Goal: Task Accomplishment & Management: Use online tool/utility

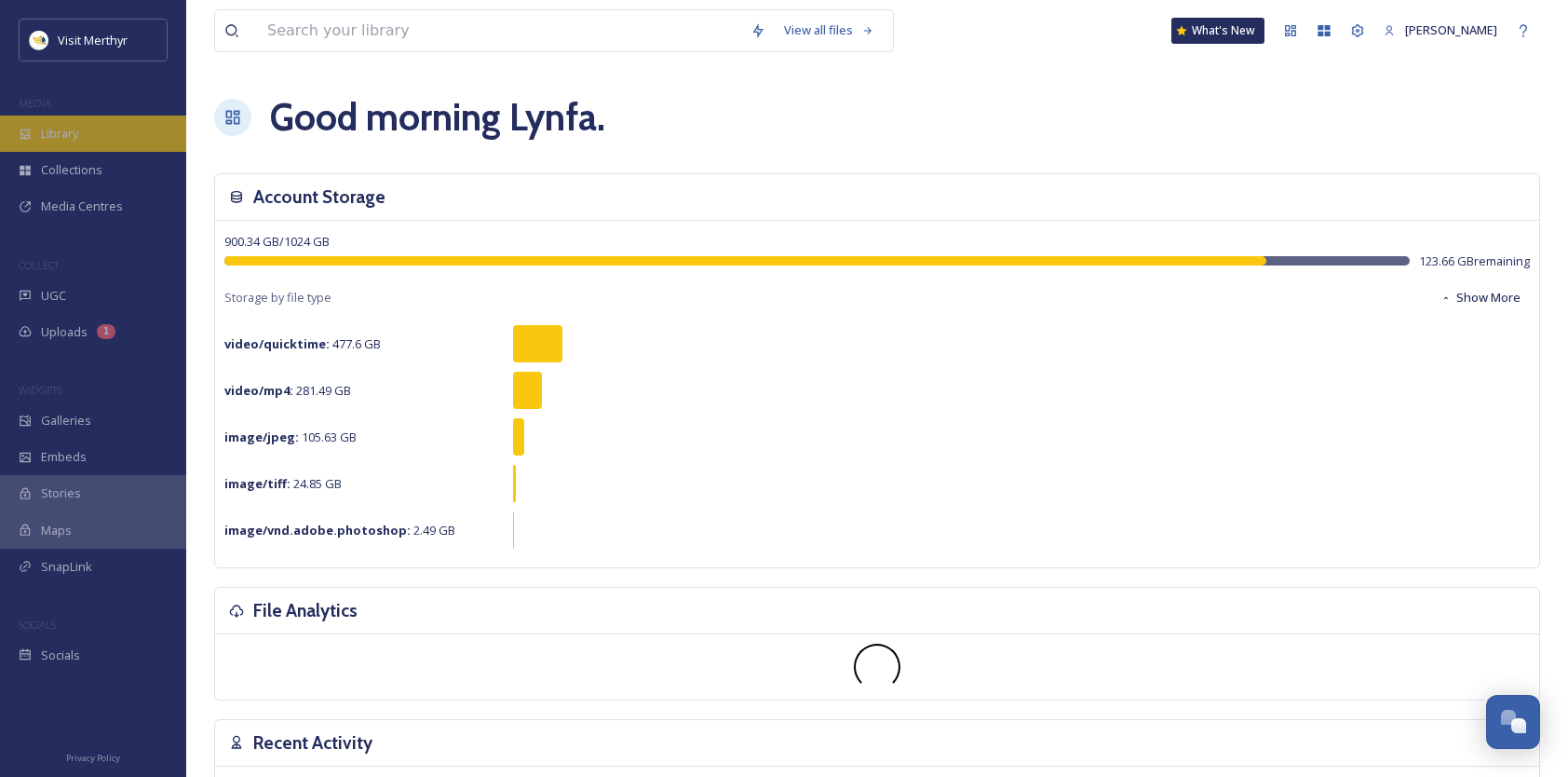
click at [68, 130] on span "Library" at bounding box center [60, 134] width 37 height 18
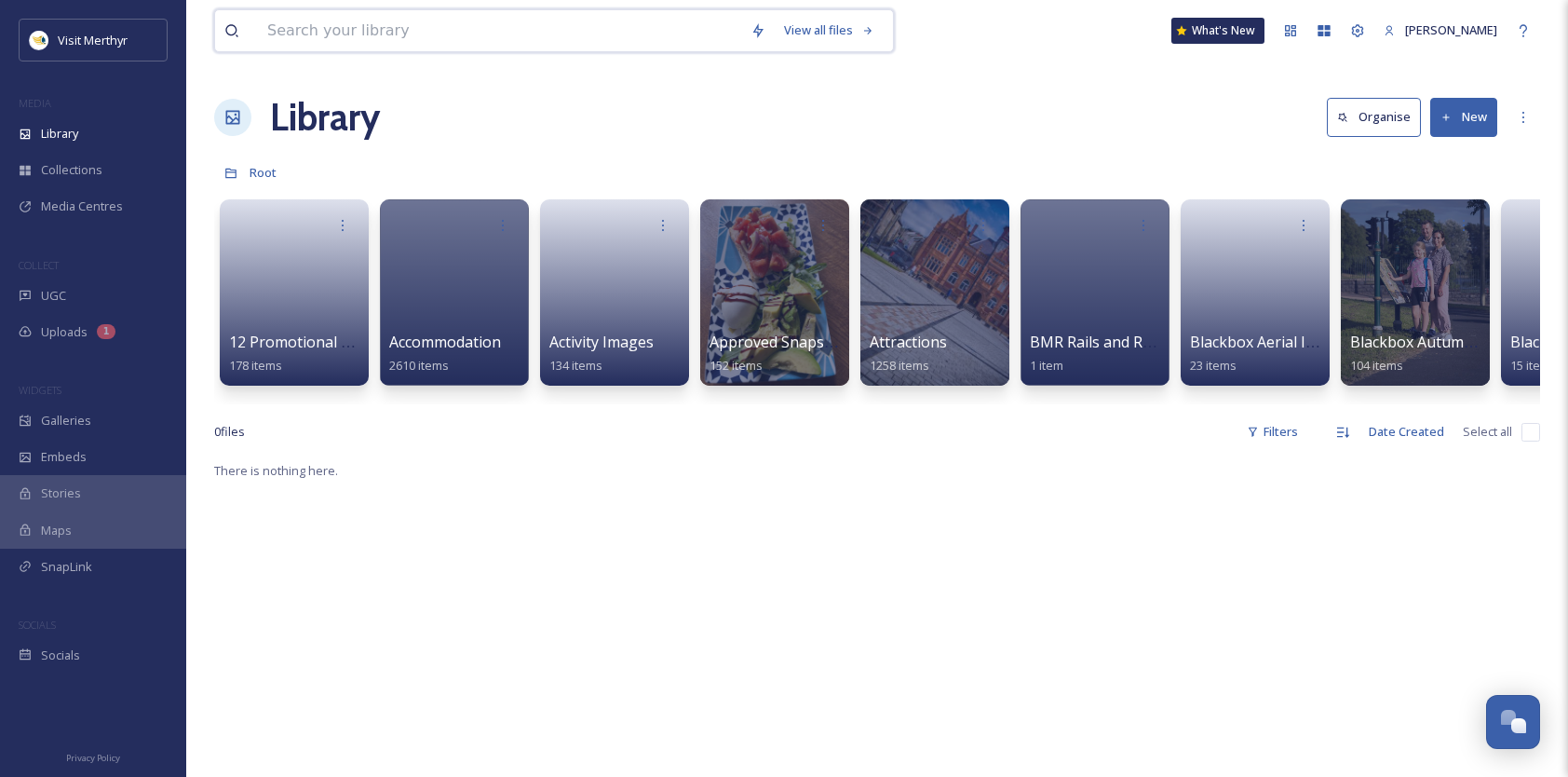
click at [373, 31] on input at bounding box center [500, 31] width 483 height 41
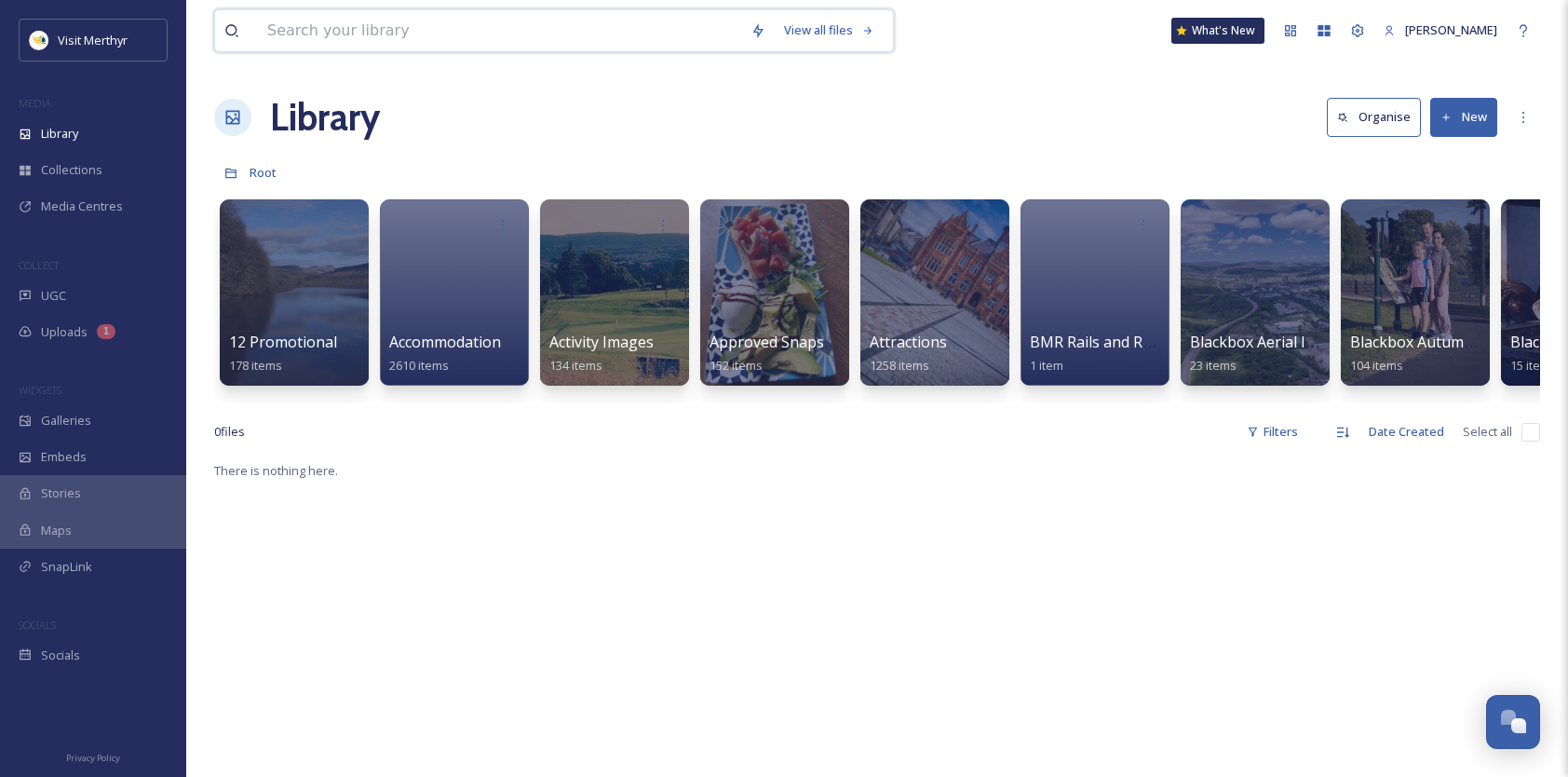
paste input "20250528 110317"
type input "20250528 110317"
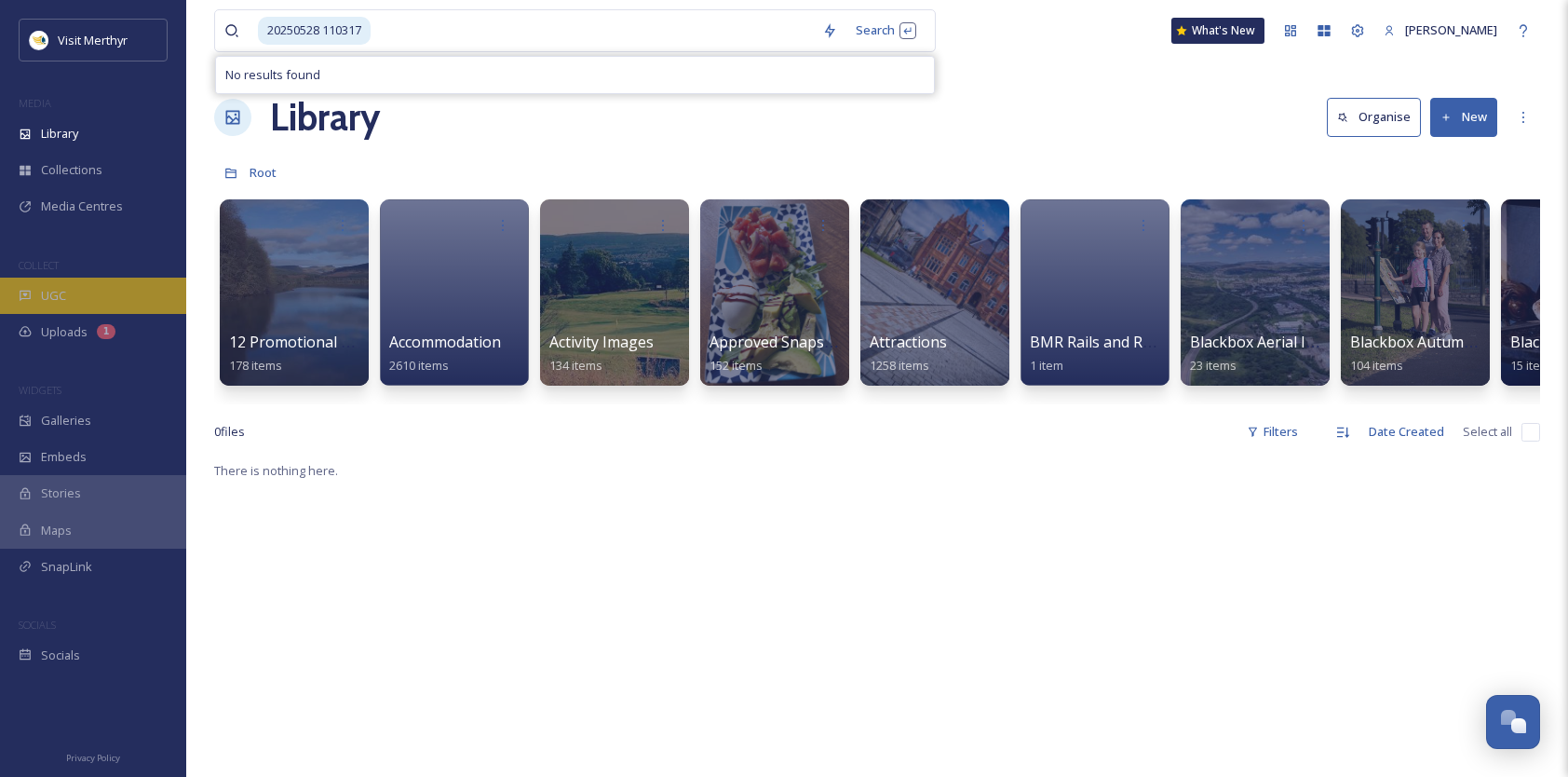
click at [73, 296] on div "UGC" at bounding box center [93, 296] width 186 height 36
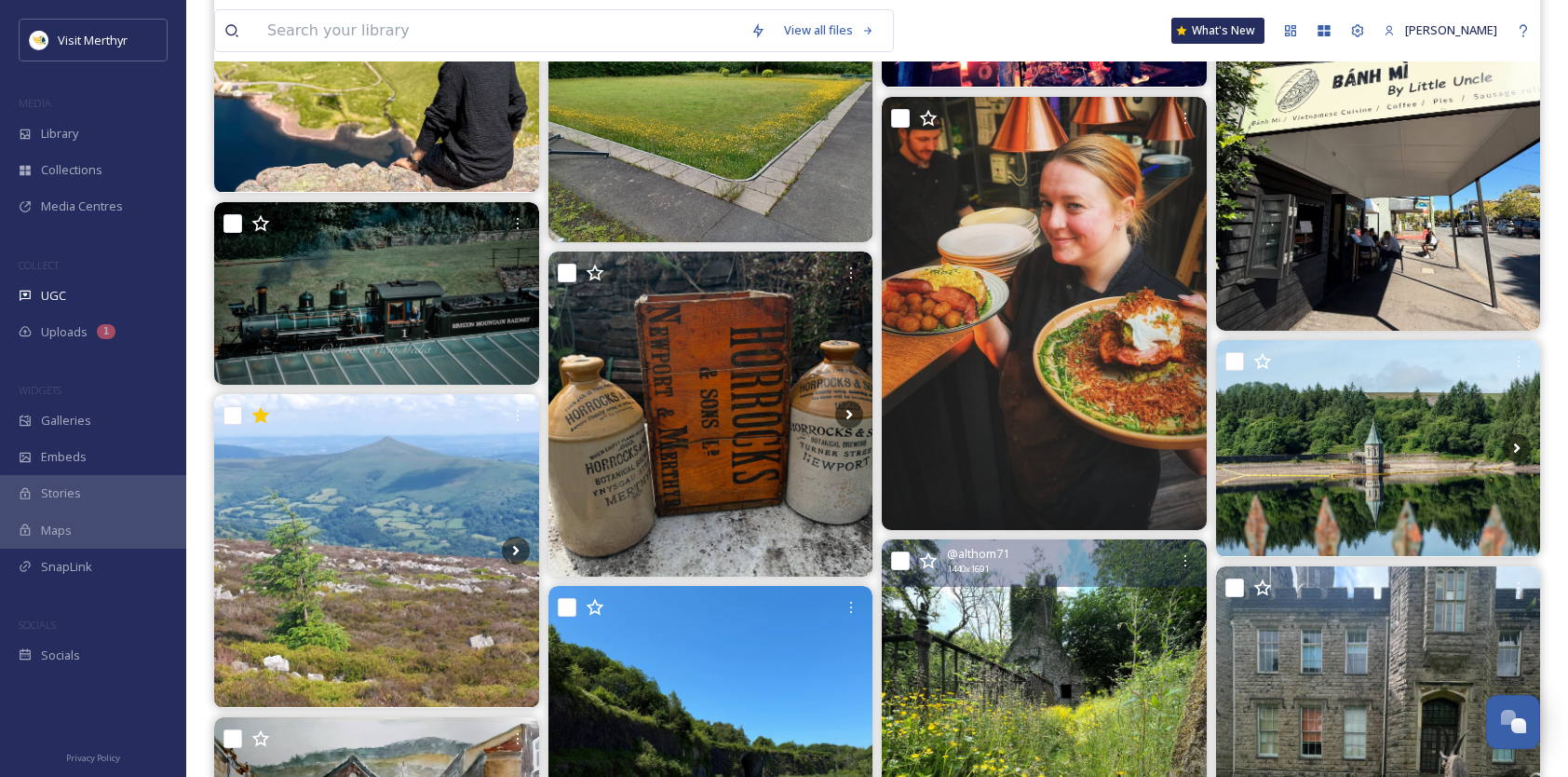
scroll to position [16210, 0]
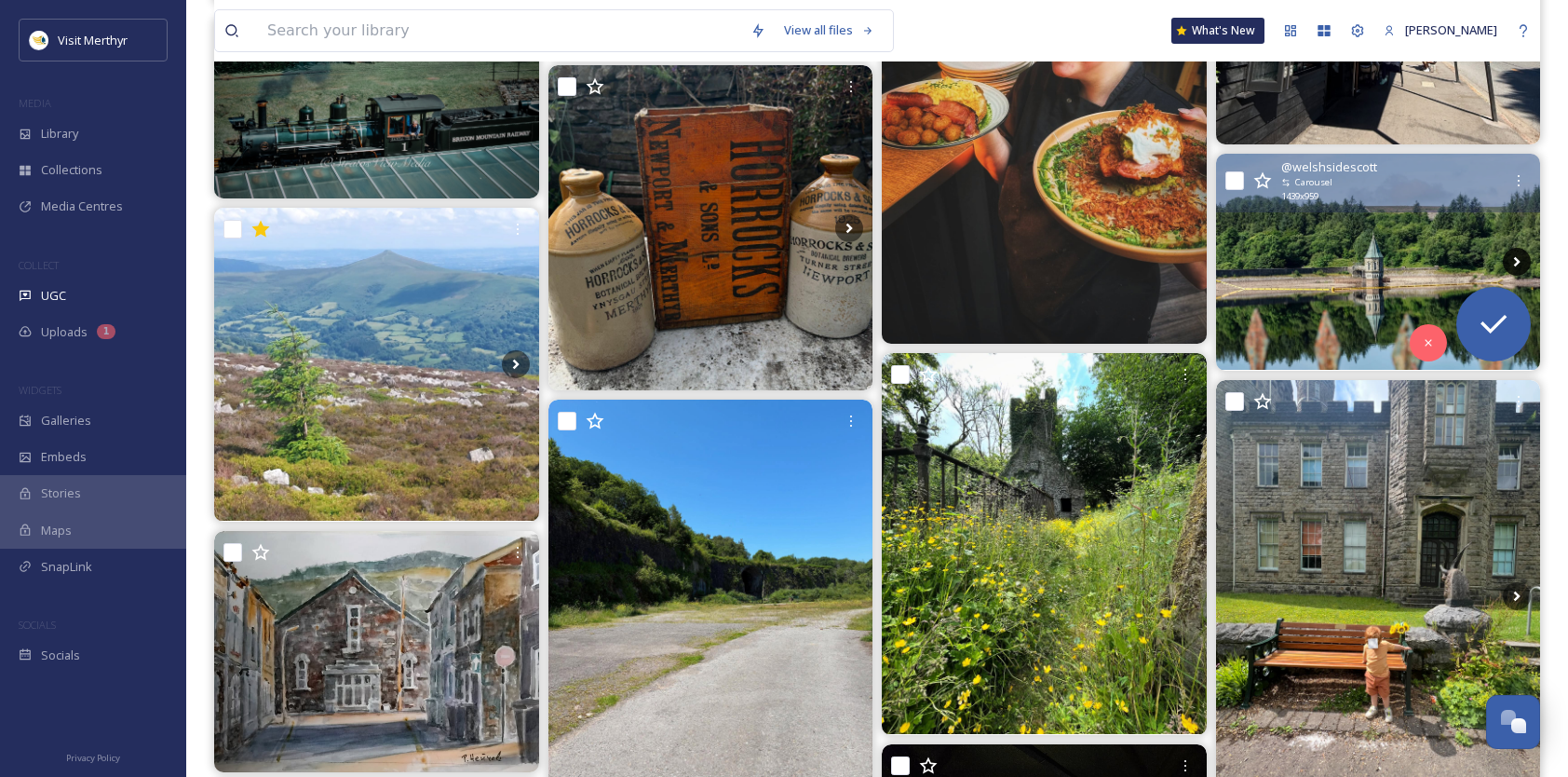
click at [1520, 259] on icon at bounding box center [1517, 261] width 28 height 28
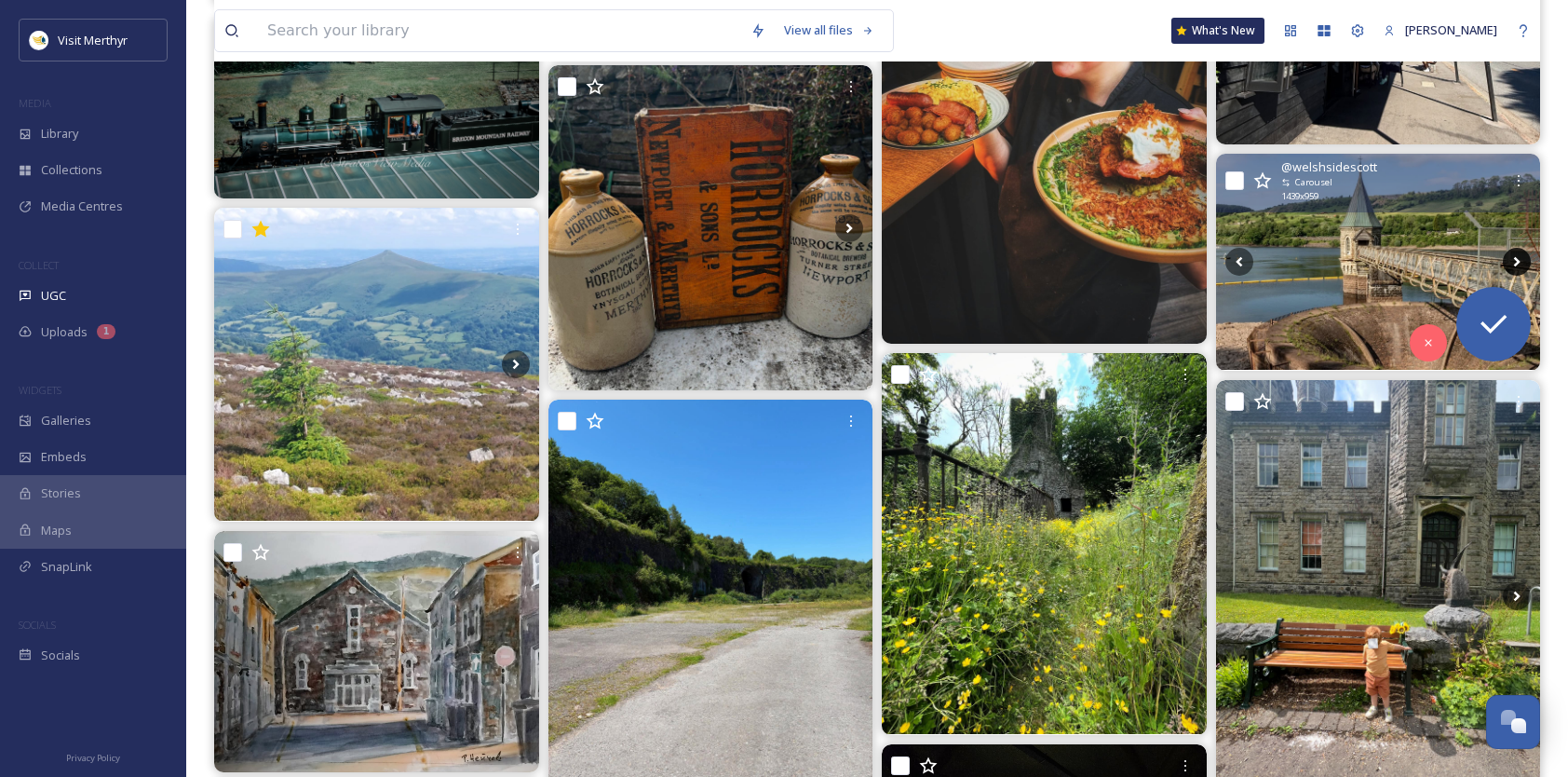
click at [1520, 259] on icon at bounding box center [1517, 261] width 28 height 28
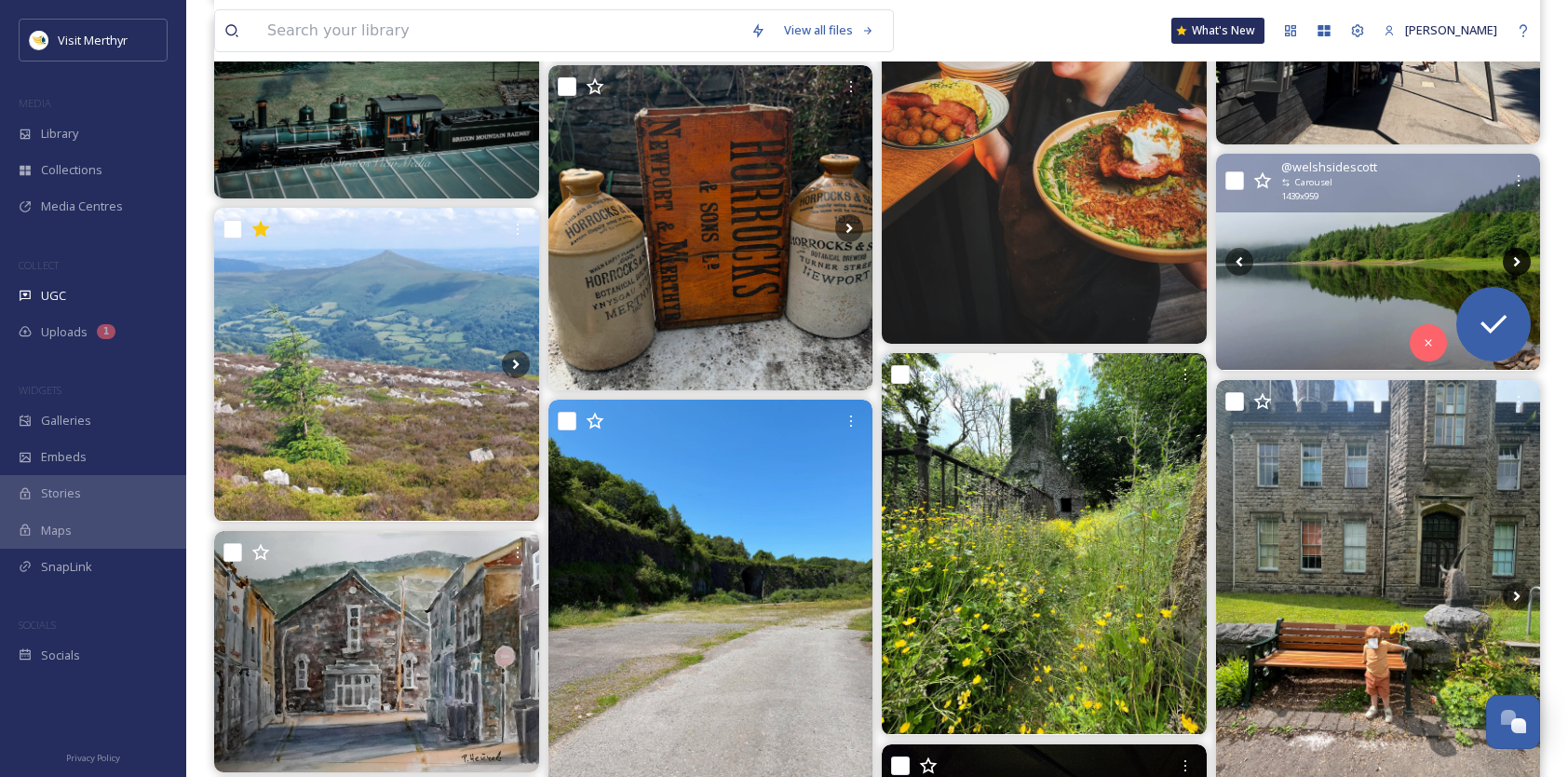
click at [1520, 259] on icon at bounding box center [1517, 261] width 28 height 28
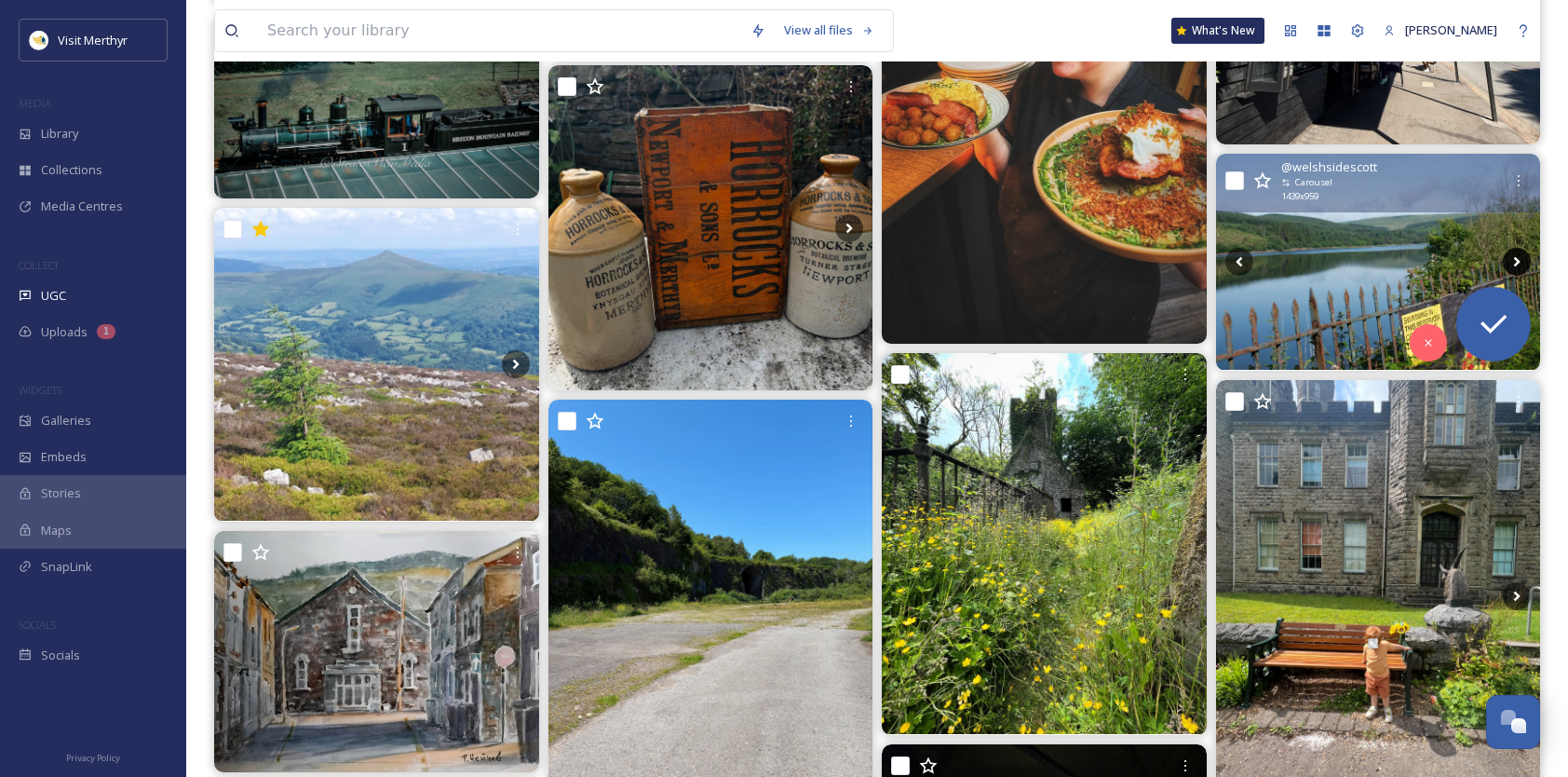
click at [1520, 259] on icon at bounding box center [1517, 261] width 28 height 28
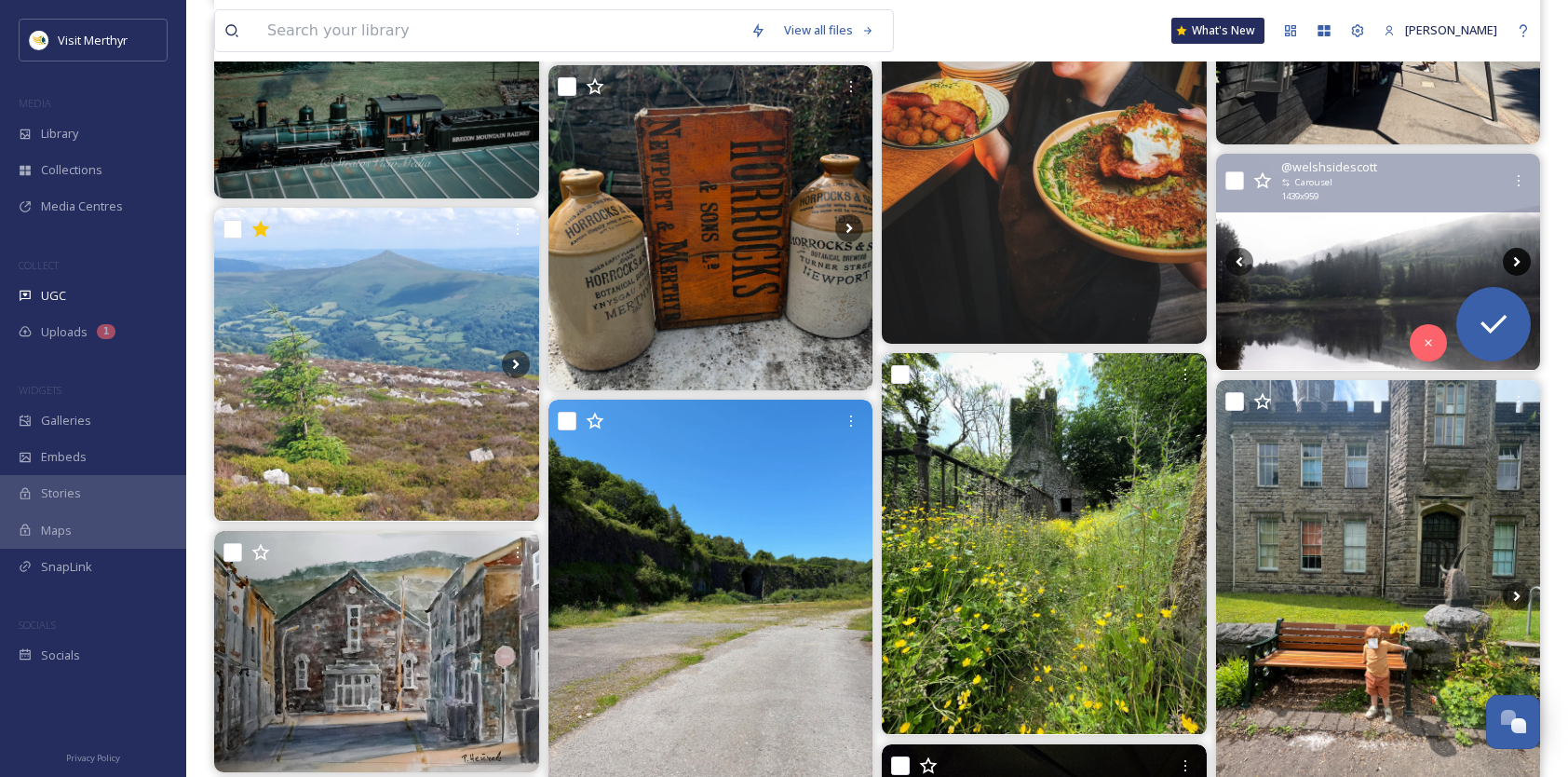
click at [1520, 259] on icon at bounding box center [1517, 261] width 28 height 28
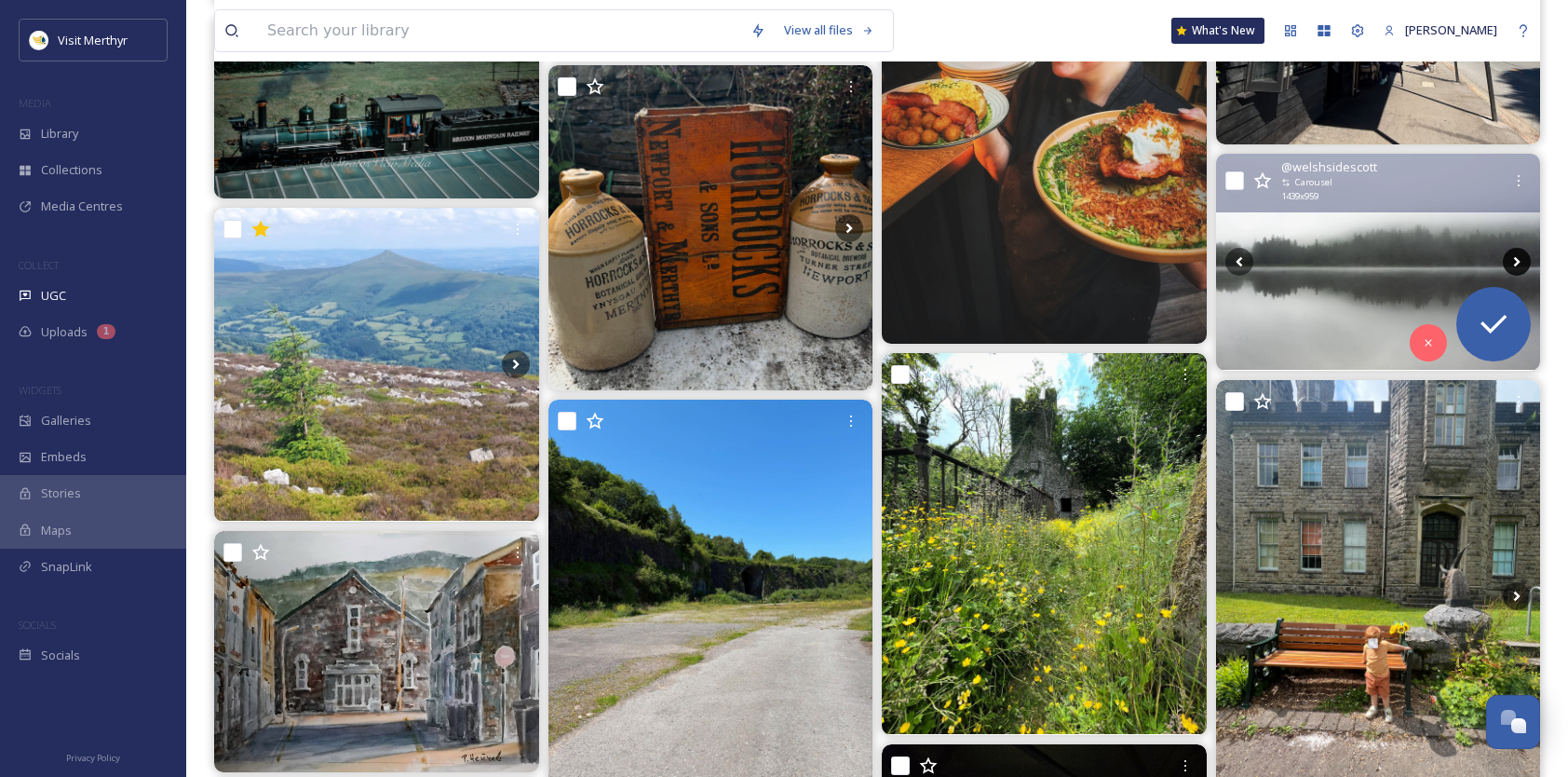
click at [1520, 259] on icon at bounding box center [1517, 261] width 28 height 28
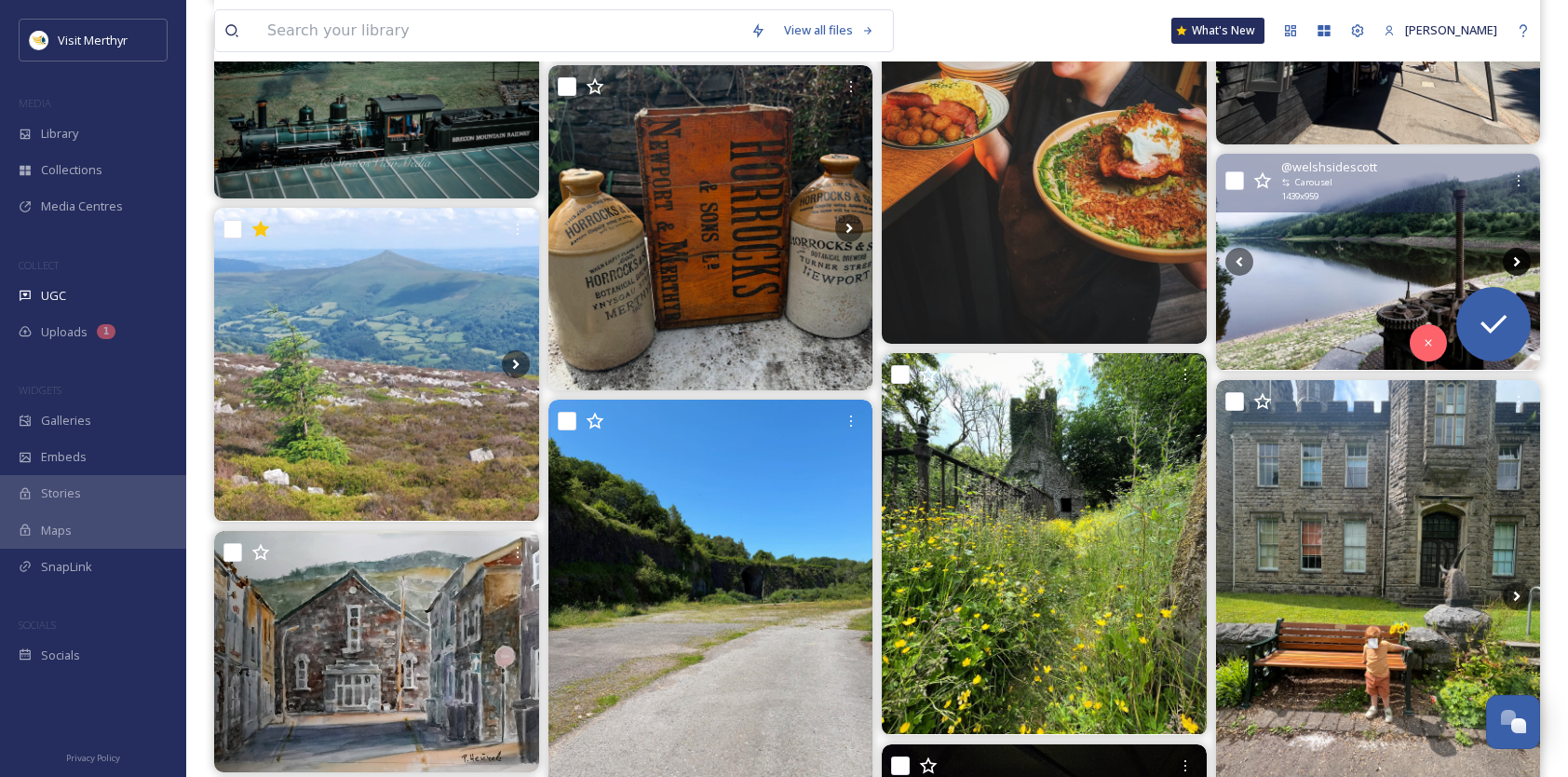
click at [1520, 259] on icon at bounding box center [1517, 261] width 28 height 28
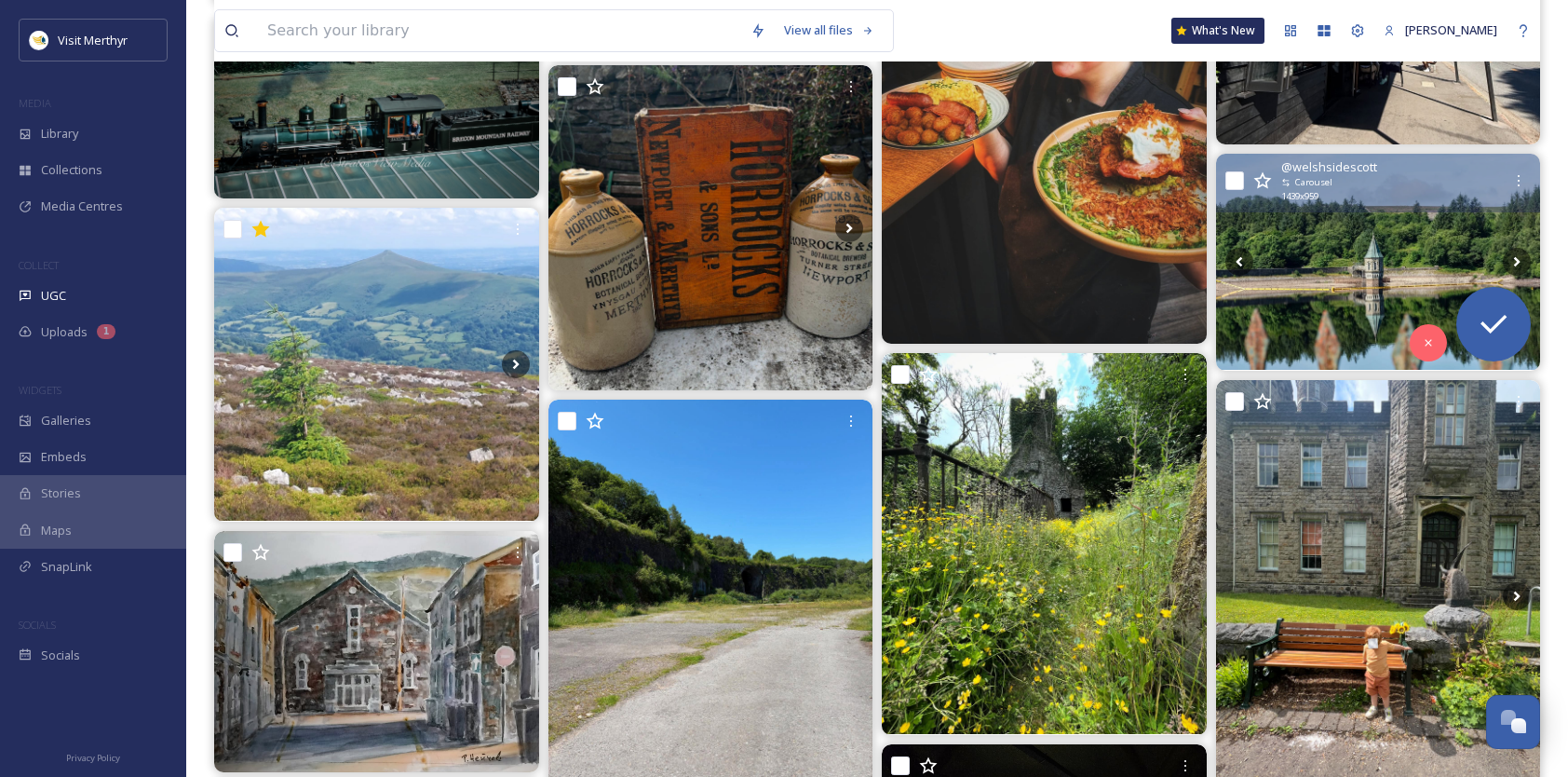
click at [1230, 180] on input "checkbox" at bounding box center [1234, 180] width 19 height 19
checkbox input "true"
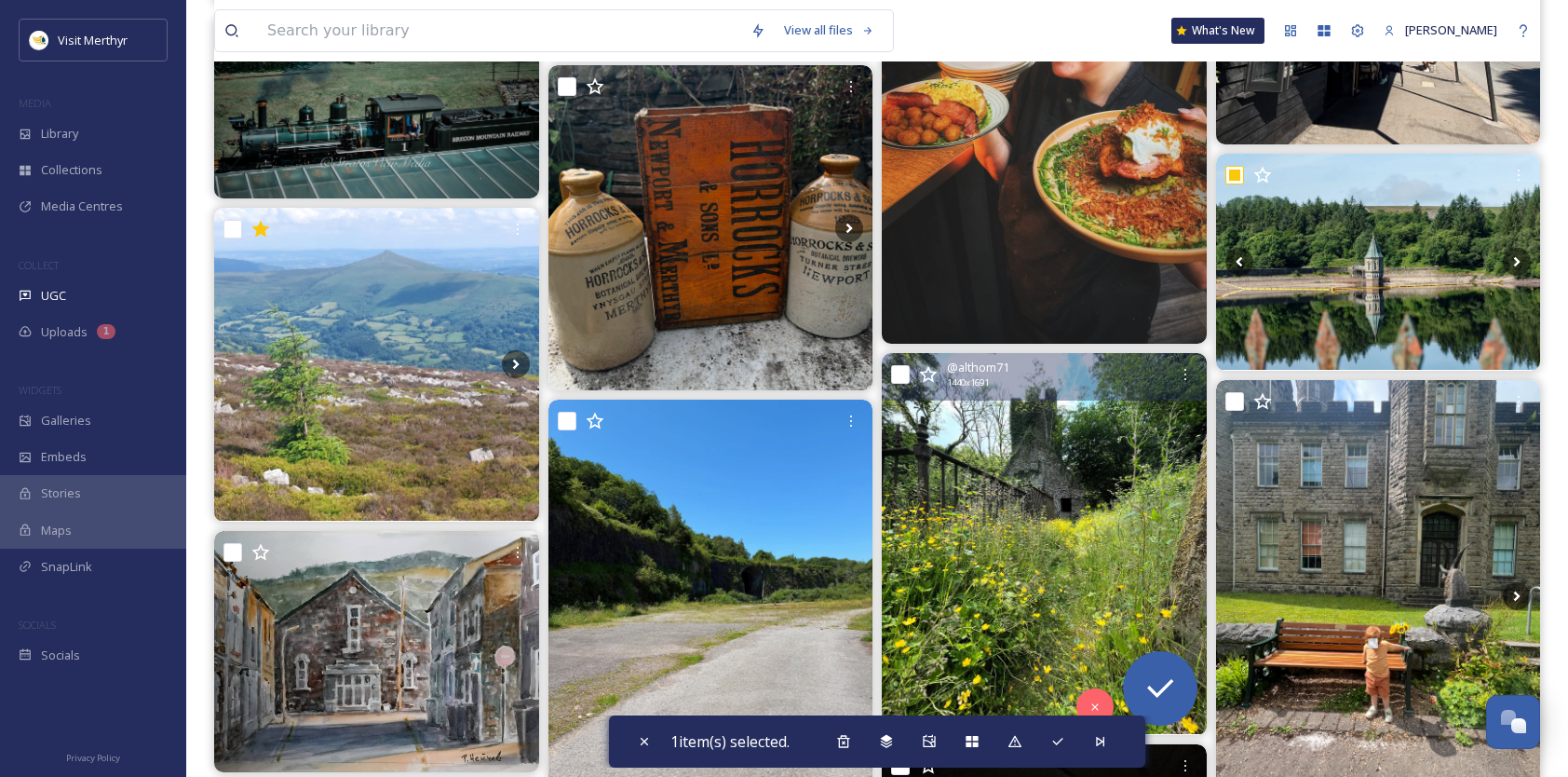
scroll to position [16303, 0]
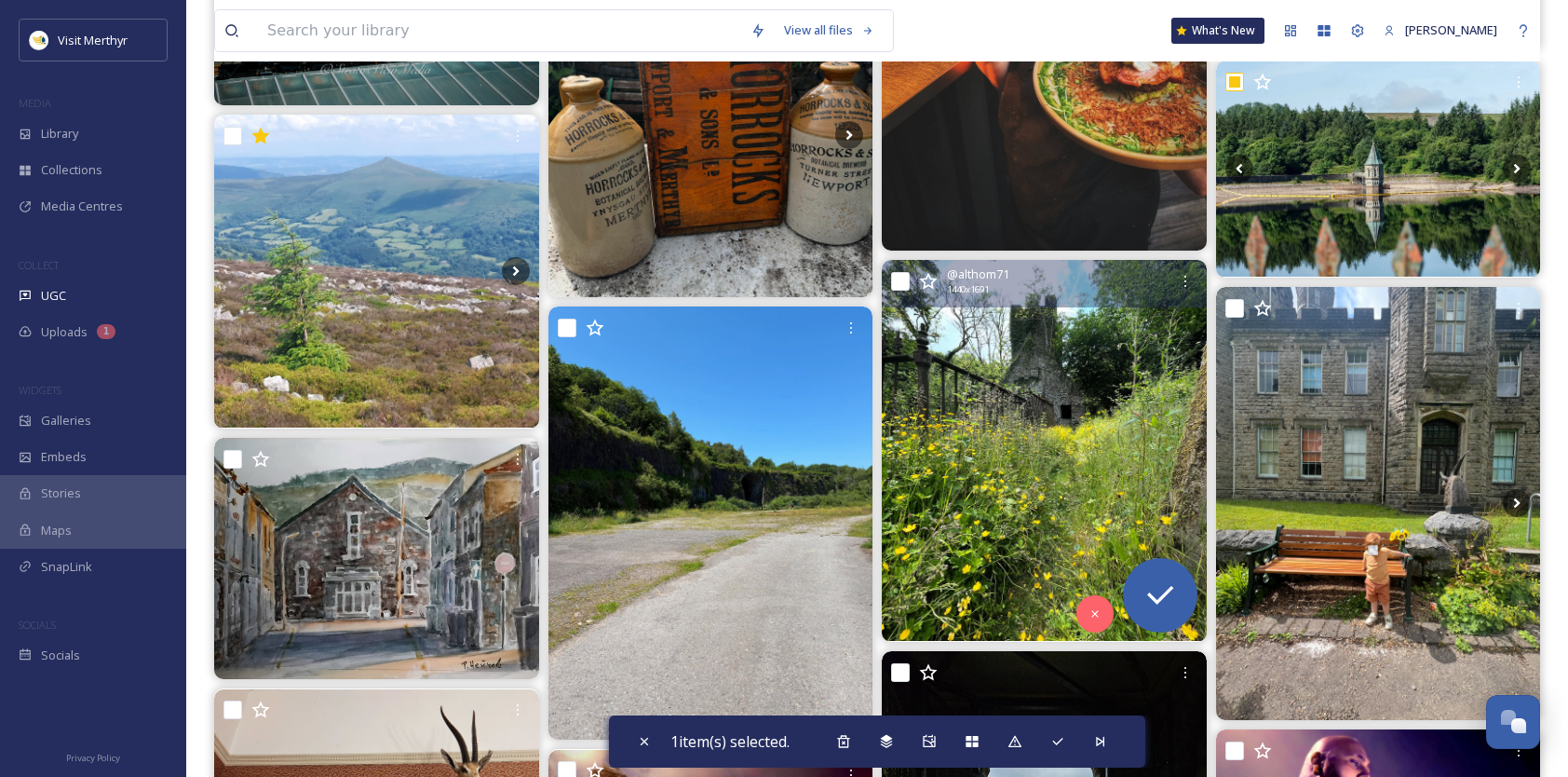
click at [898, 276] on input "checkbox" at bounding box center [900, 281] width 19 height 19
checkbox input "true"
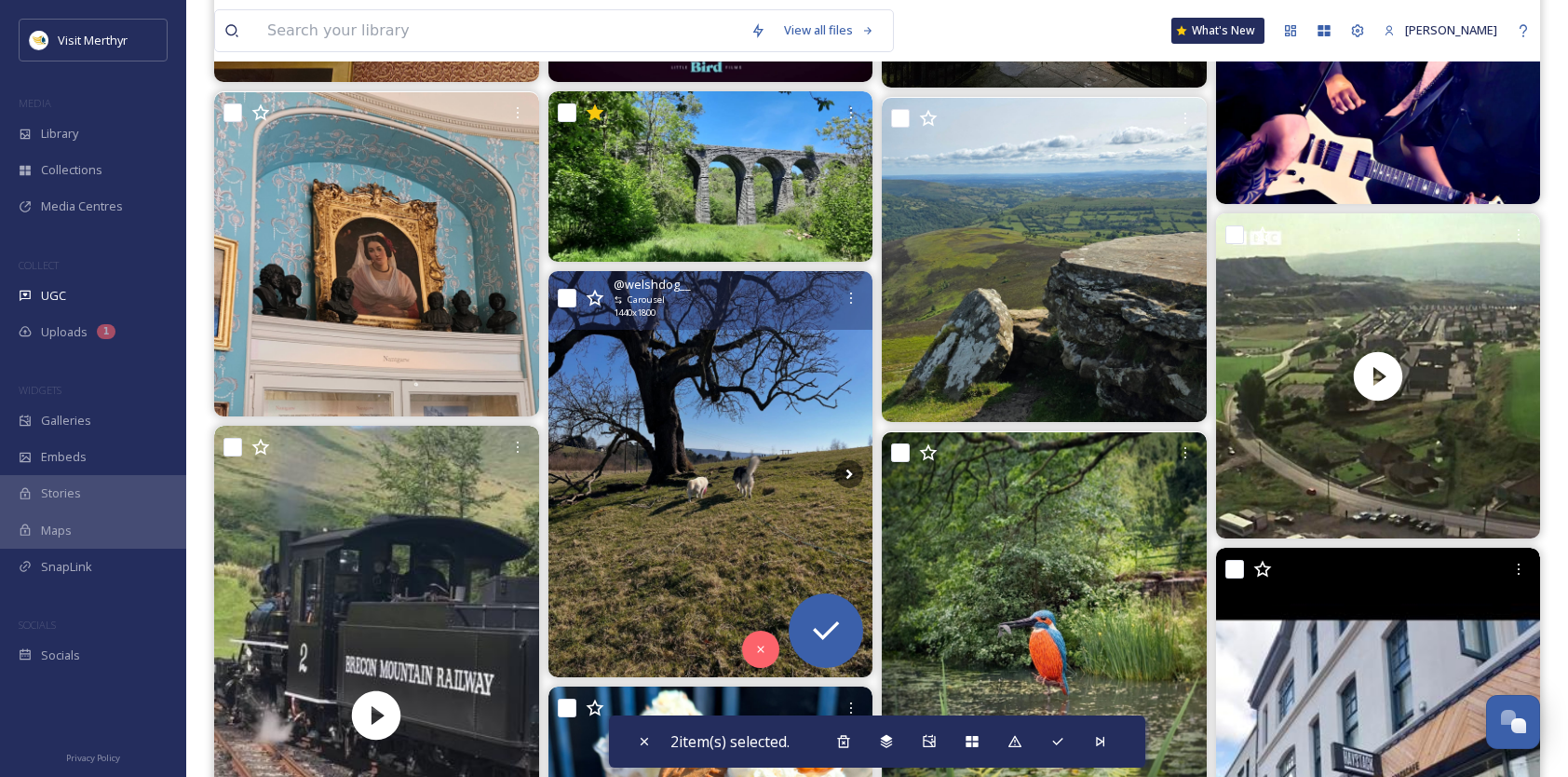
scroll to position [16769, 0]
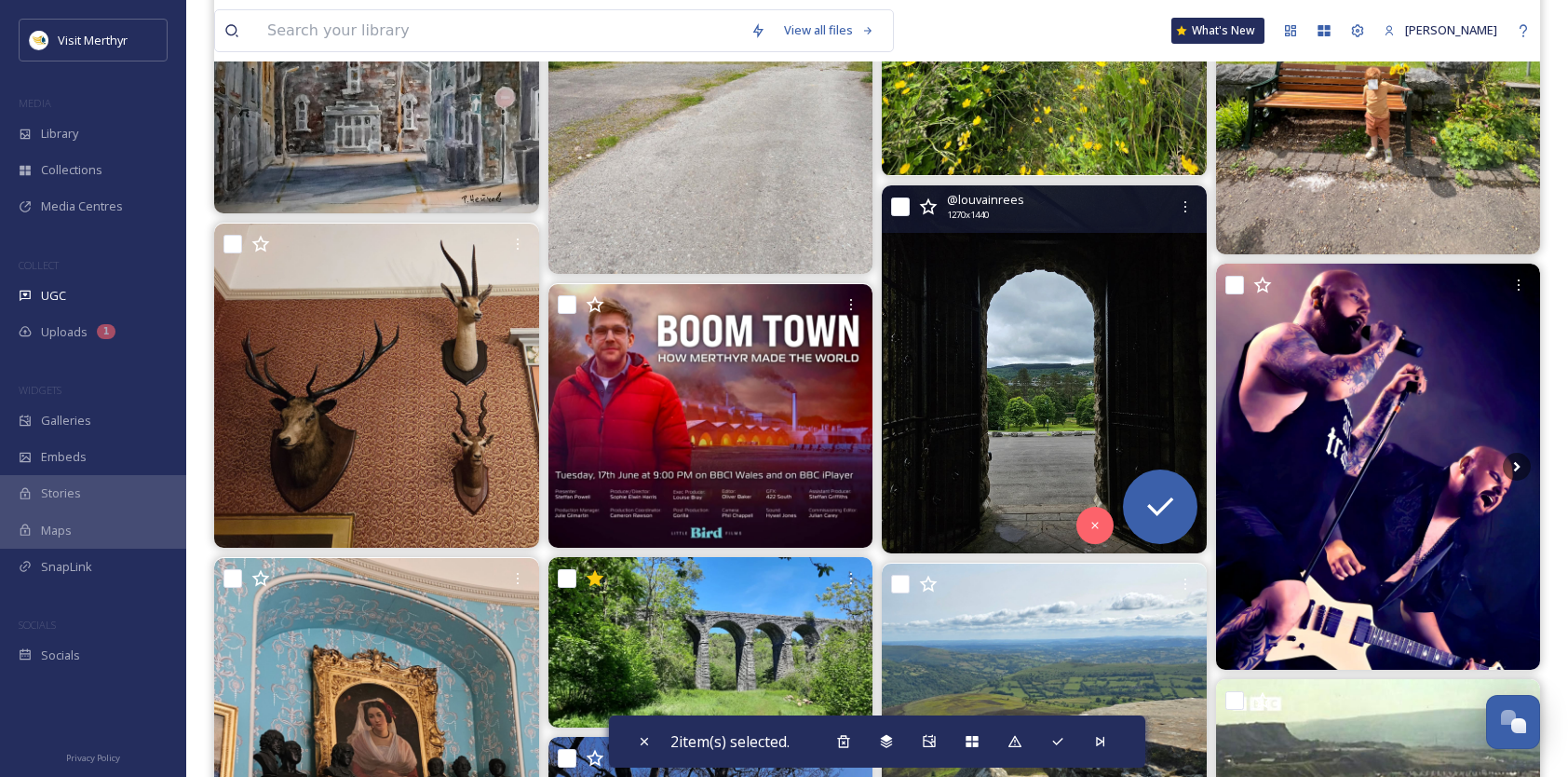
click at [907, 203] on input "checkbox" at bounding box center [900, 206] width 19 height 19
checkbox input "true"
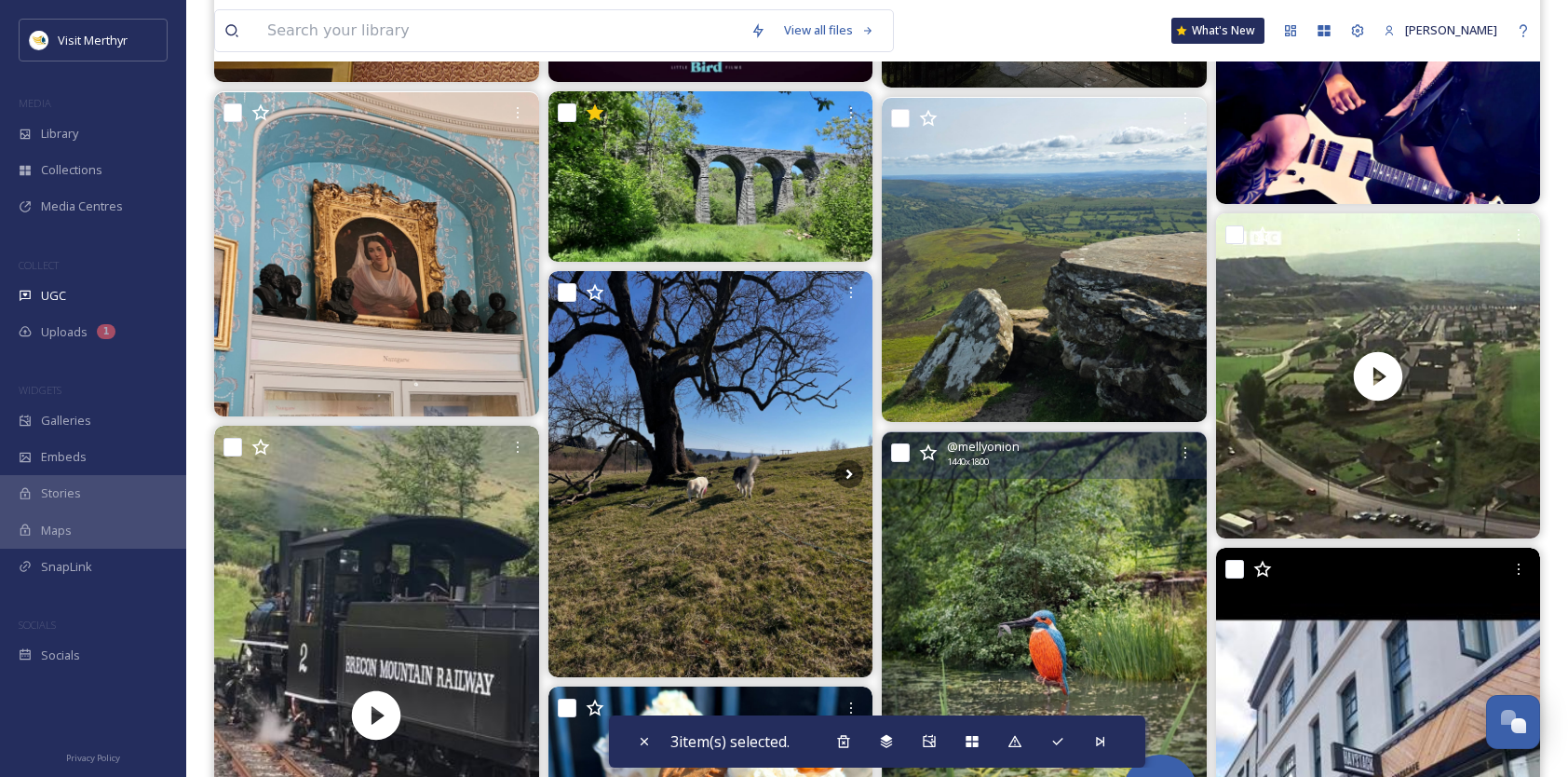
scroll to position [17421, 0]
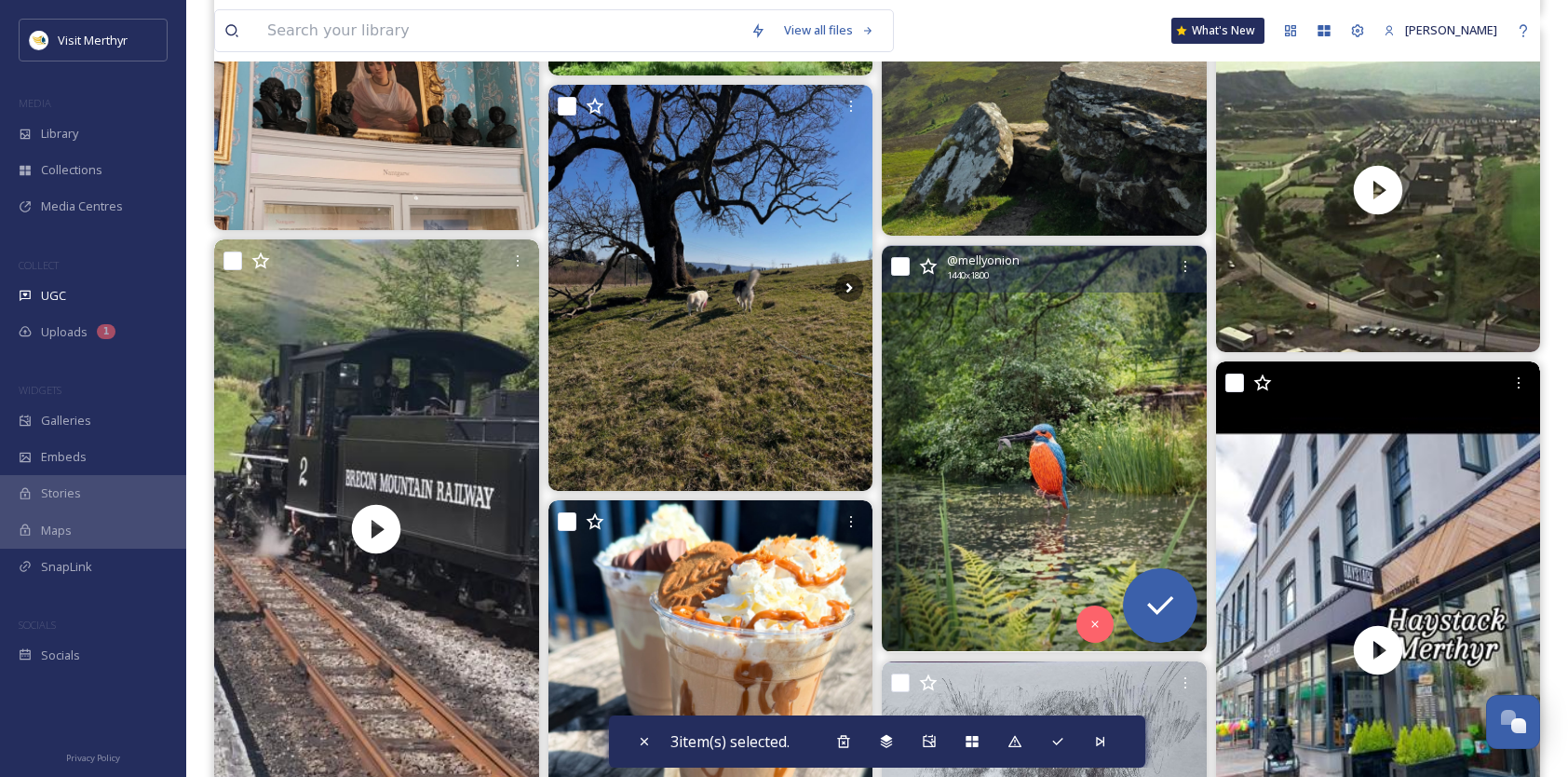
click at [907, 263] on input "checkbox" at bounding box center [900, 266] width 19 height 19
checkbox input "true"
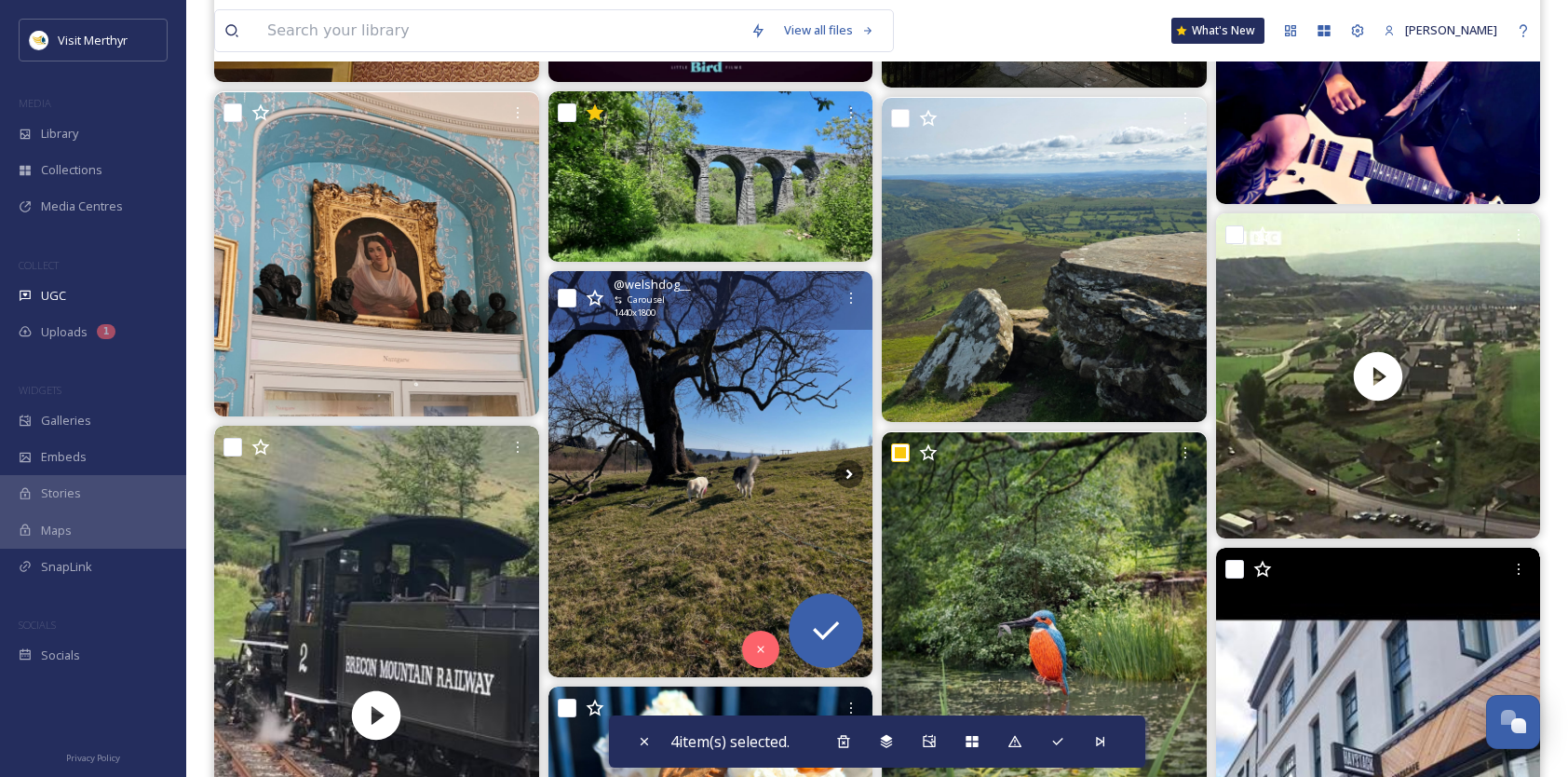
scroll to position [17235, 0]
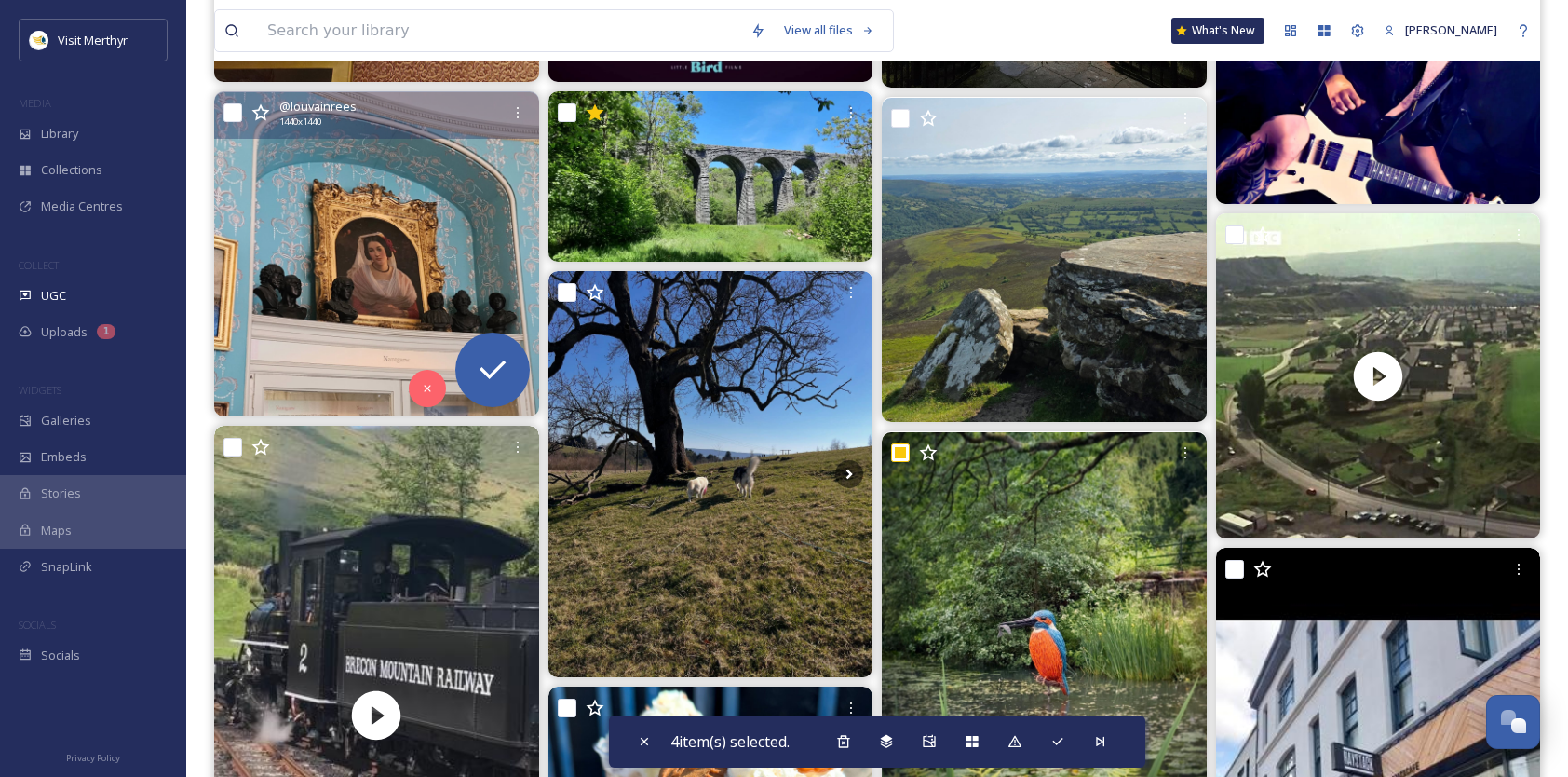
click at [237, 117] on input "checkbox" at bounding box center [233, 112] width 19 height 19
checkbox input "true"
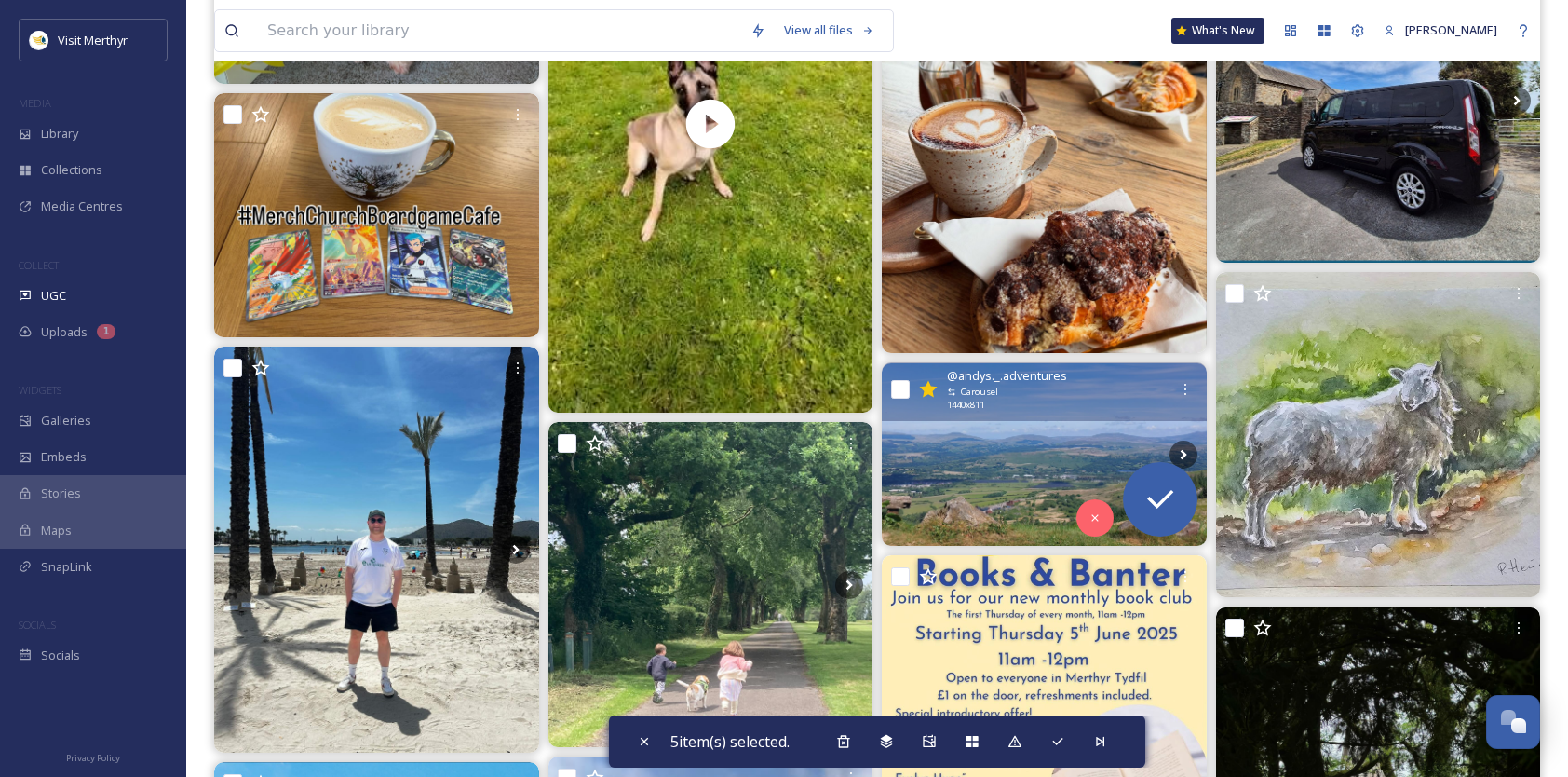
scroll to position [19191, 0]
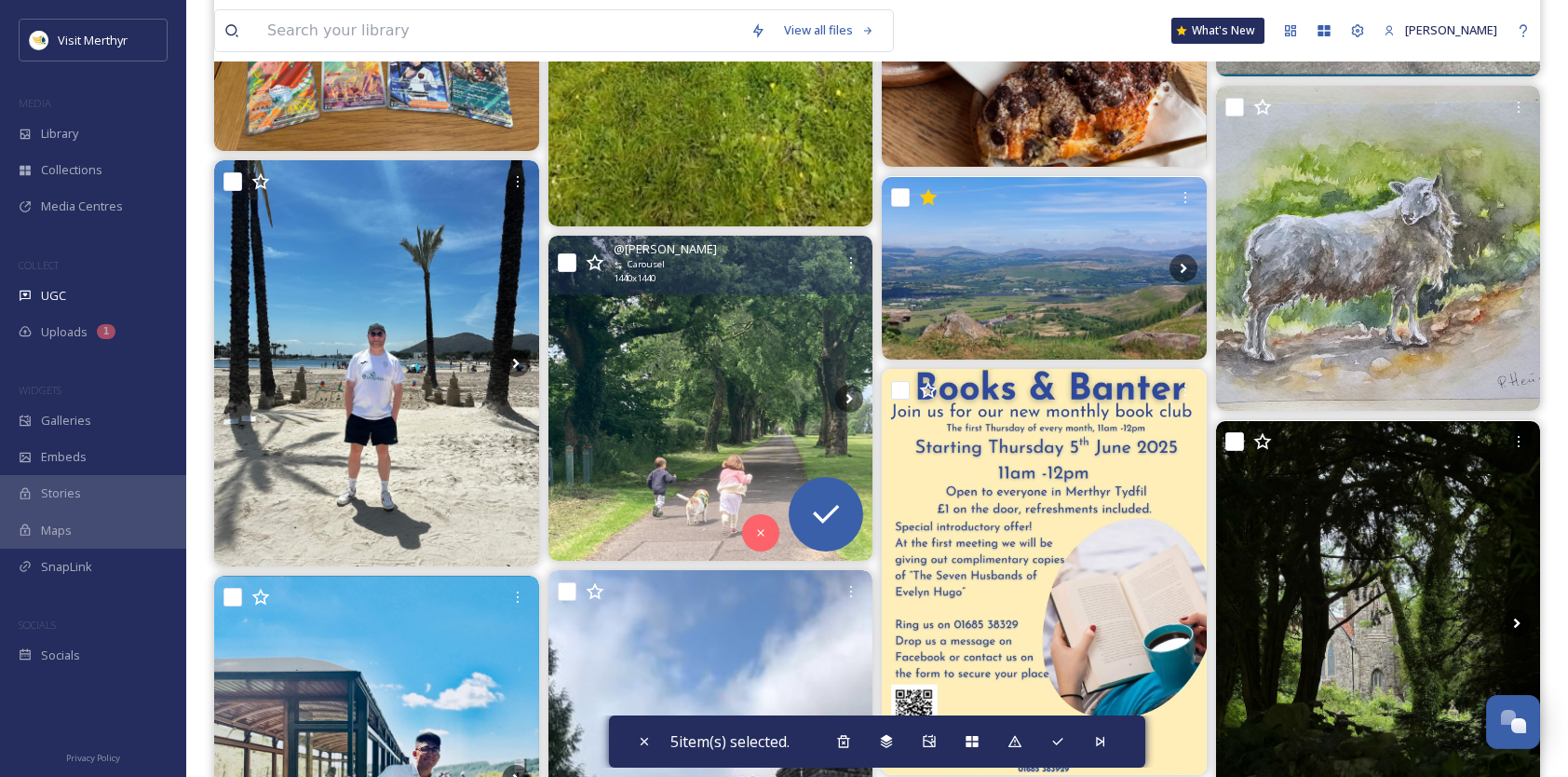
click at [565, 262] on input "checkbox" at bounding box center [567, 262] width 19 height 19
checkbox input "true"
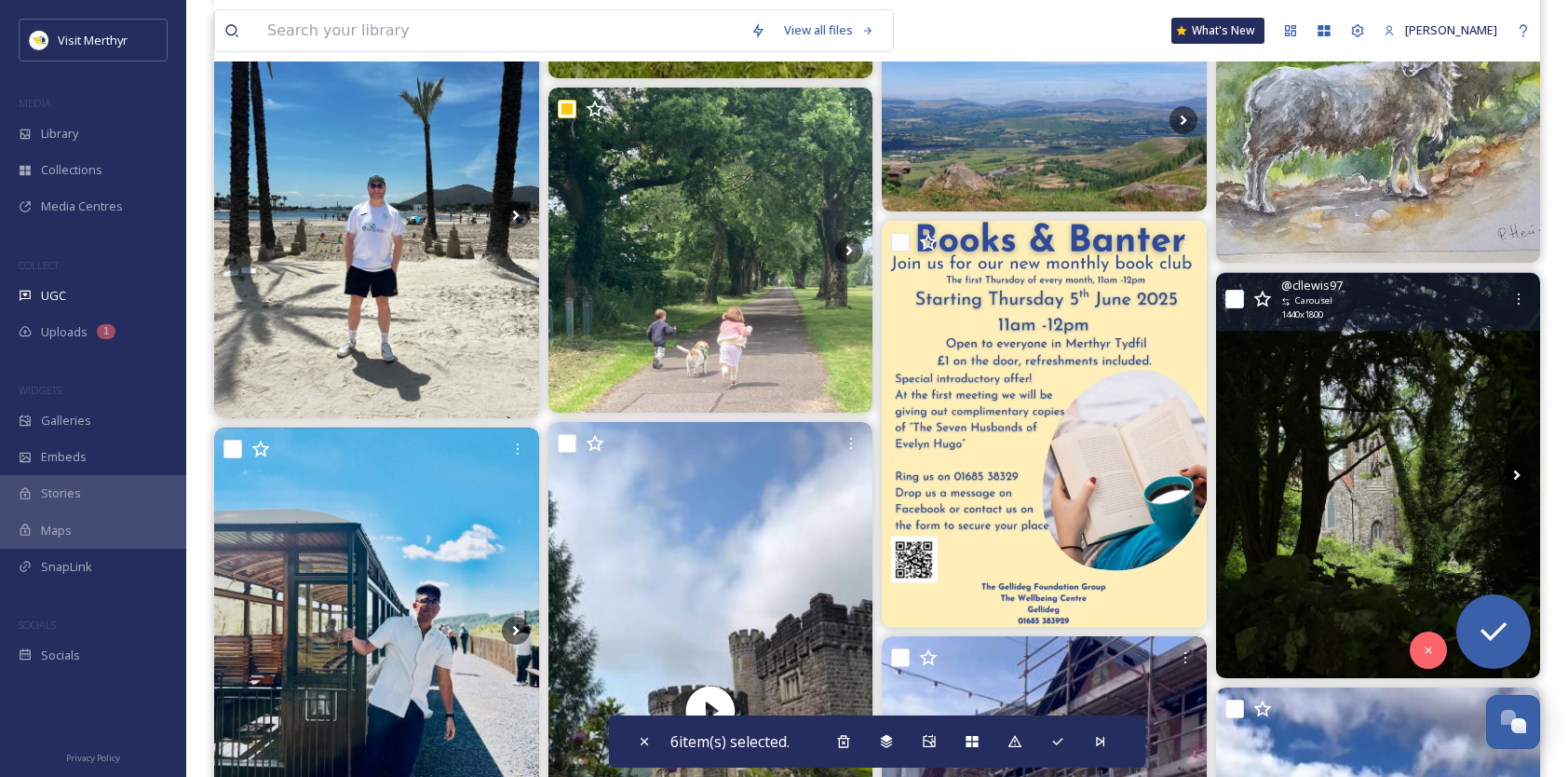
scroll to position [19378, 0]
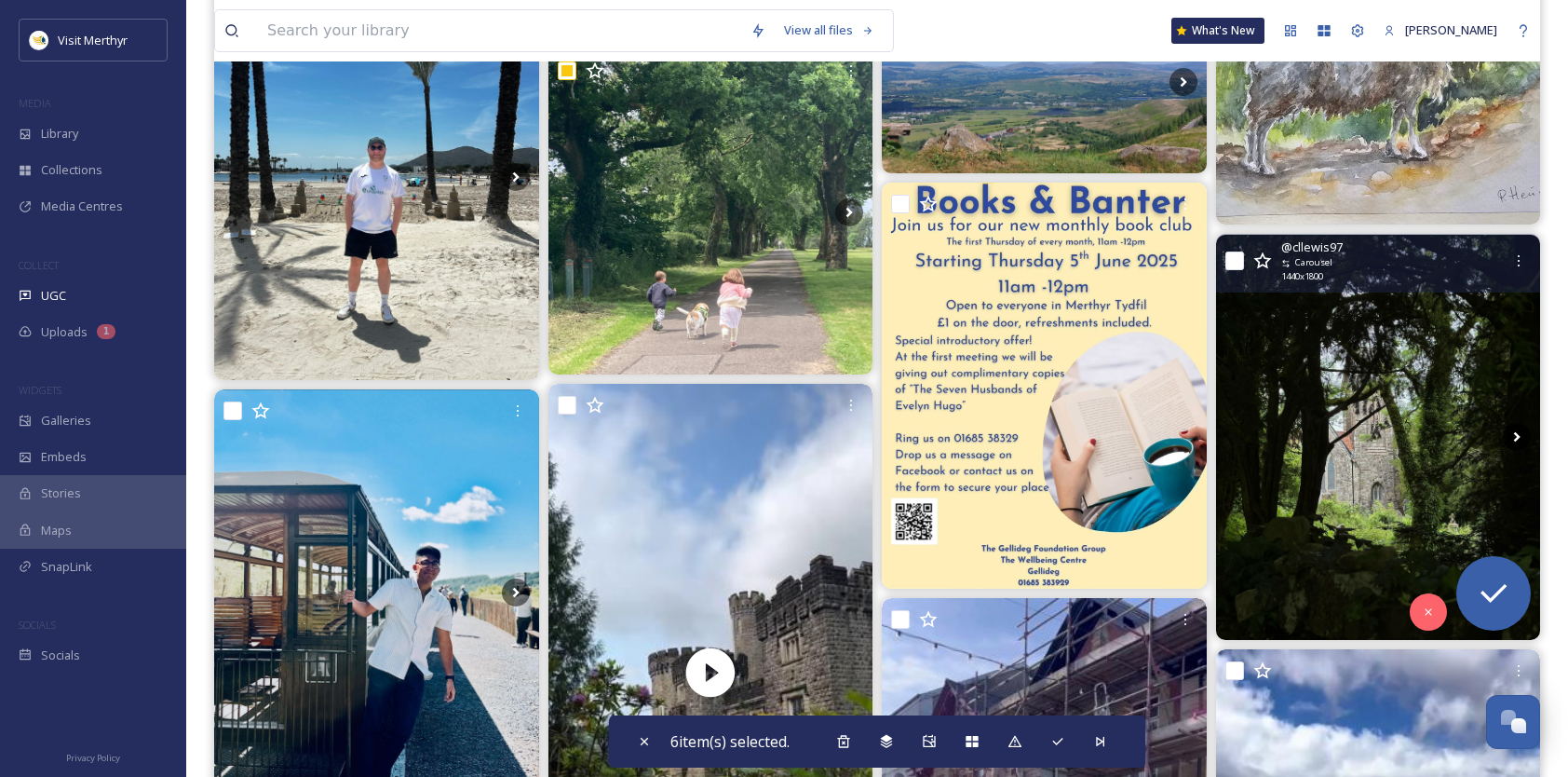
click at [1516, 436] on icon at bounding box center [1517, 437] width 28 height 28
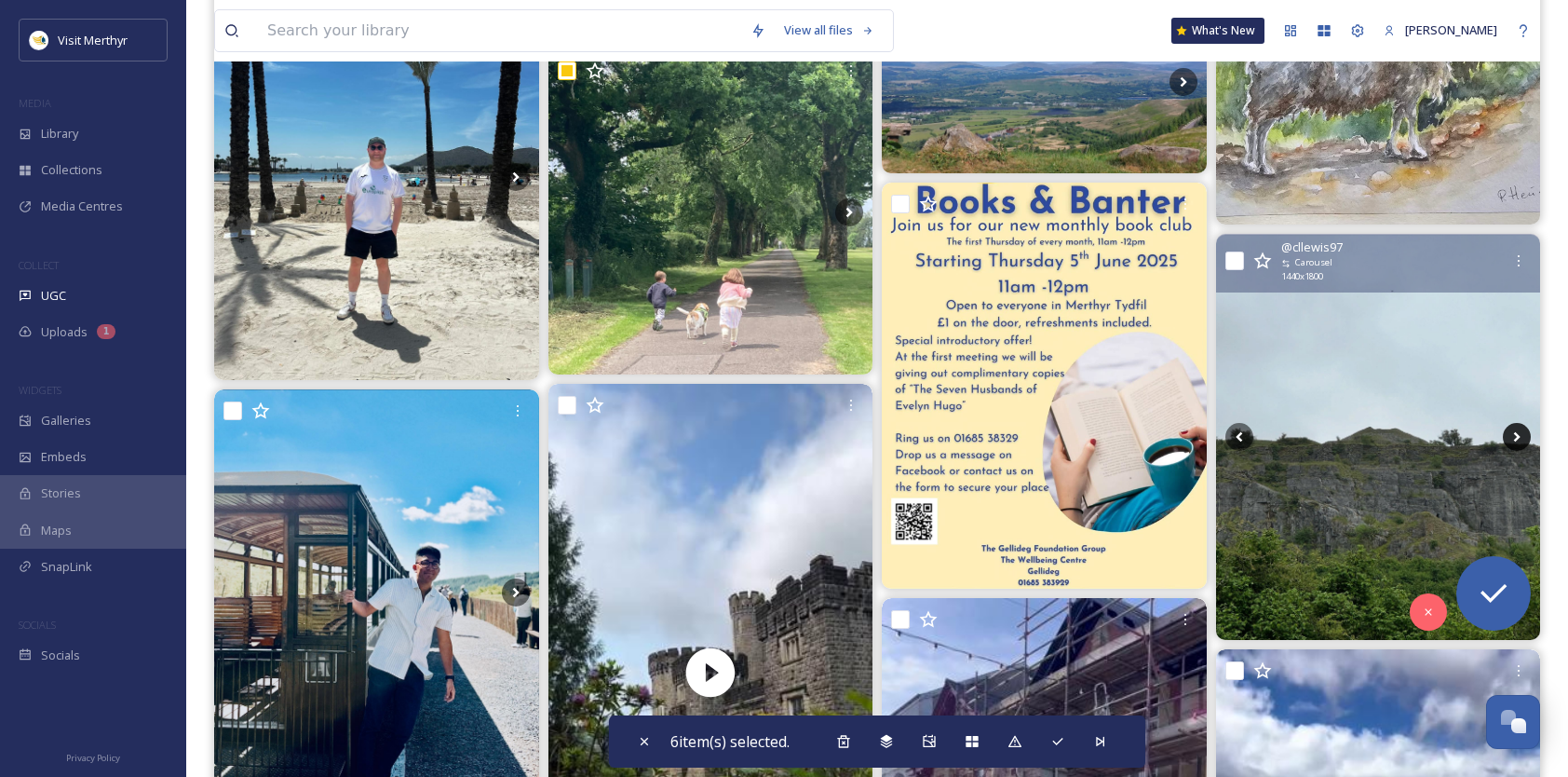
click at [1516, 436] on icon at bounding box center [1517, 437] width 28 height 28
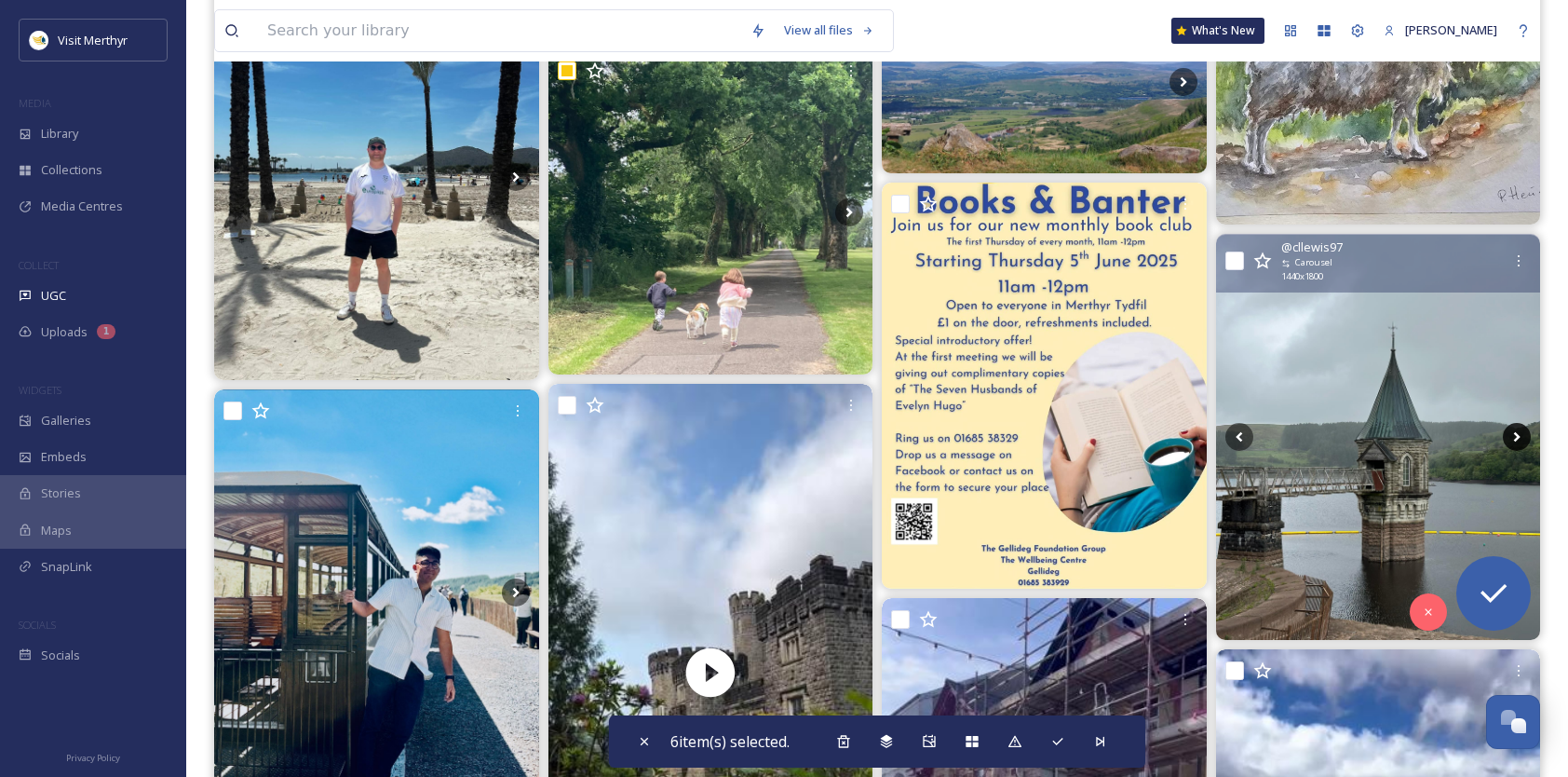
click at [1516, 436] on icon at bounding box center [1517, 437] width 28 height 28
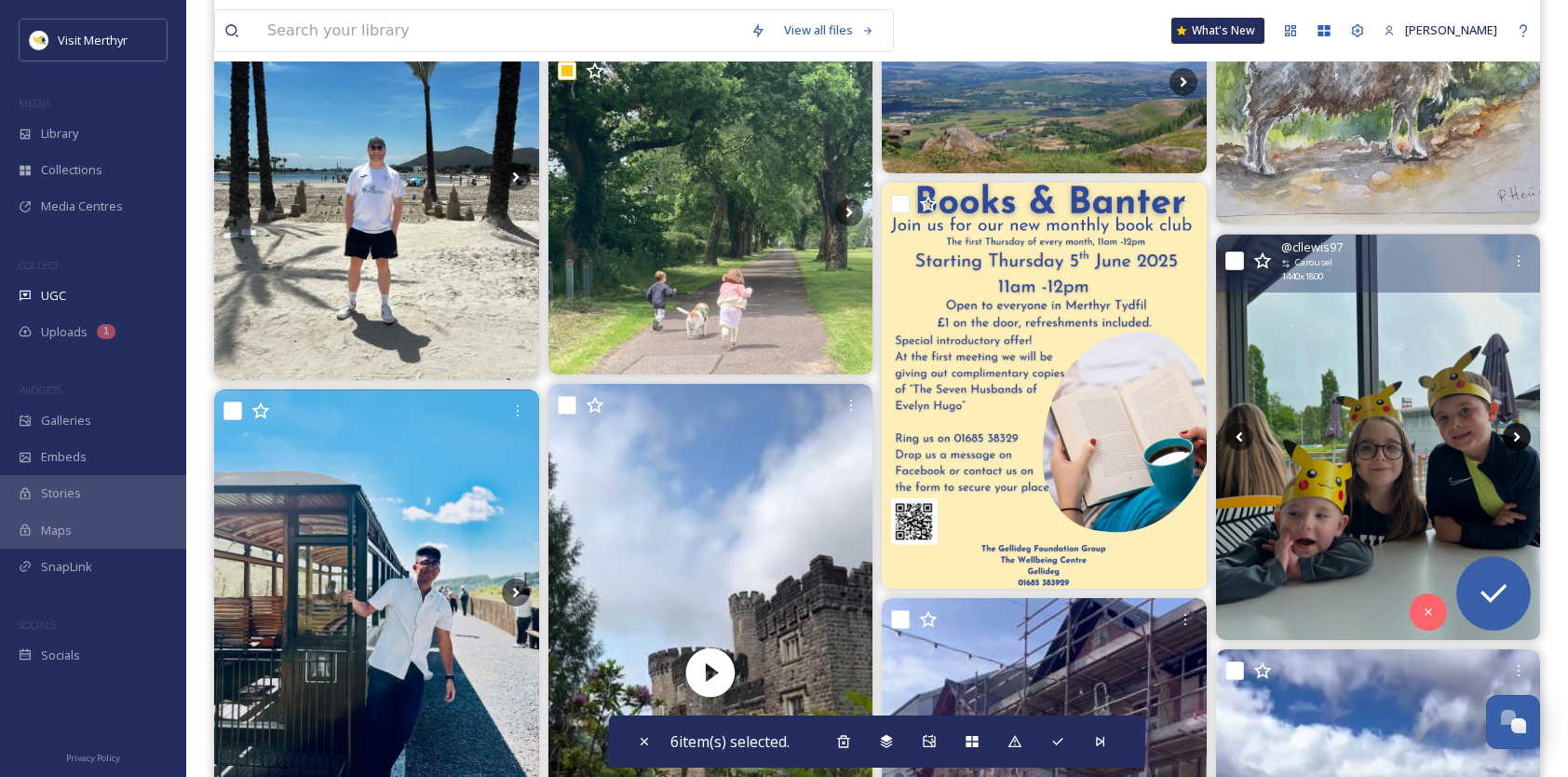
click at [1516, 437] on icon at bounding box center [1517, 437] width 28 height 28
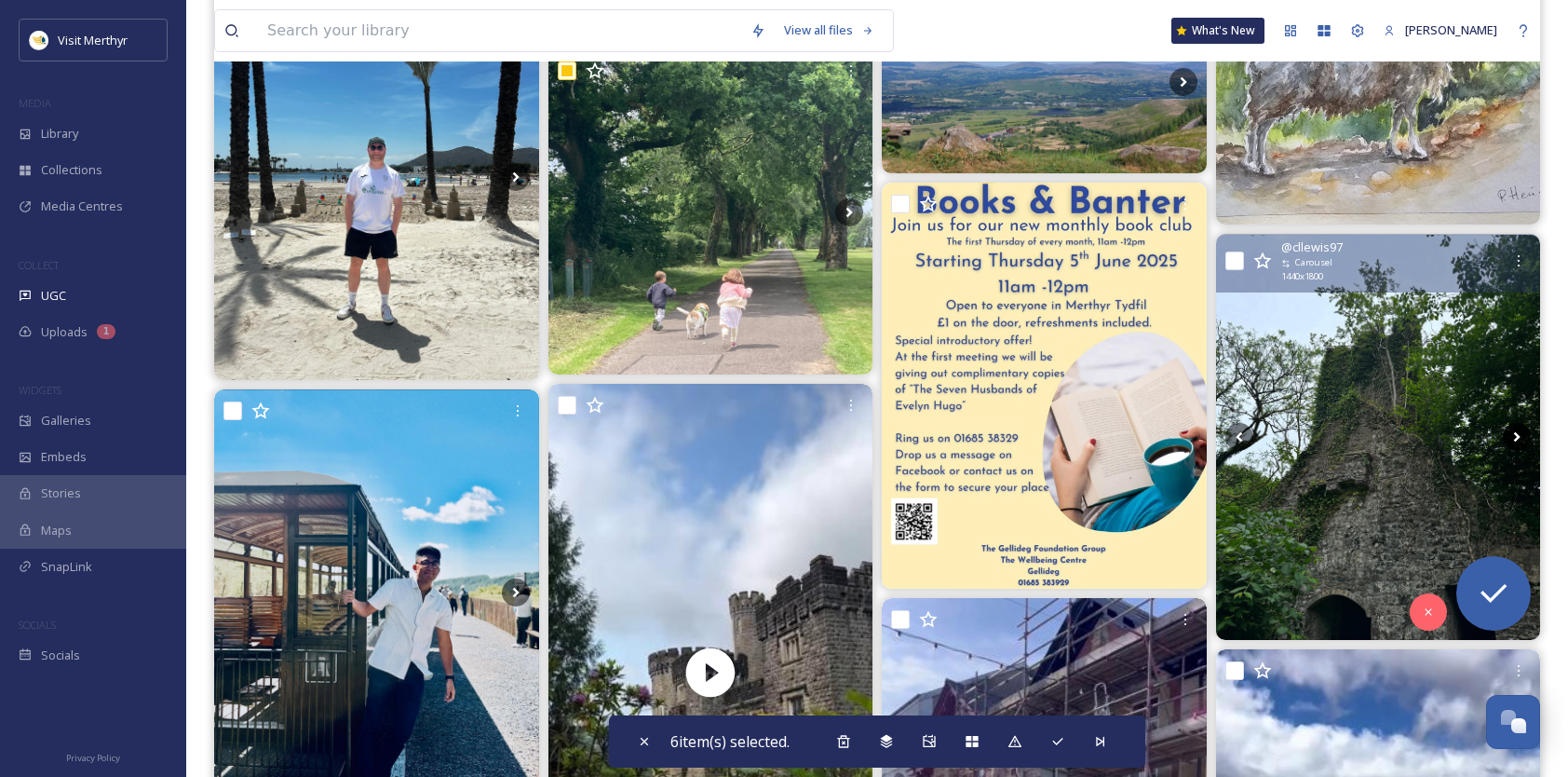
click at [1516, 437] on icon at bounding box center [1517, 437] width 28 height 28
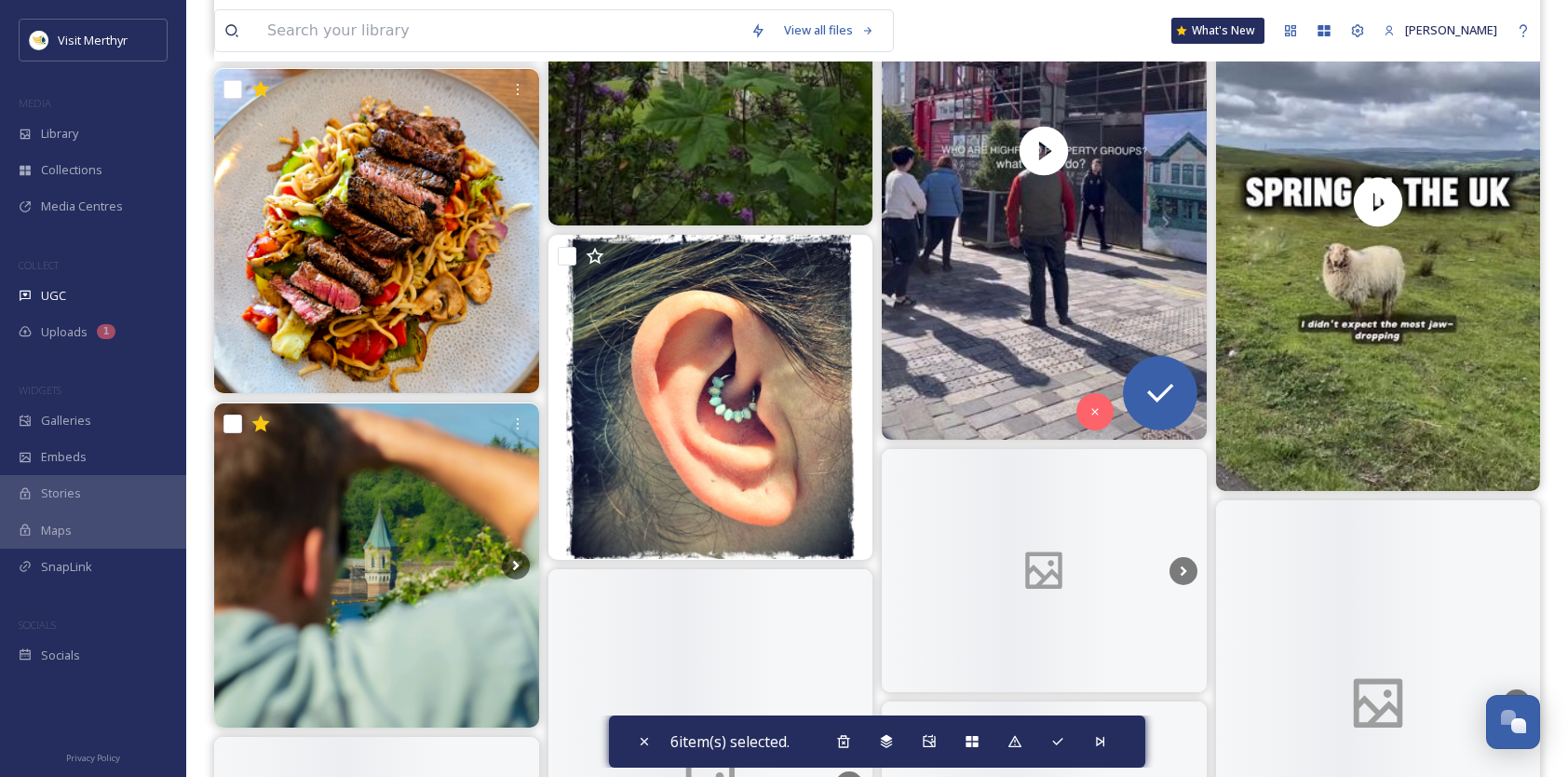
scroll to position [20122, 0]
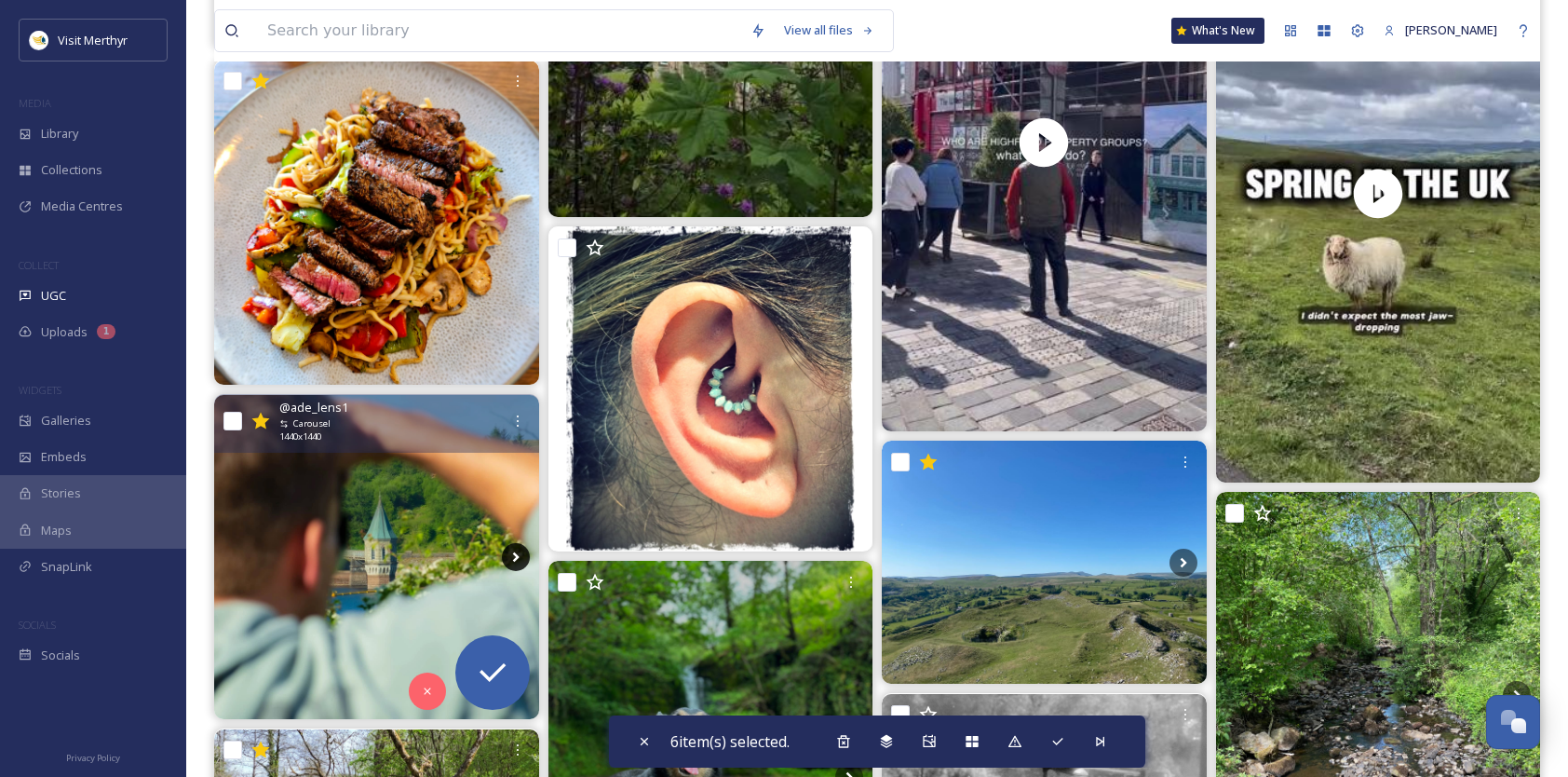
click at [516, 558] on icon at bounding box center [515, 557] width 28 height 28
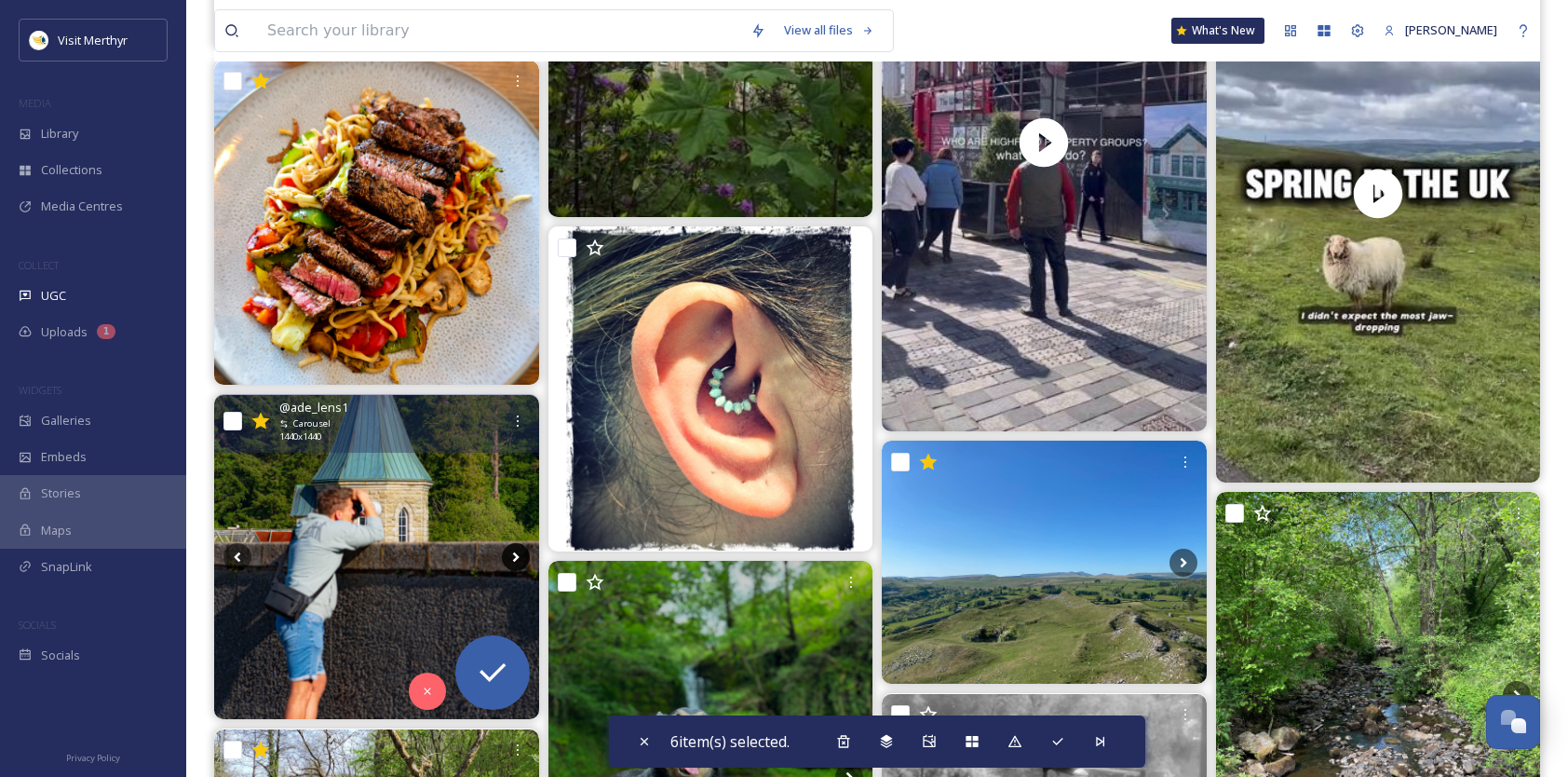
click at [516, 559] on icon at bounding box center [515, 557] width 28 height 28
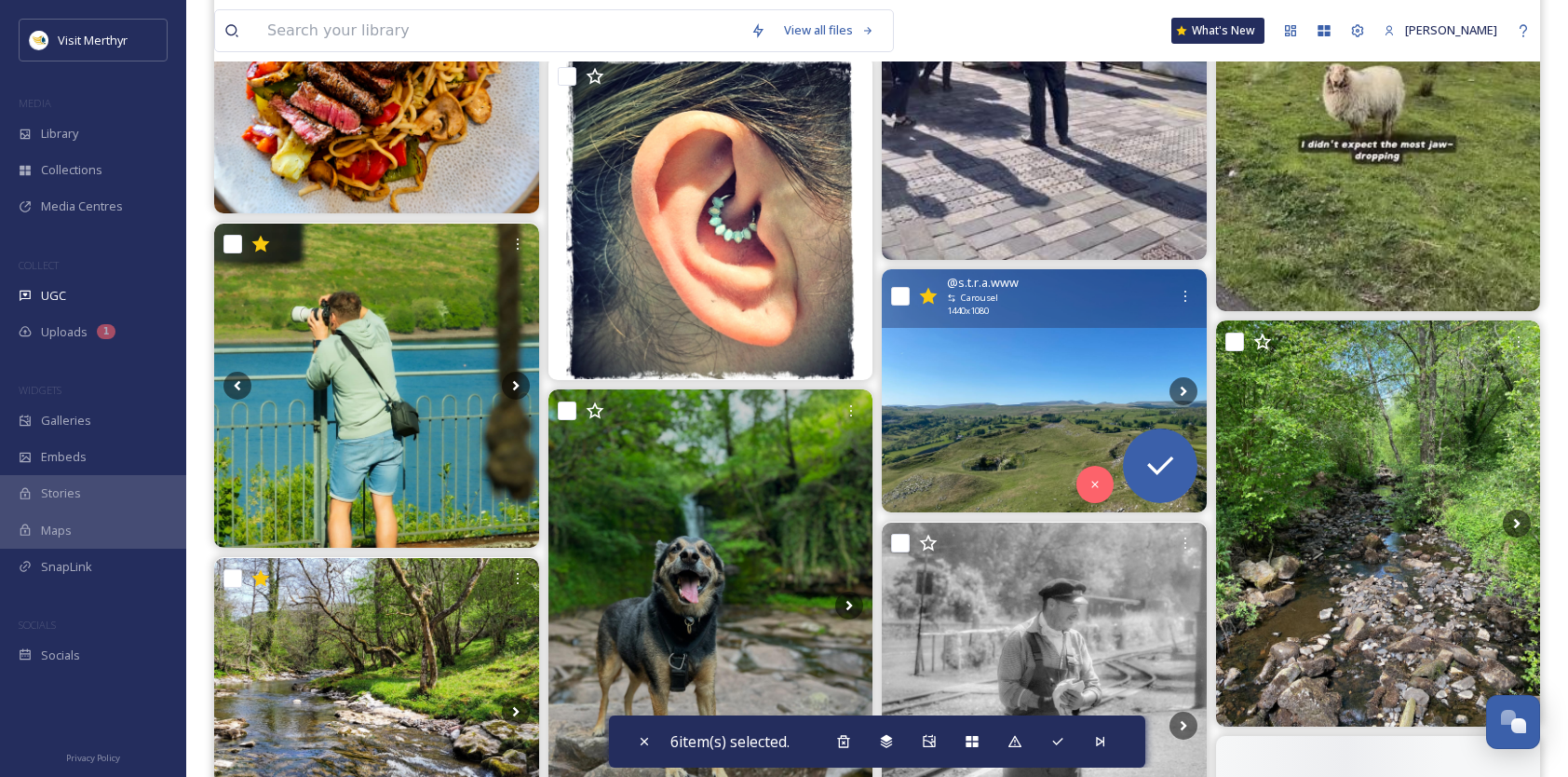
scroll to position [20402, 0]
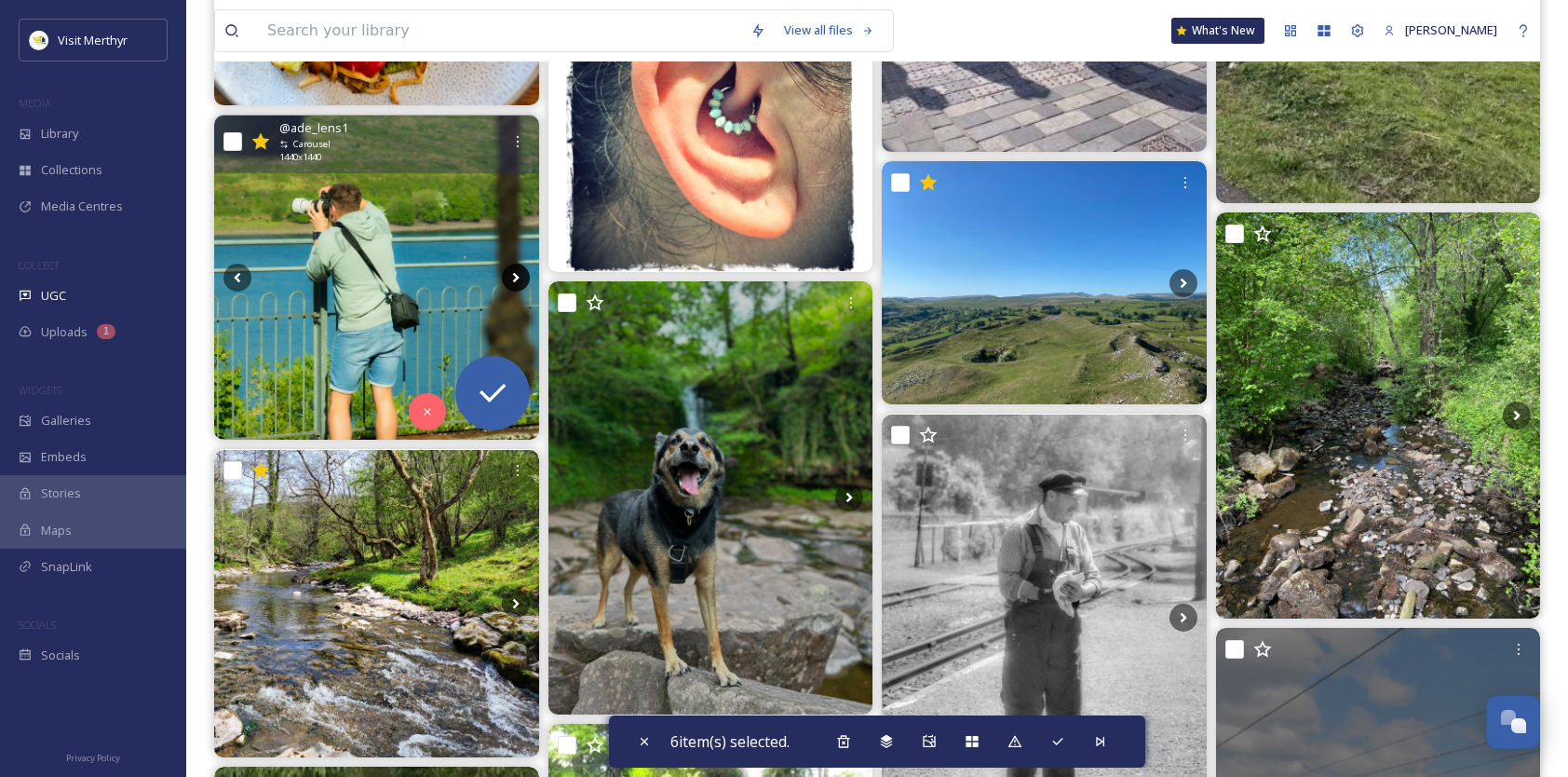
click at [515, 276] on icon at bounding box center [515, 278] width 7 height 10
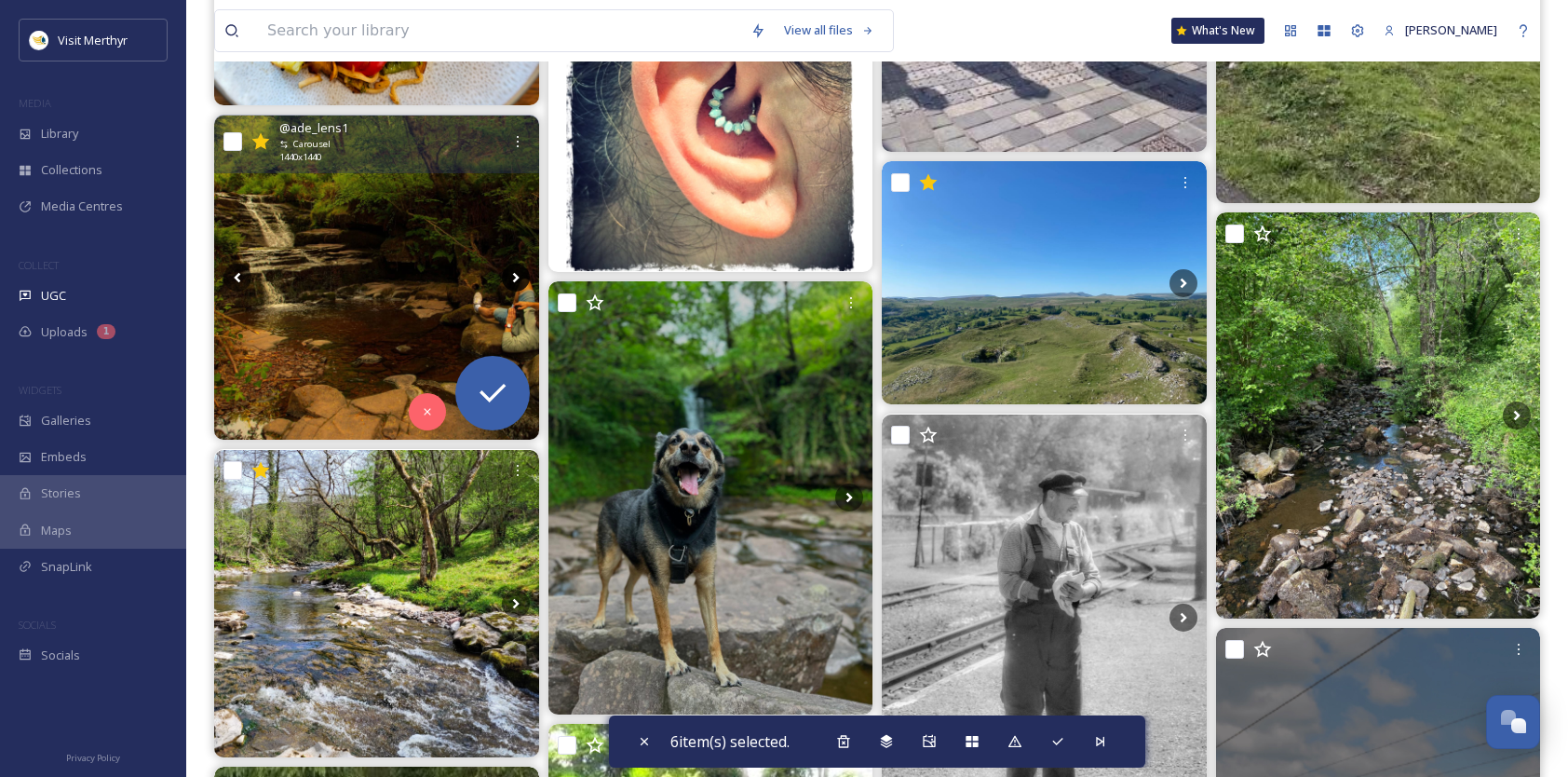
click at [516, 274] on icon at bounding box center [515, 277] width 28 height 28
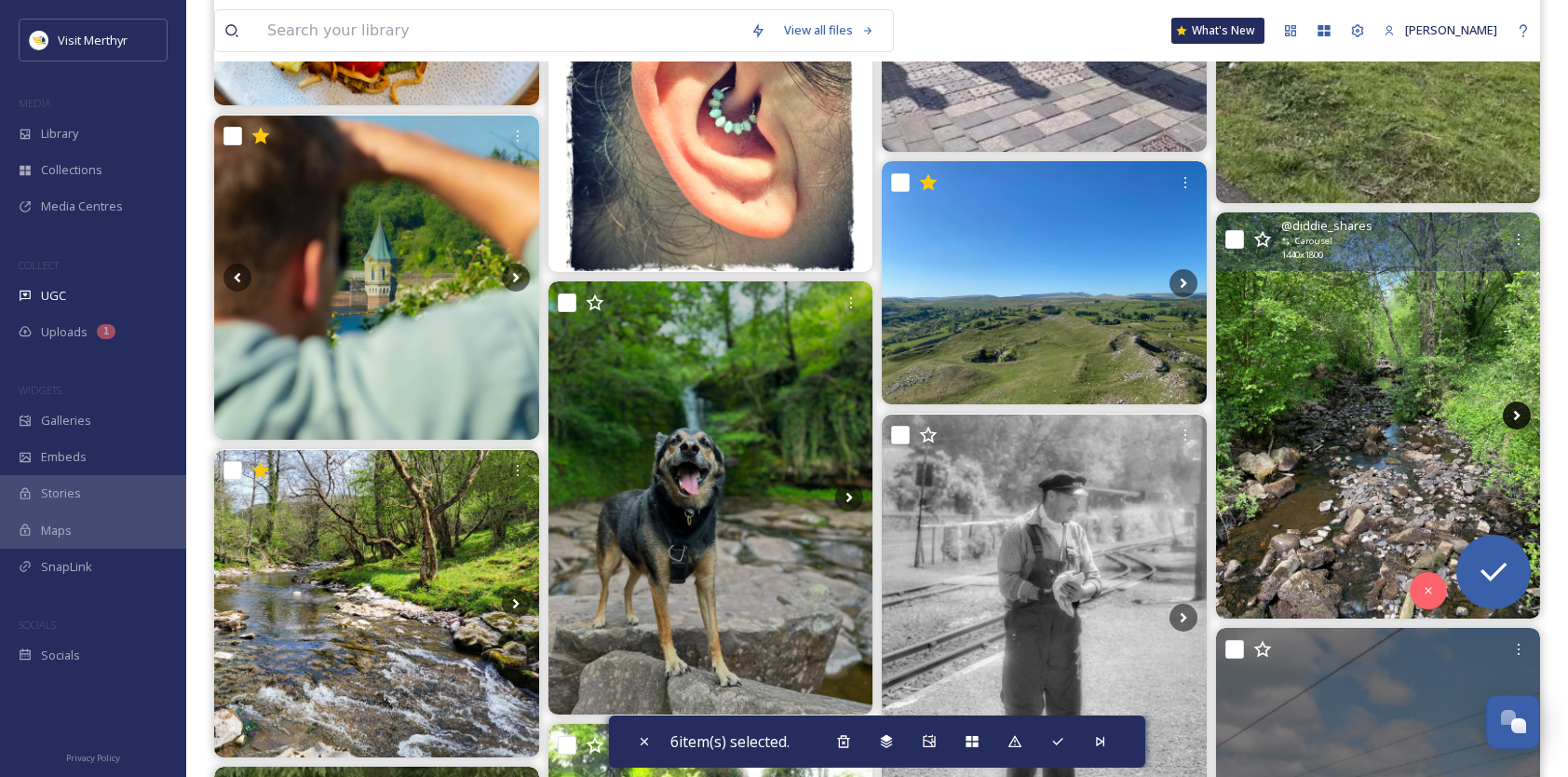
click at [1516, 413] on icon at bounding box center [1517, 416] width 7 height 10
click at [1516, 414] on icon at bounding box center [1517, 415] width 28 height 28
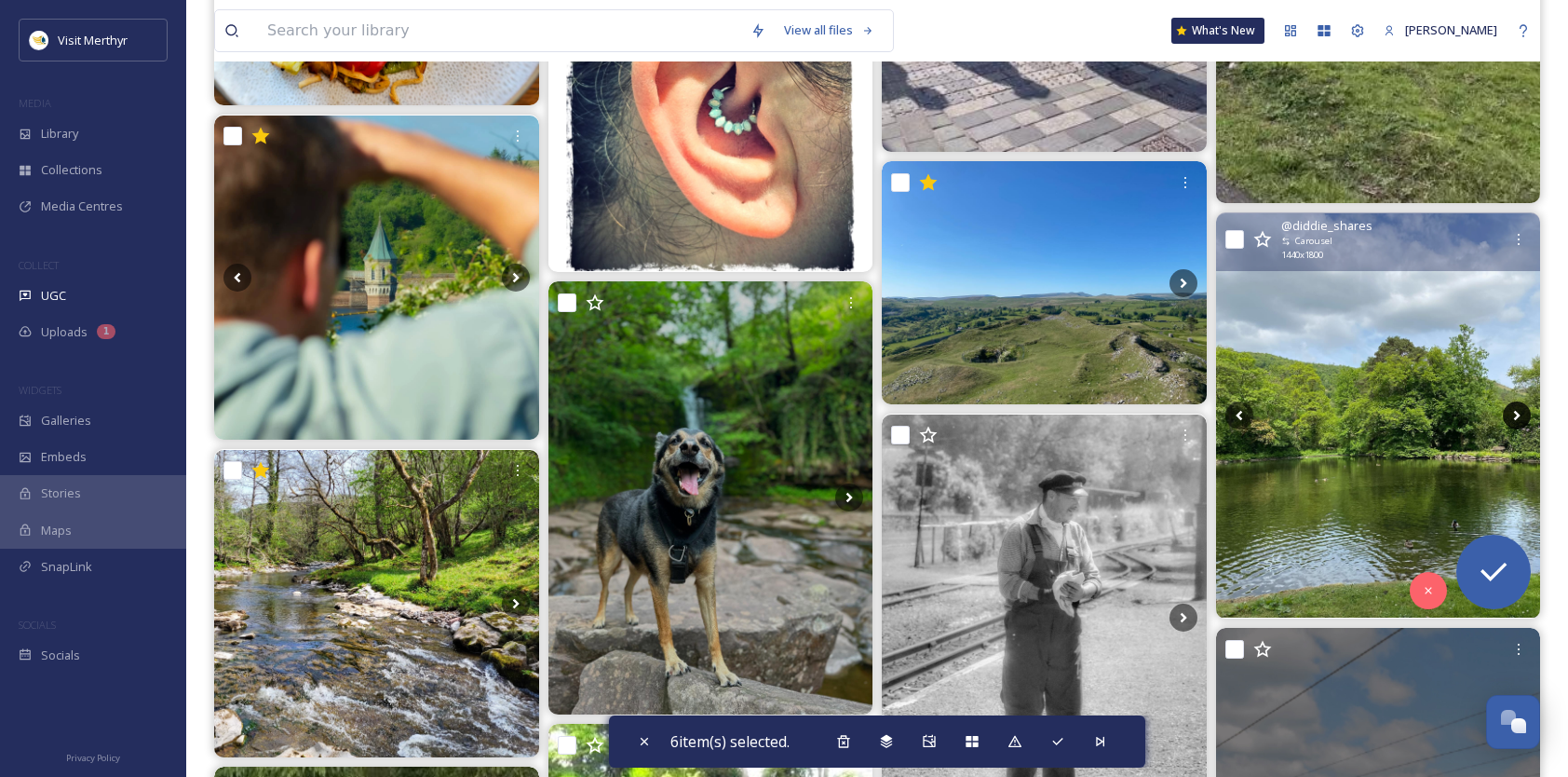
click at [1516, 414] on icon at bounding box center [1517, 415] width 28 height 28
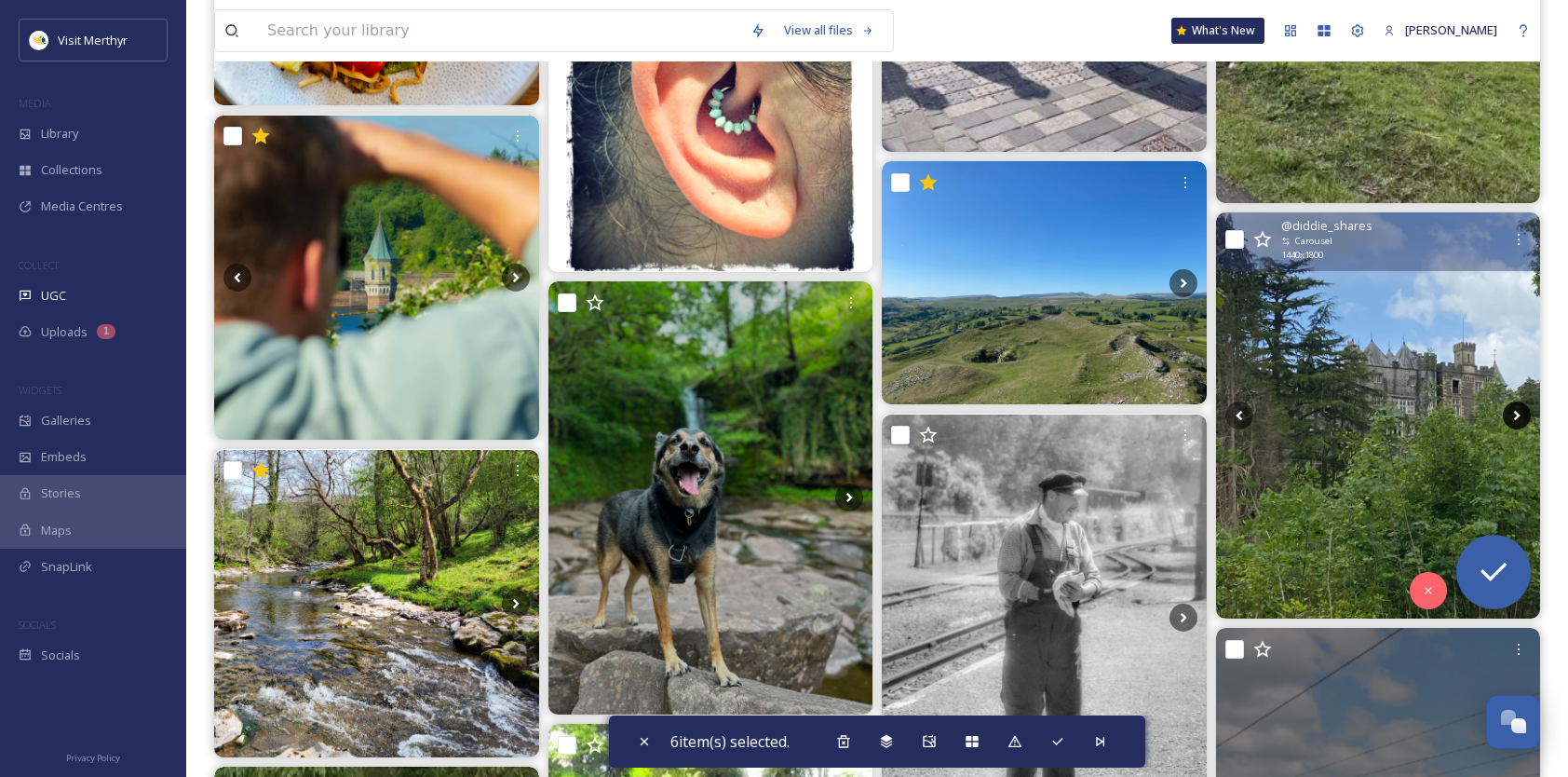
click at [1516, 414] on icon at bounding box center [1517, 415] width 28 height 28
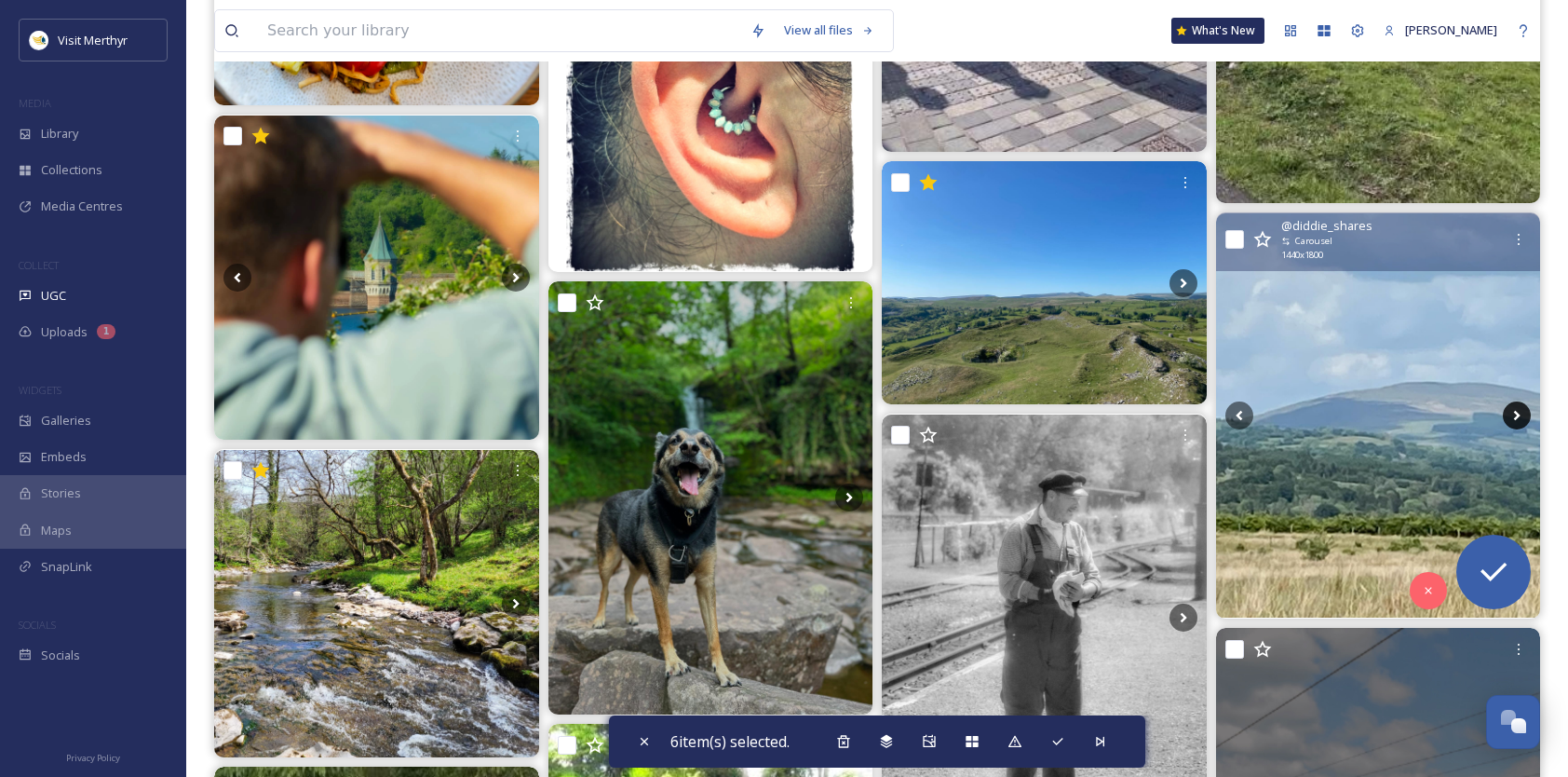
click at [1516, 414] on icon at bounding box center [1517, 415] width 28 height 28
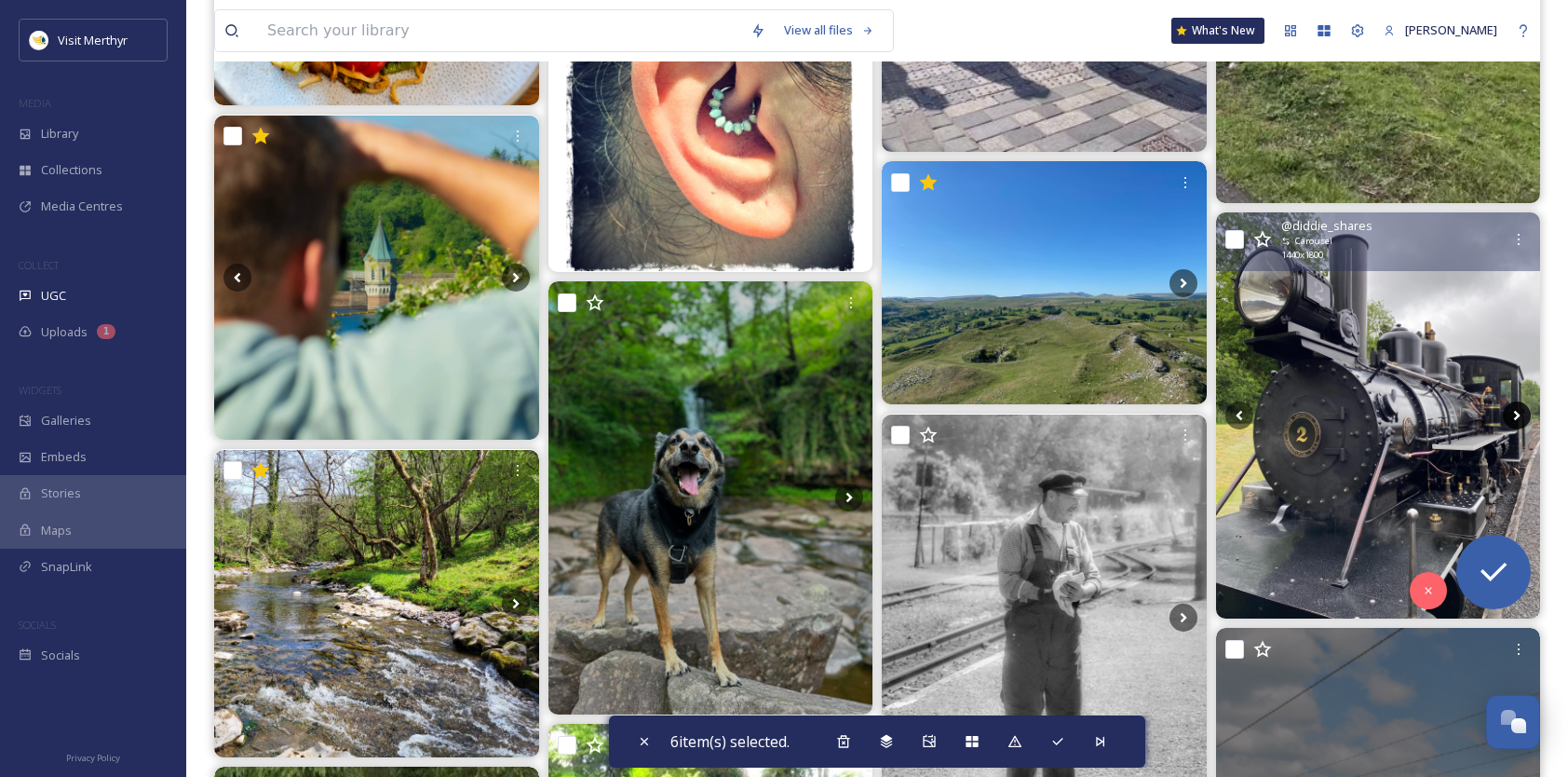
click at [1516, 414] on icon at bounding box center [1517, 415] width 28 height 28
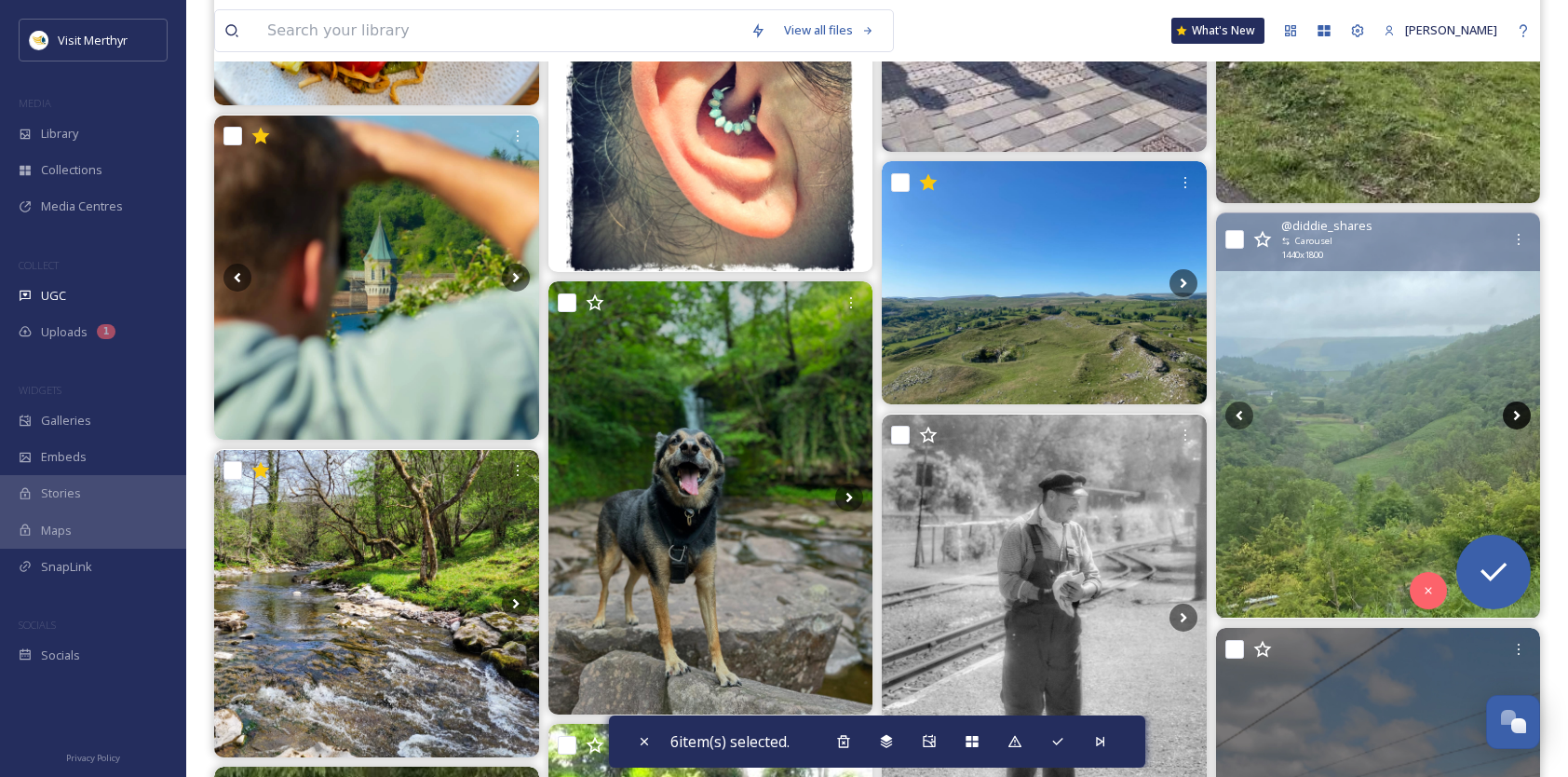
click at [1516, 414] on icon at bounding box center [1517, 415] width 28 height 28
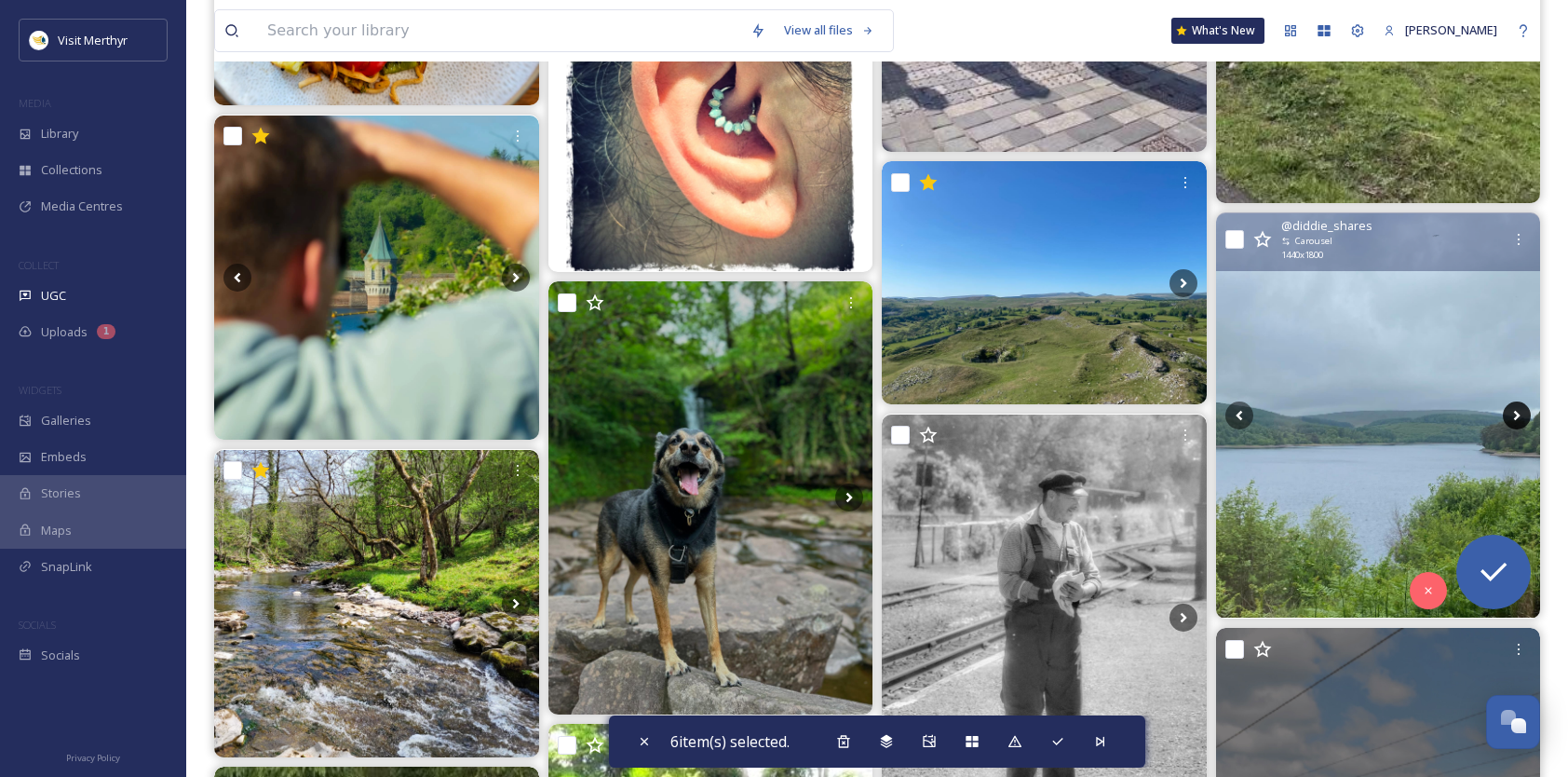
click at [1516, 414] on icon at bounding box center [1517, 415] width 28 height 28
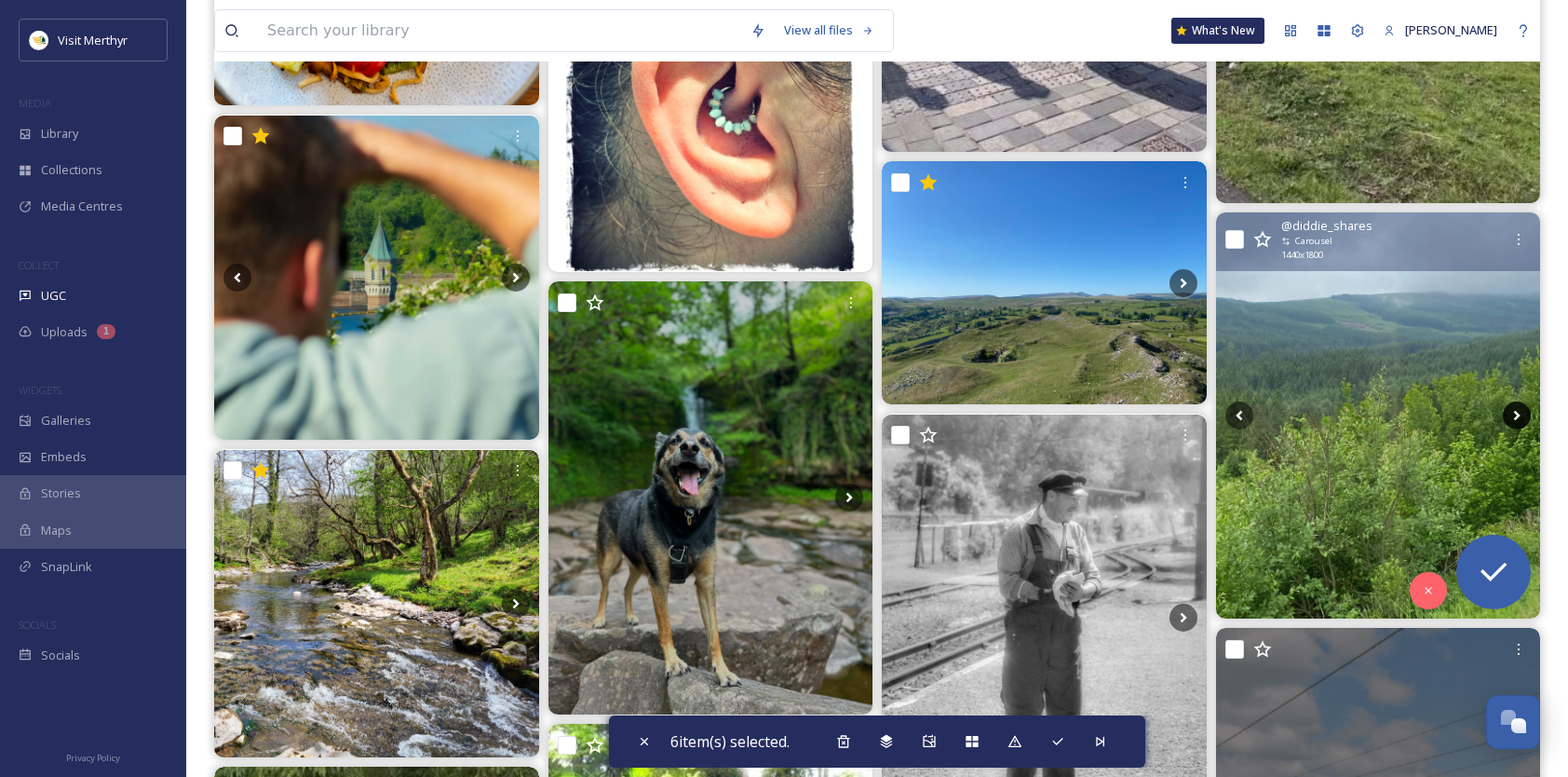
click at [1516, 414] on icon at bounding box center [1517, 415] width 28 height 28
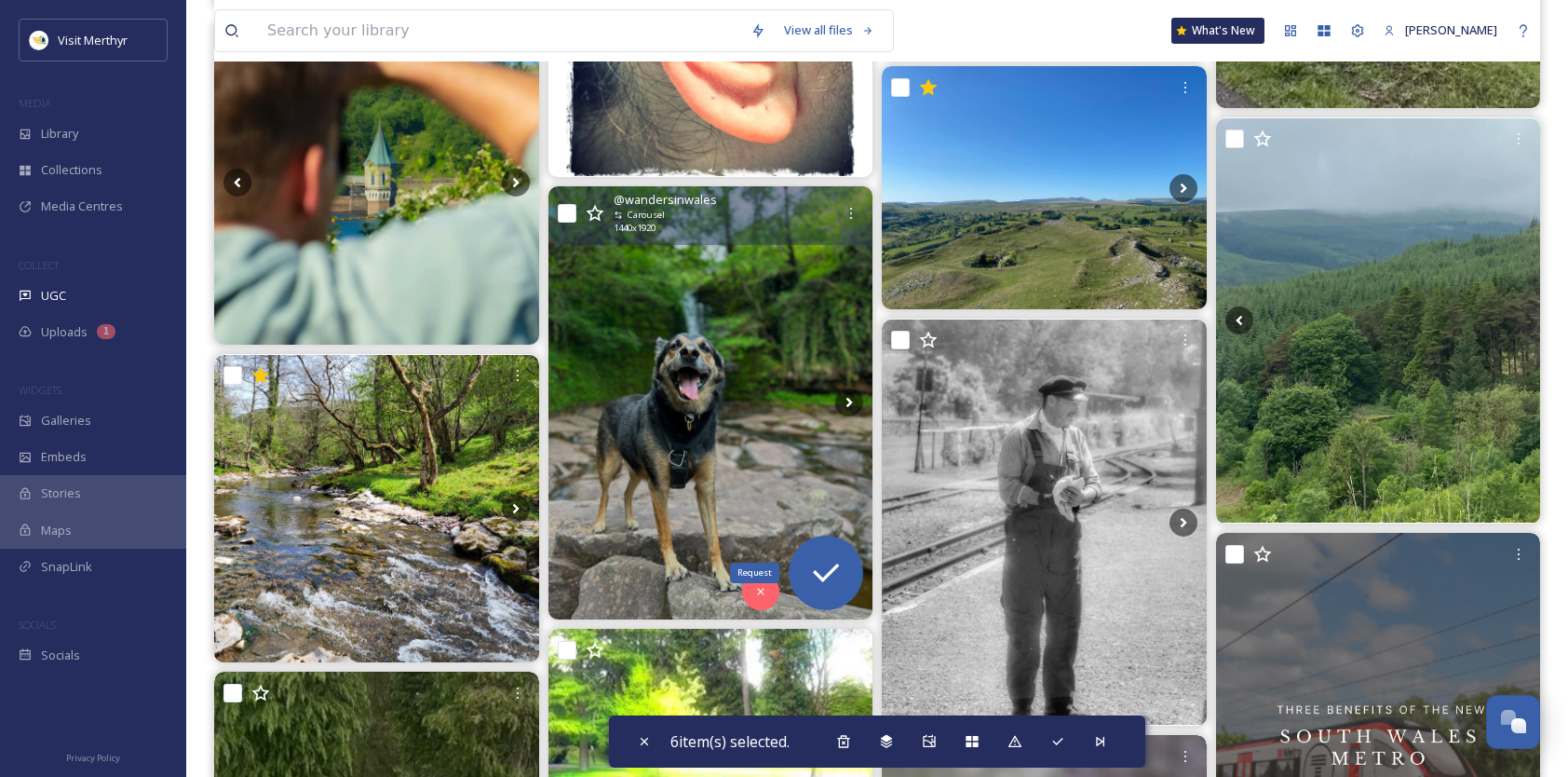
scroll to position [20589, 0]
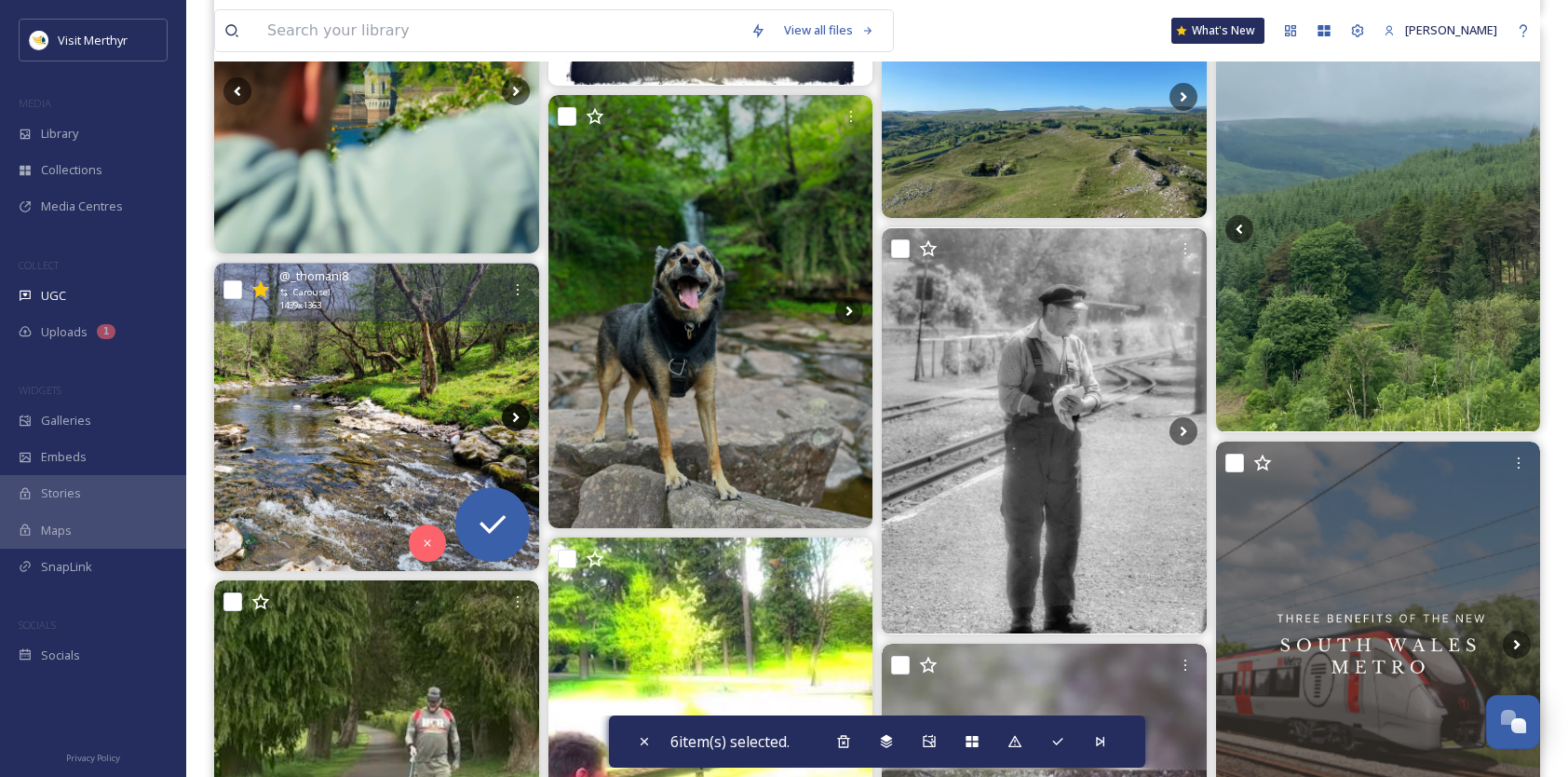
click at [516, 414] on icon at bounding box center [515, 417] width 7 height 10
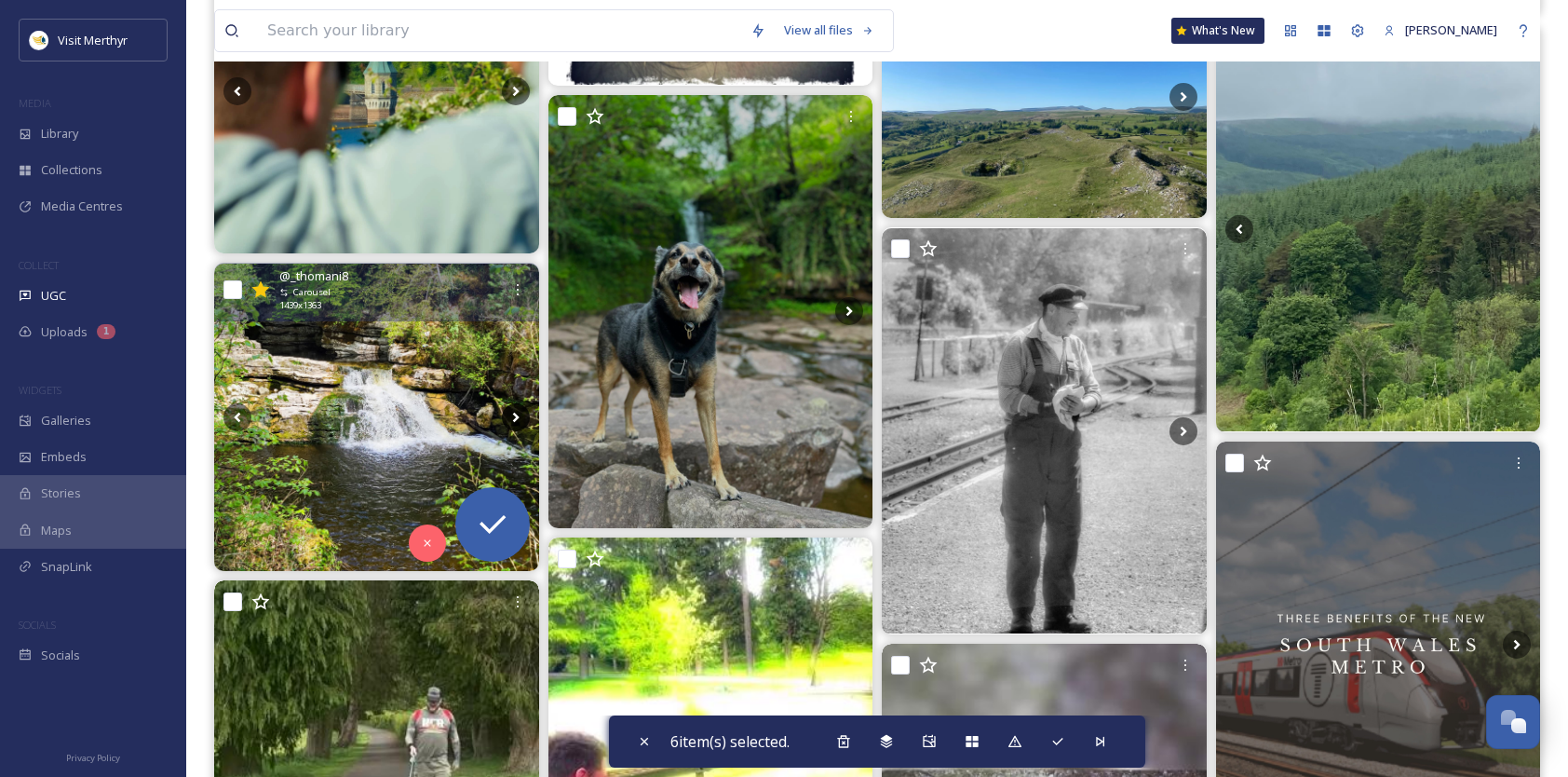
click at [515, 416] on icon at bounding box center [515, 417] width 7 height 10
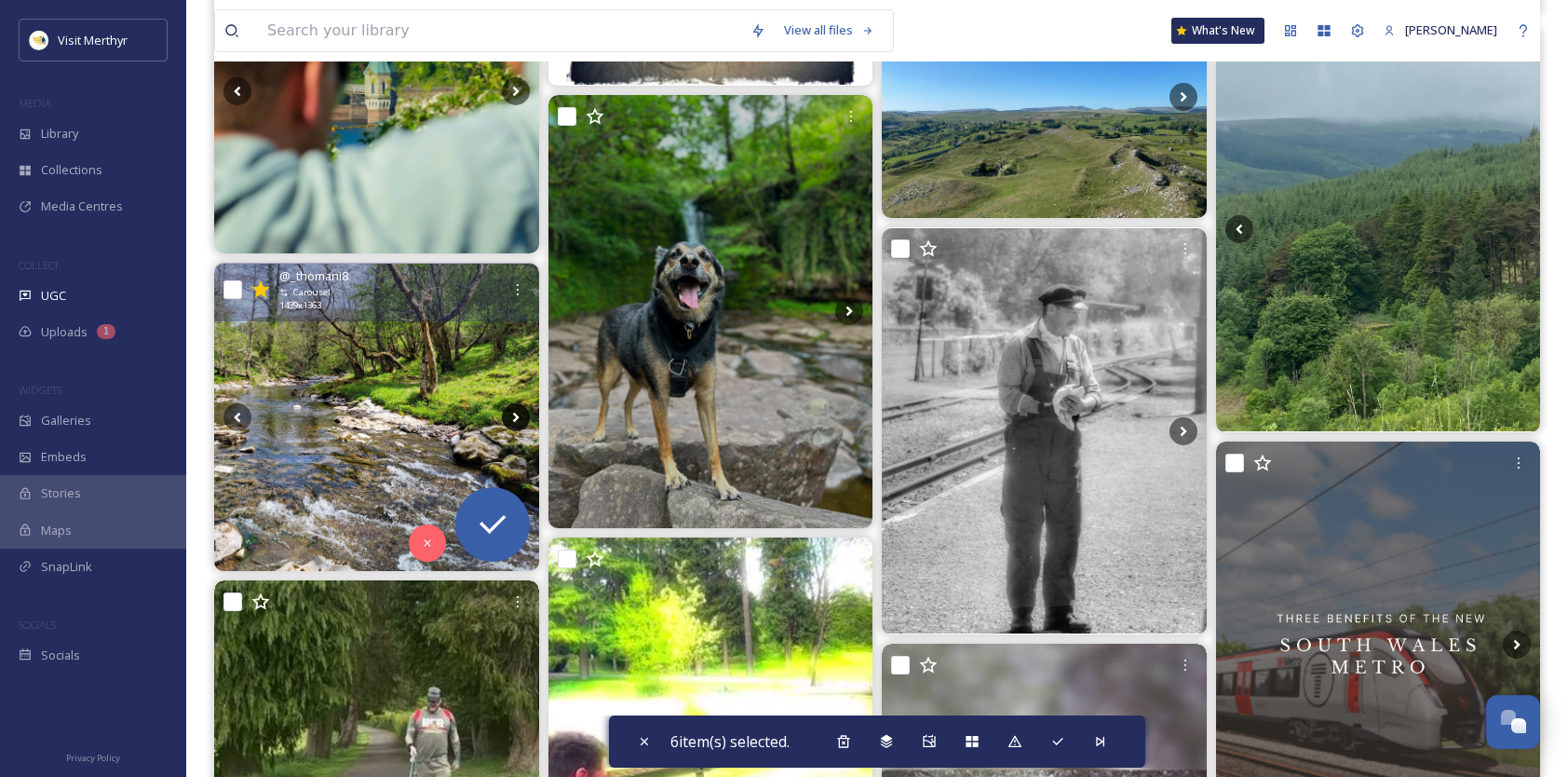
click at [515, 416] on icon at bounding box center [515, 417] width 7 height 10
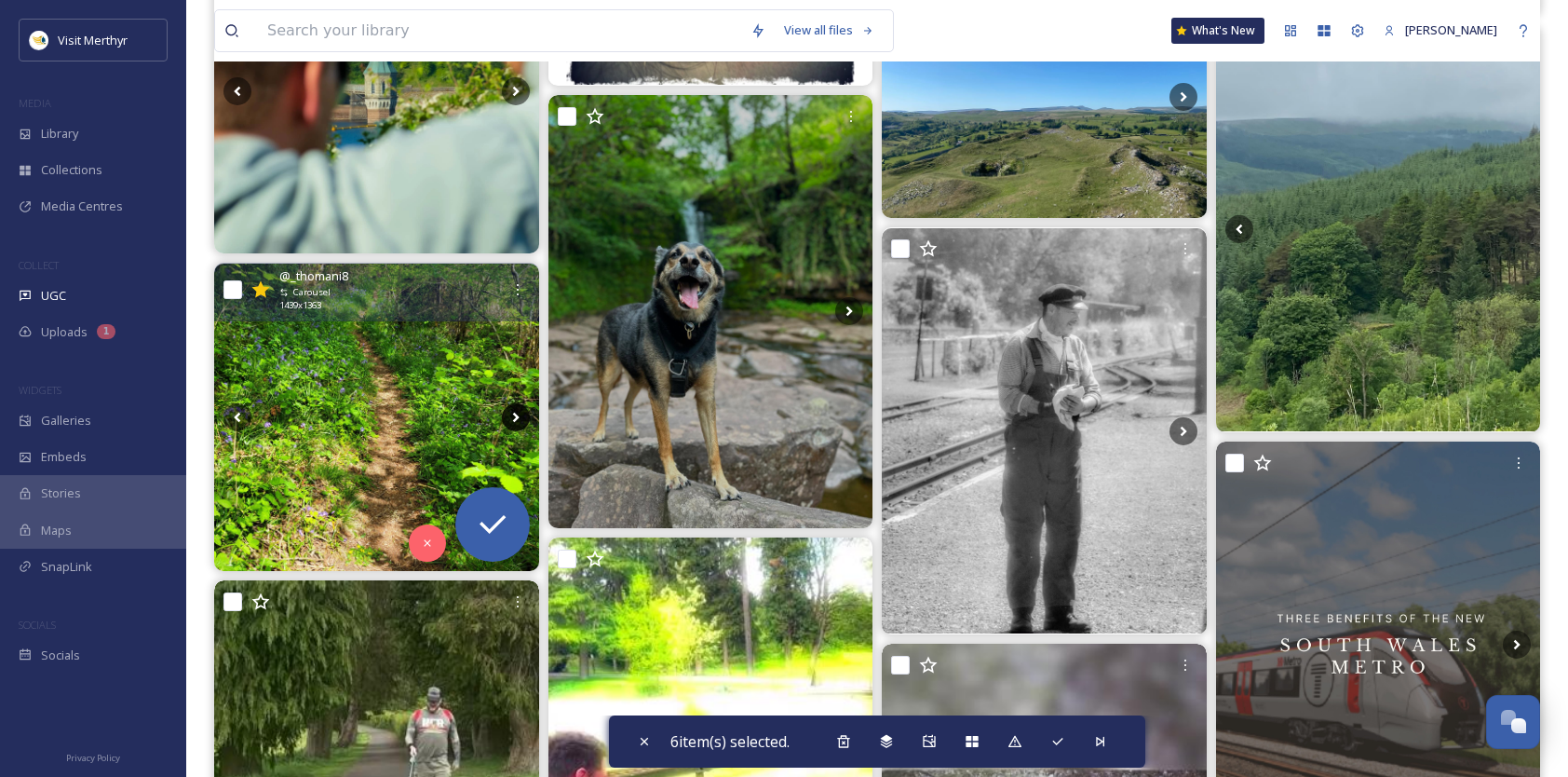
click at [515, 416] on icon at bounding box center [515, 417] width 7 height 10
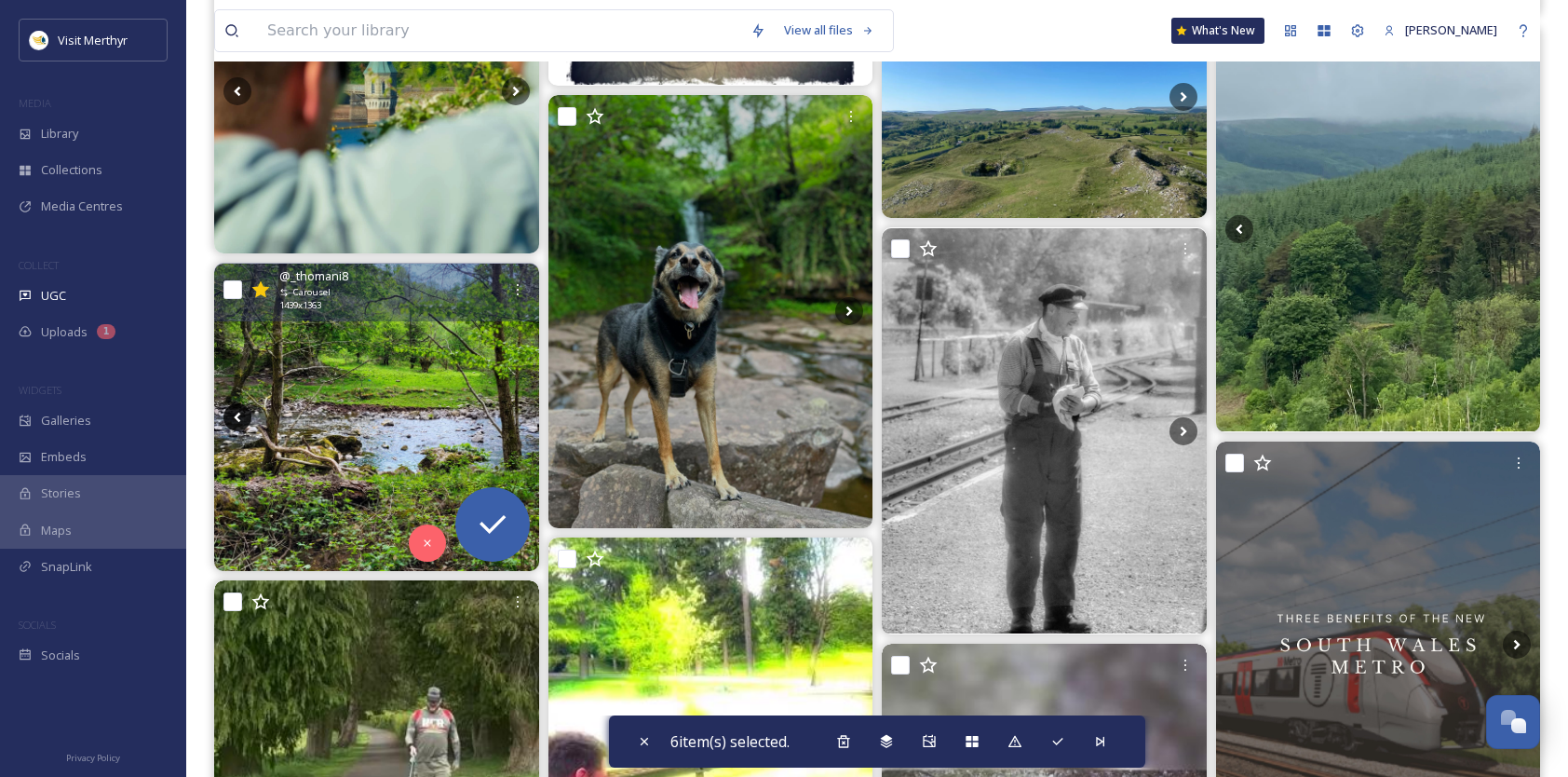
click at [238, 415] on icon at bounding box center [238, 417] width 28 height 28
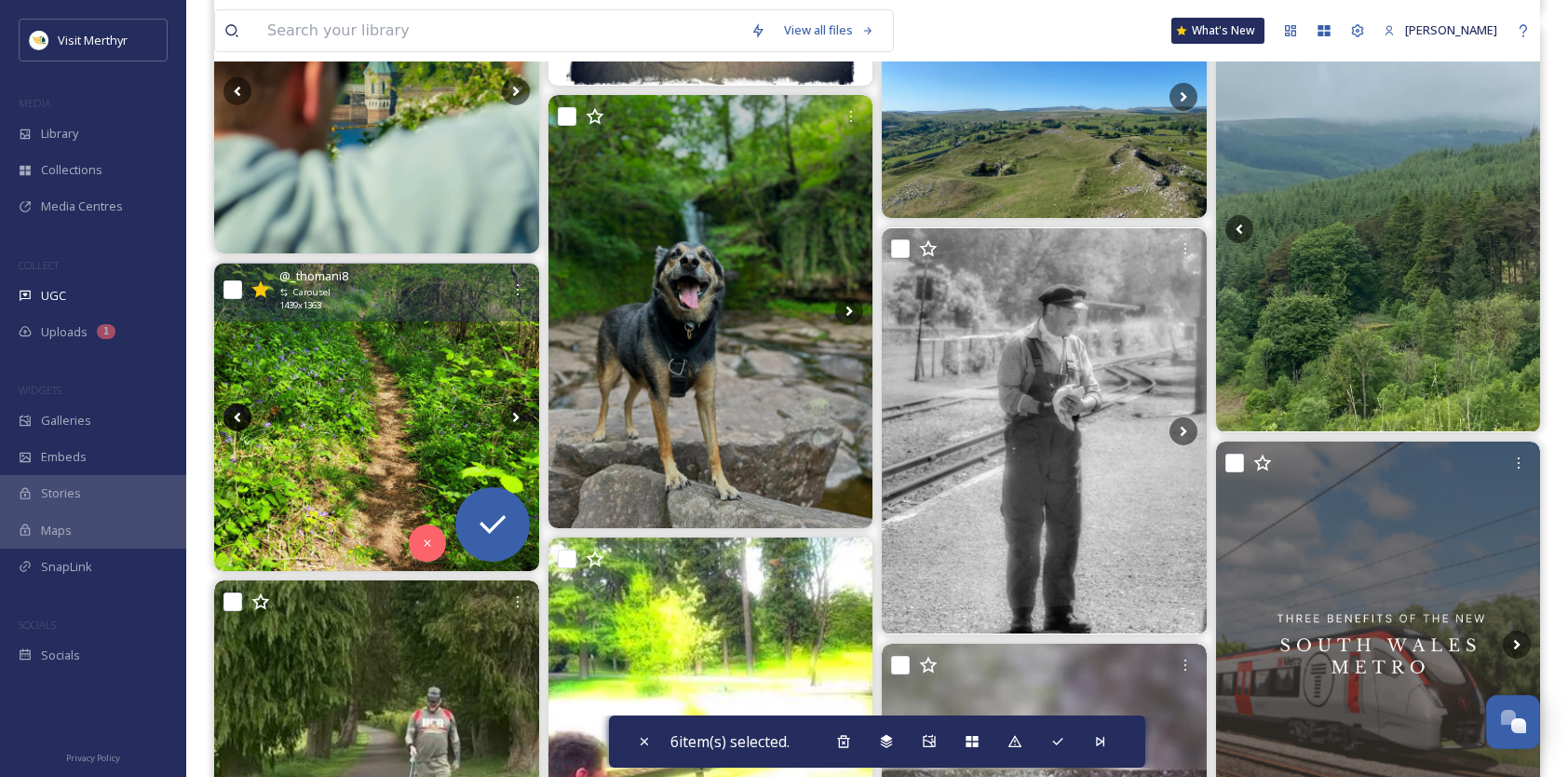
click at [238, 415] on icon at bounding box center [238, 417] width 28 height 28
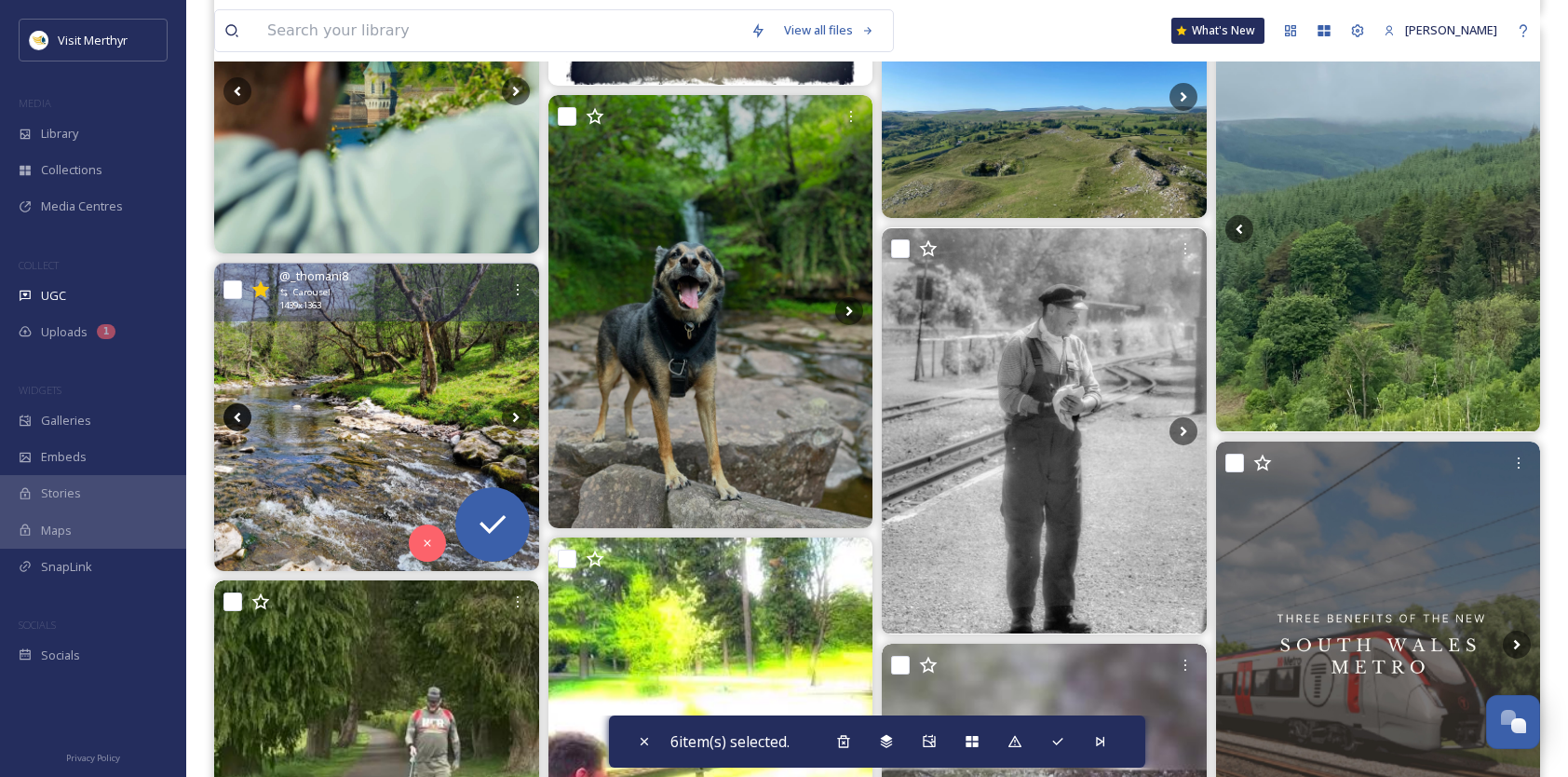
click at [238, 415] on icon at bounding box center [238, 417] width 28 height 28
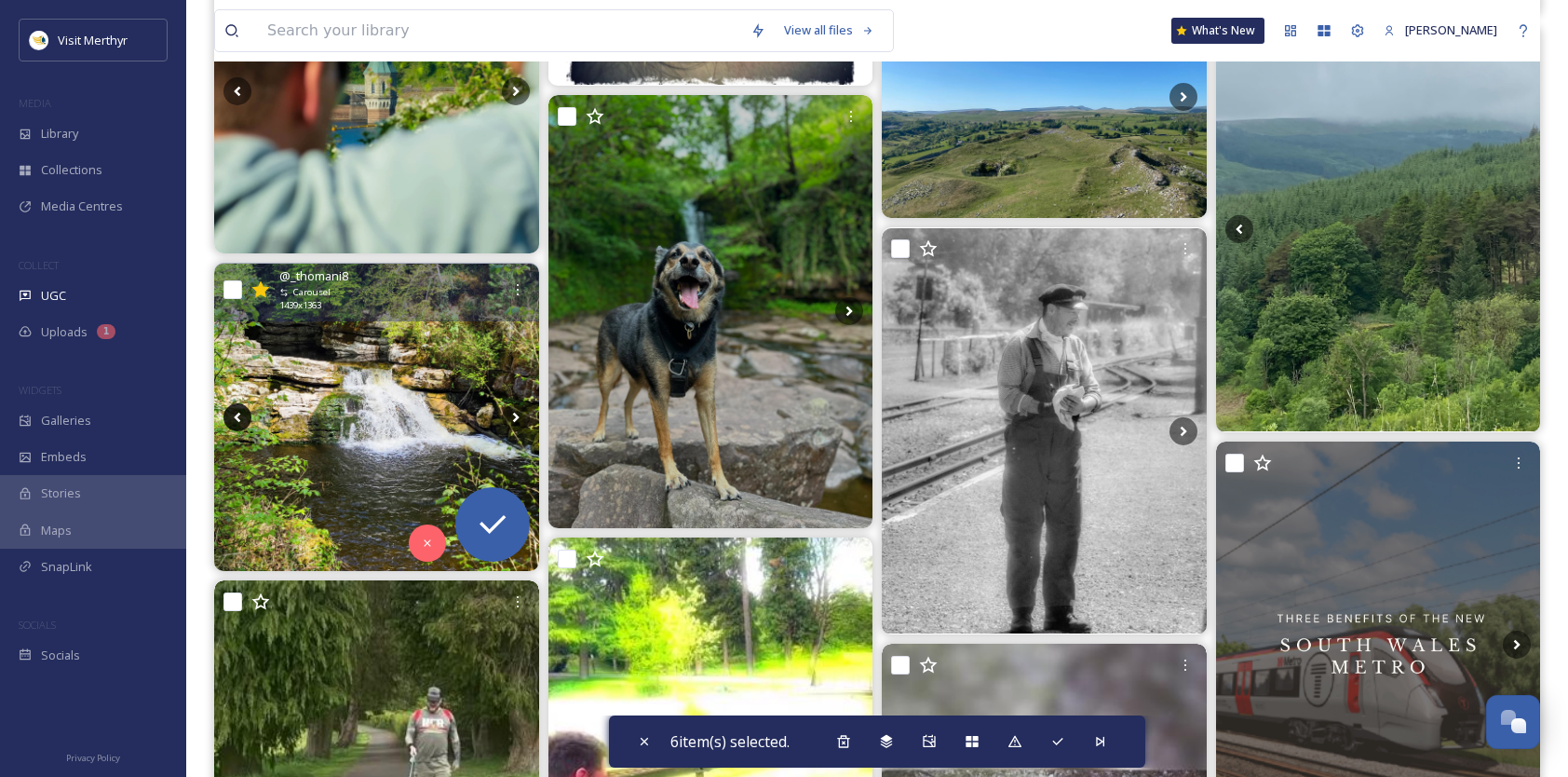
click at [238, 415] on icon at bounding box center [238, 417] width 28 height 28
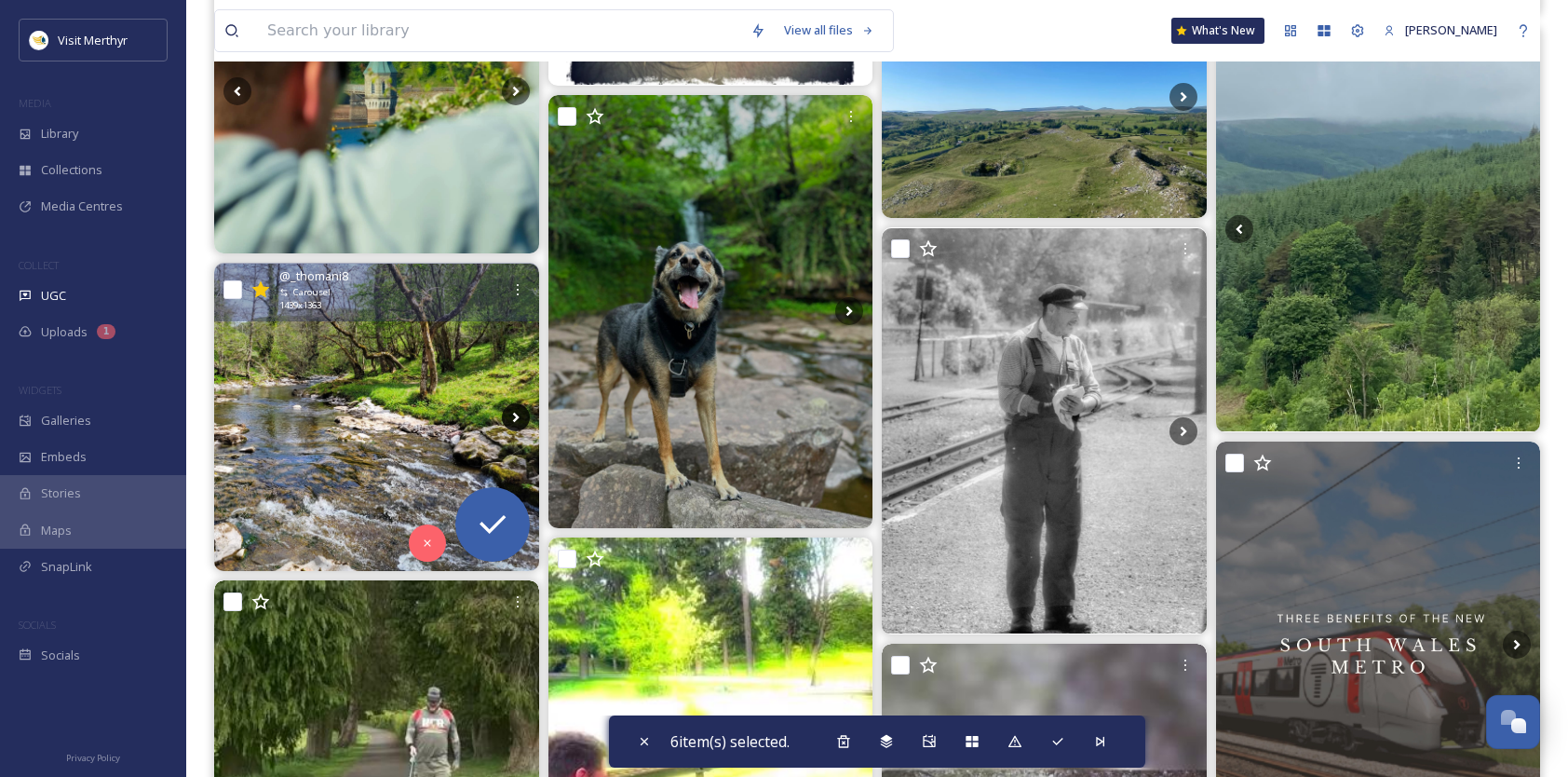
click at [507, 413] on icon at bounding box center [515, 417] width 28 height 28
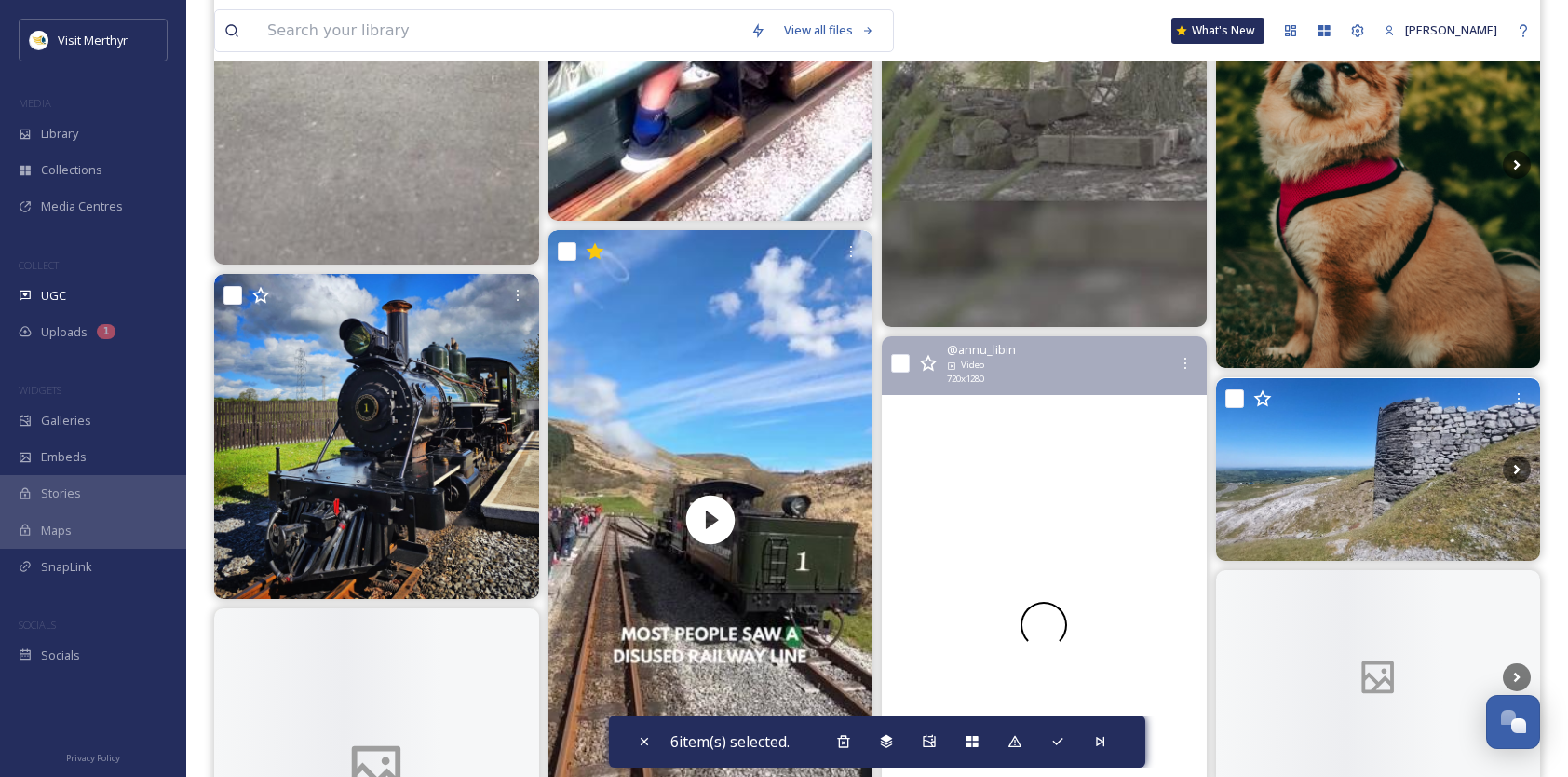
scroll to position [21613, 0]
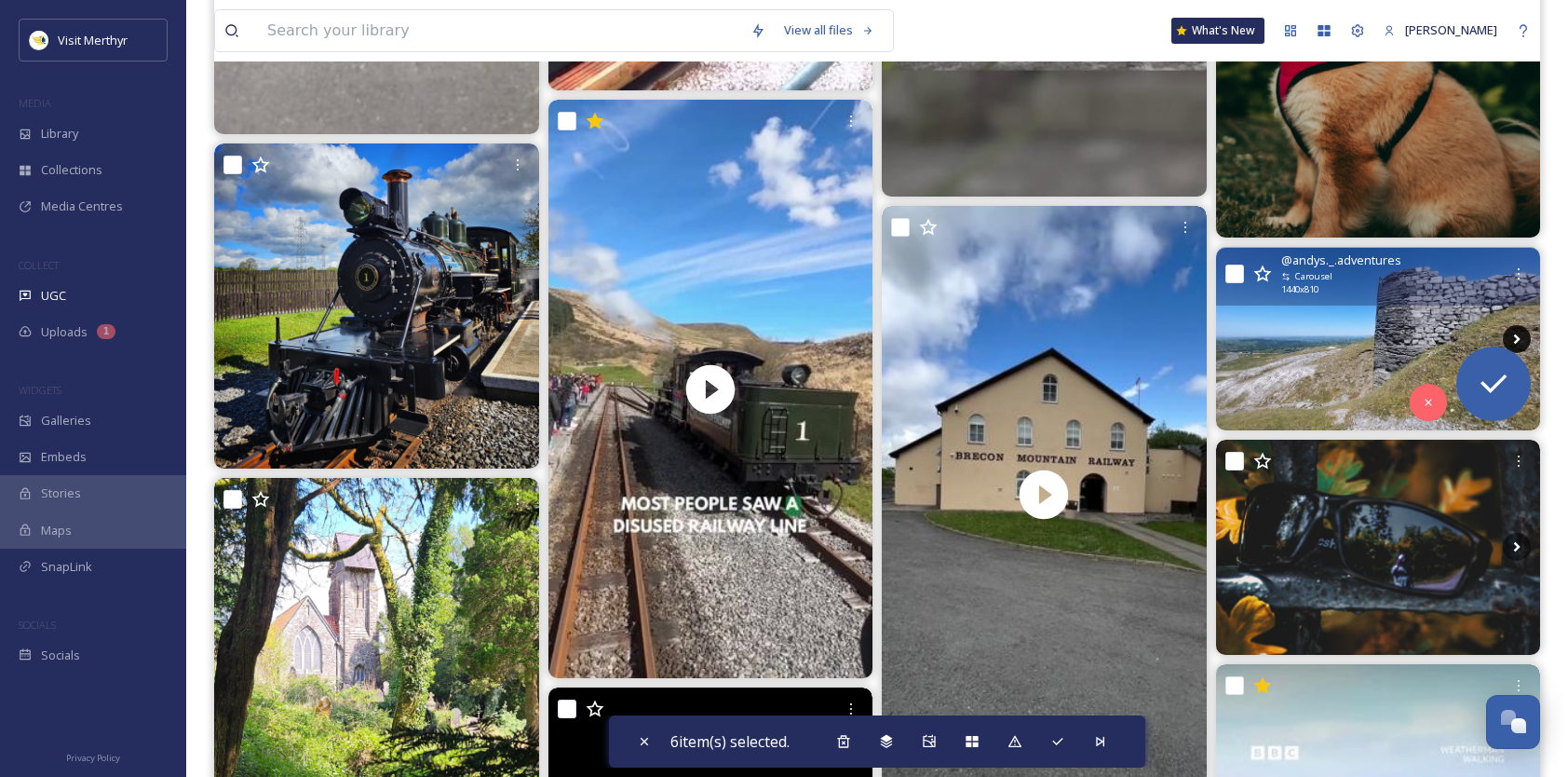
click at [1511, 334] on icon at bounding box center [1517, 339] width 28 height 28
click at [1517, 333] on icon at bounding box center [1517, 339] width 28 height 28
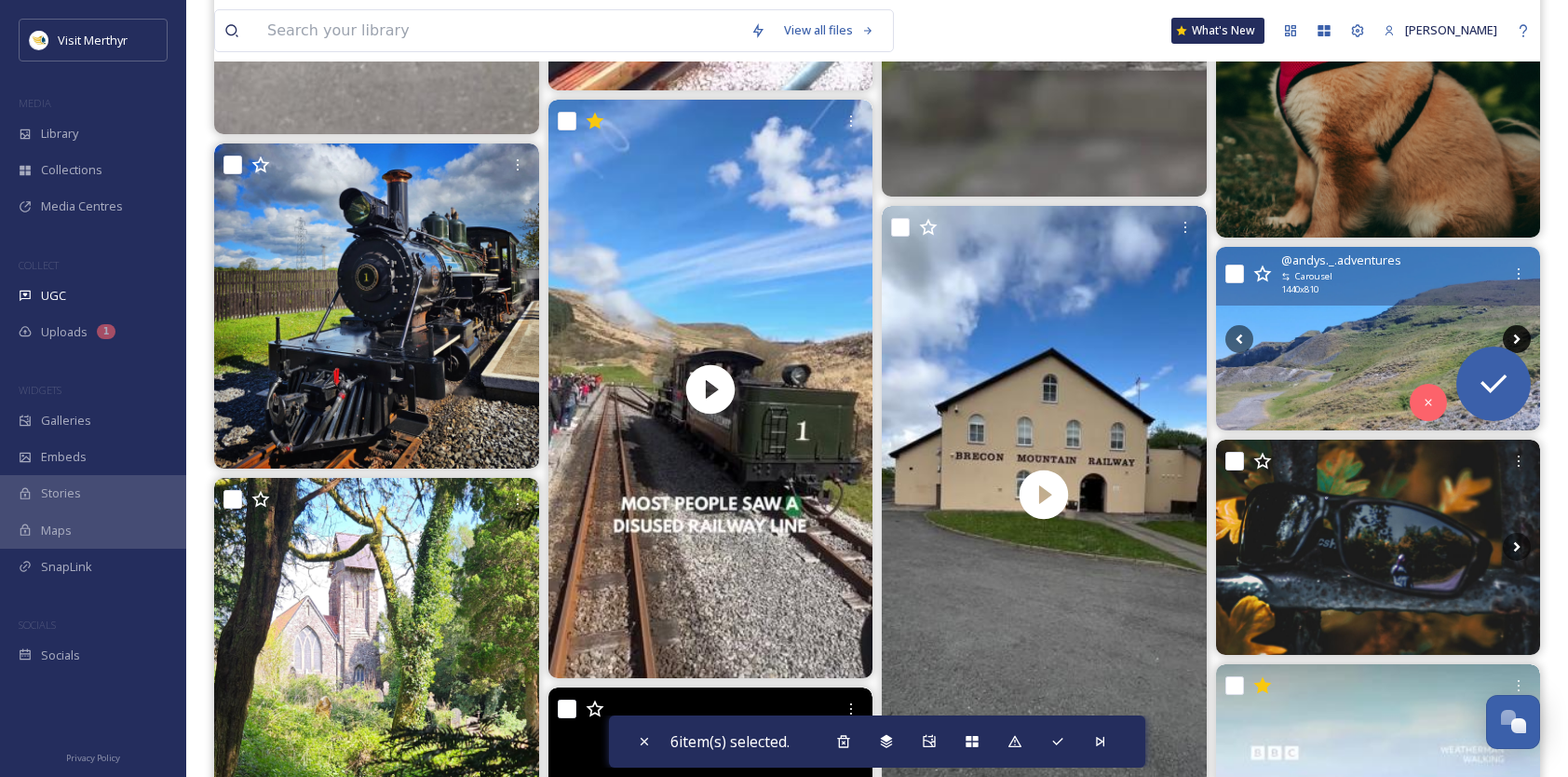
click at [1517, 333] on icon at bounding box center [1517, 339] width 28 height 28
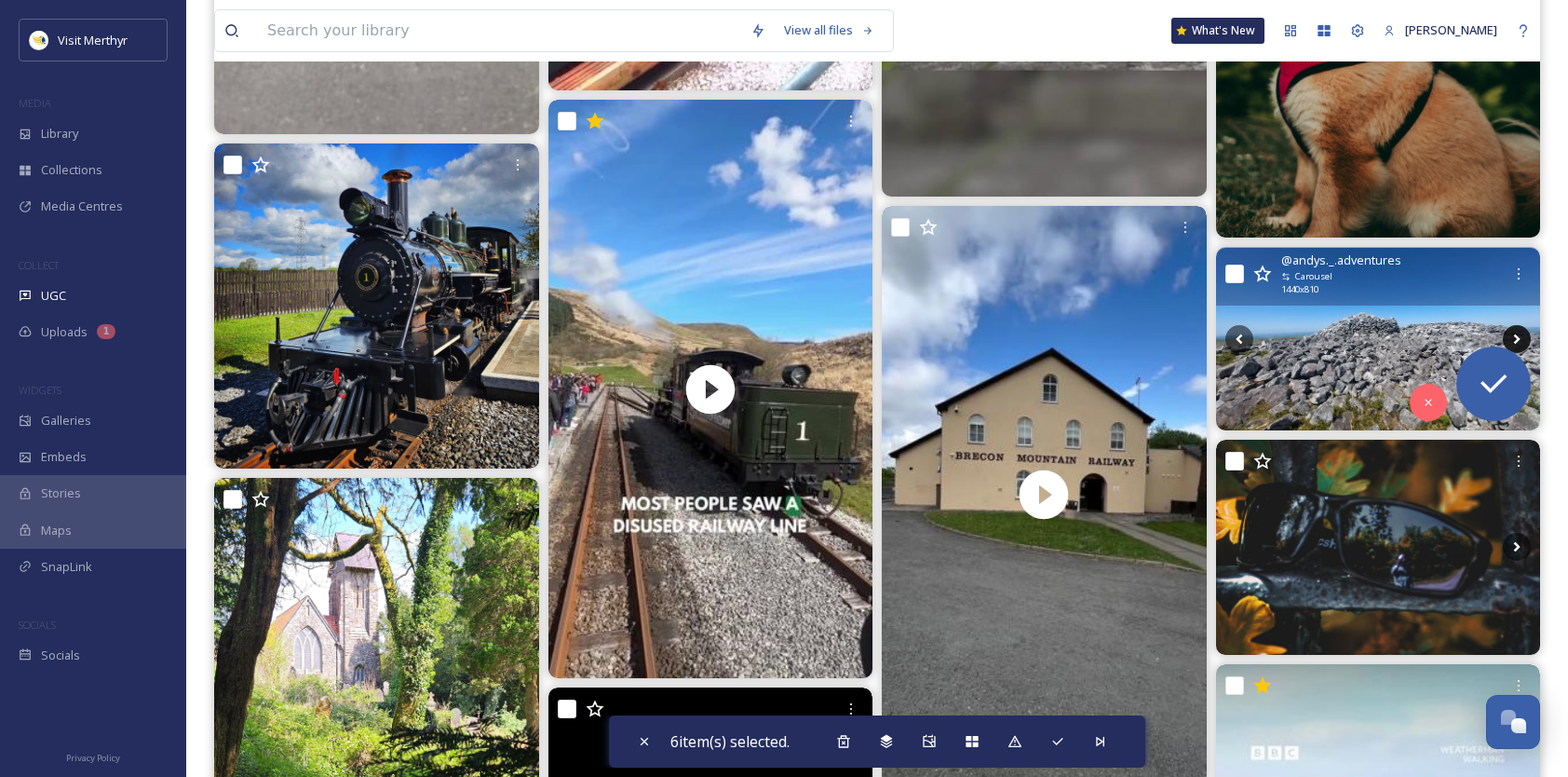
click at [1517, 333] on icon at bounding box center [1517, 339] width 28 height 28
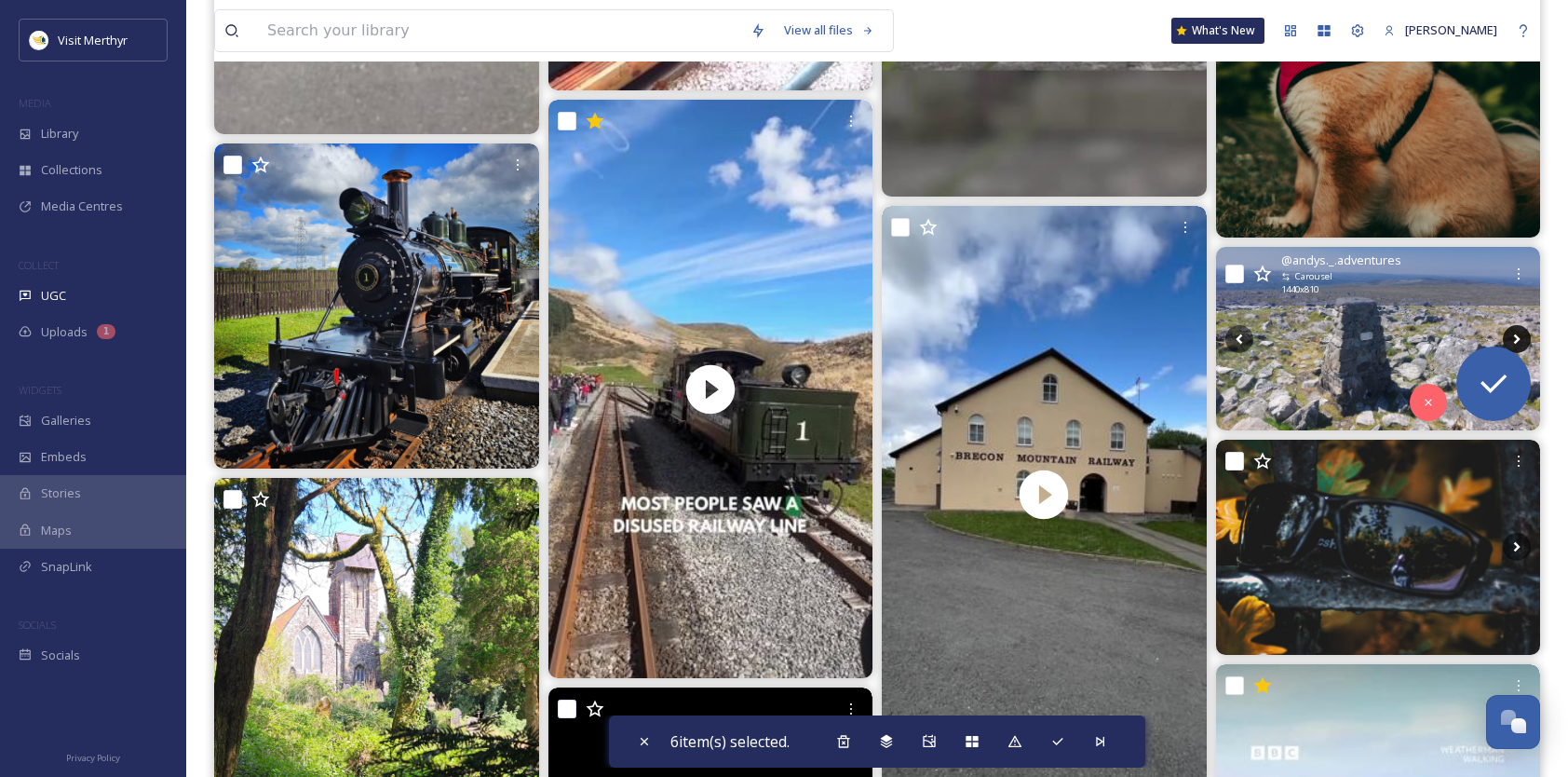
click at [1517, 333] on icon at bounding box center [1517, 339] width 28 height 28
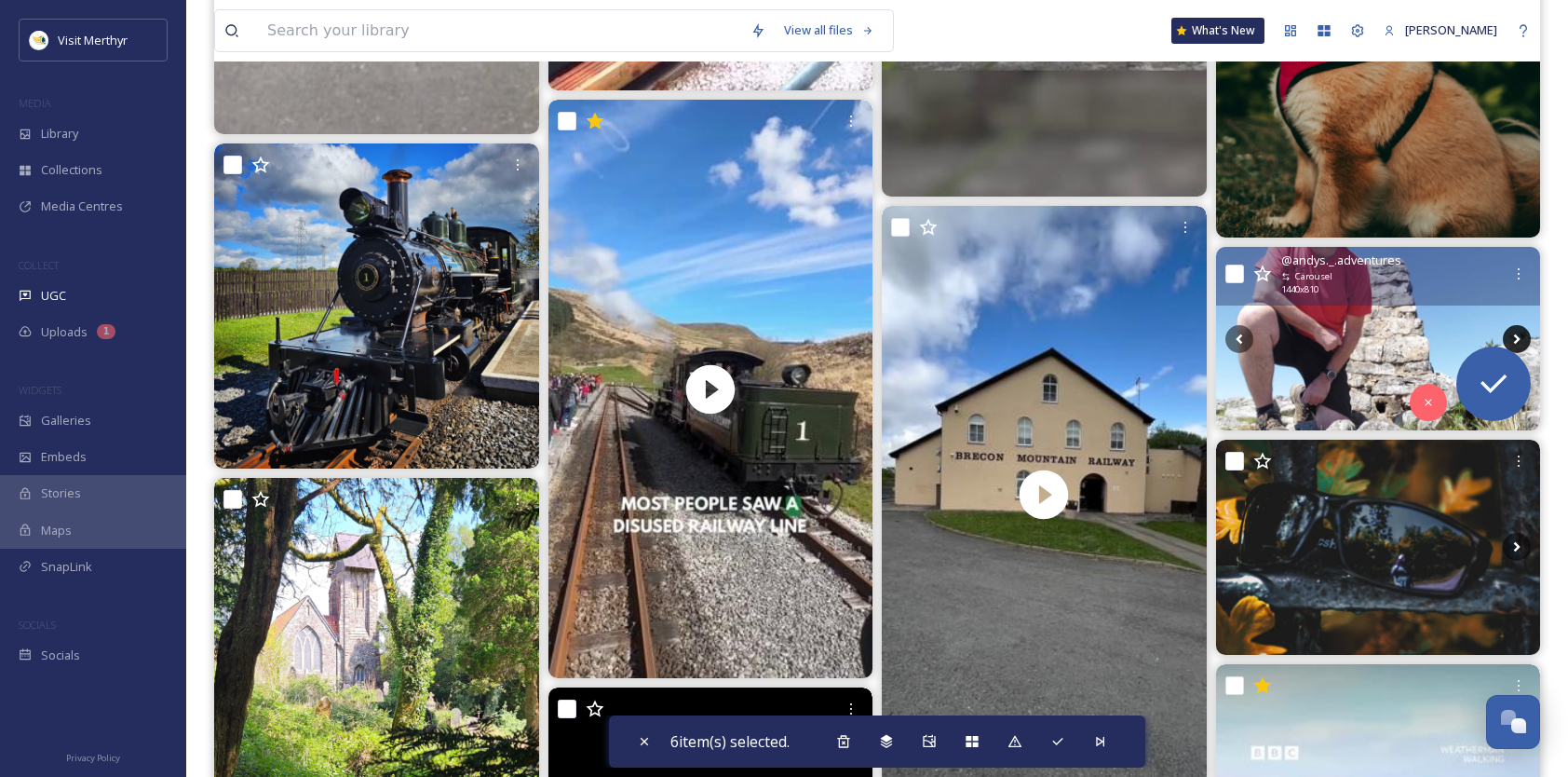
click at [1517, 333] on icon at bounding box center [1517, 339] width 28 height 28
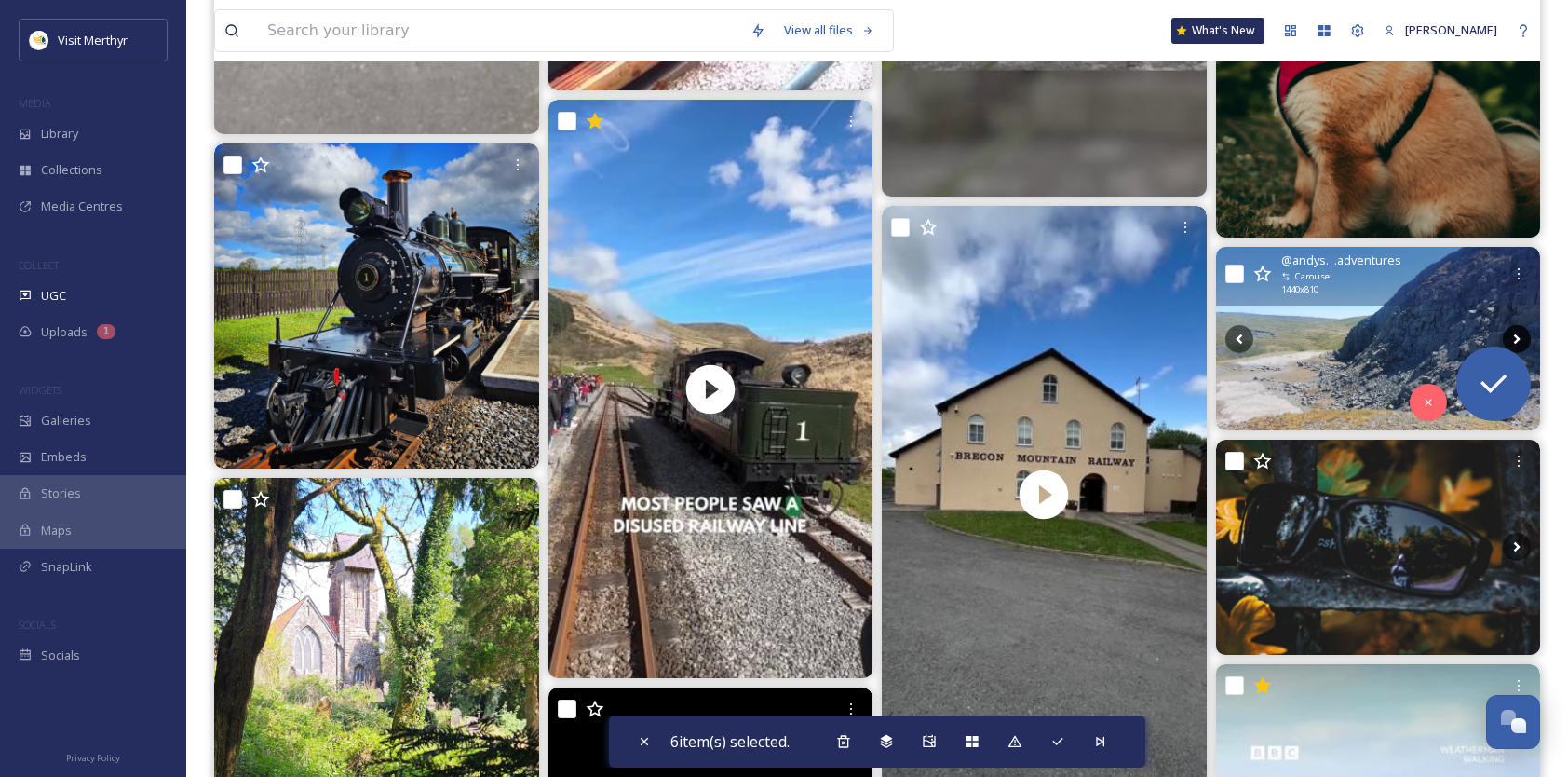
click at [1517, 337] on icon at bounding box center [1517, 338] width 7 height 10
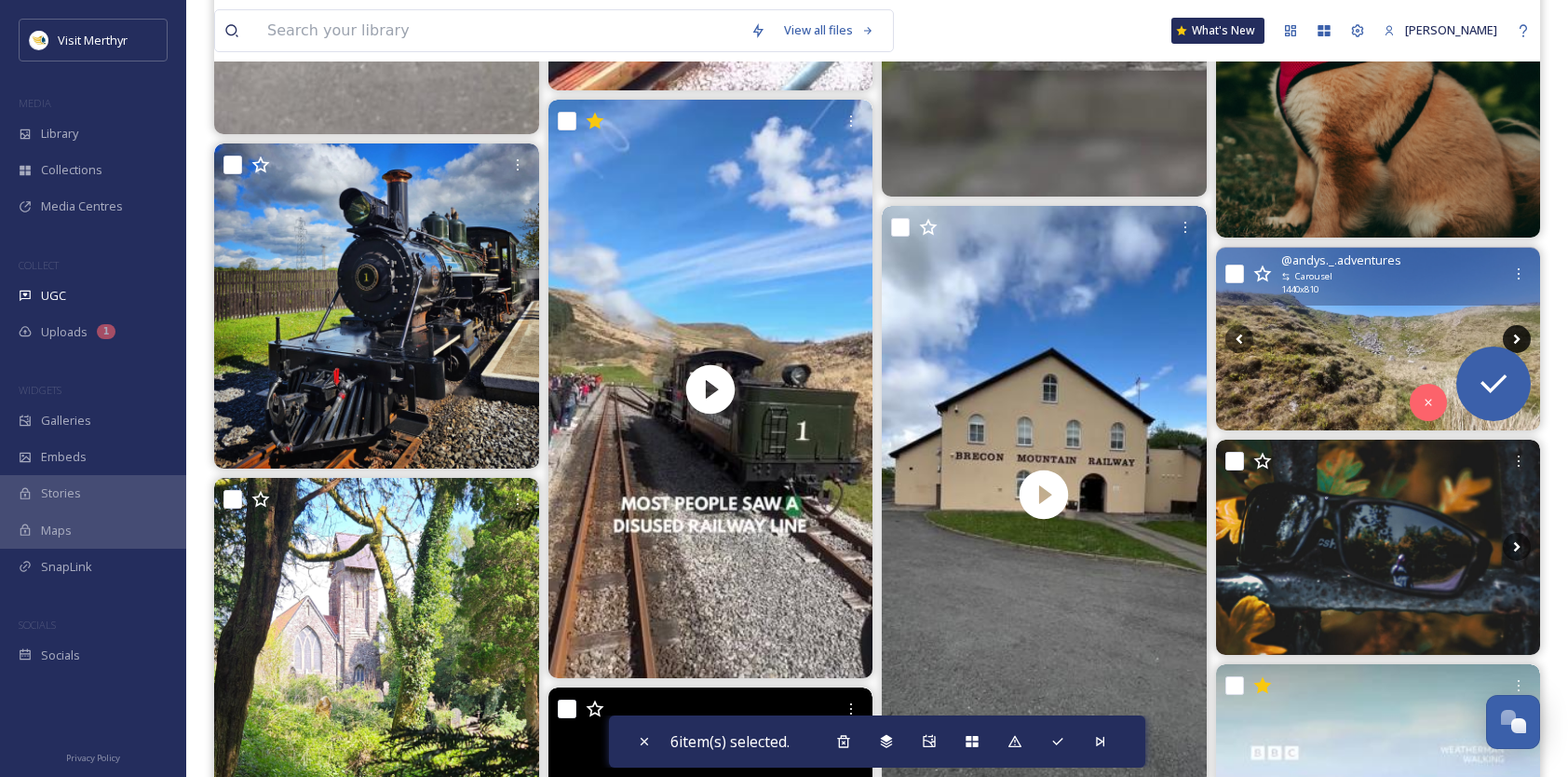
click at [1517, 337] on icon at bounding box center [1517, 338] width 7 height 10
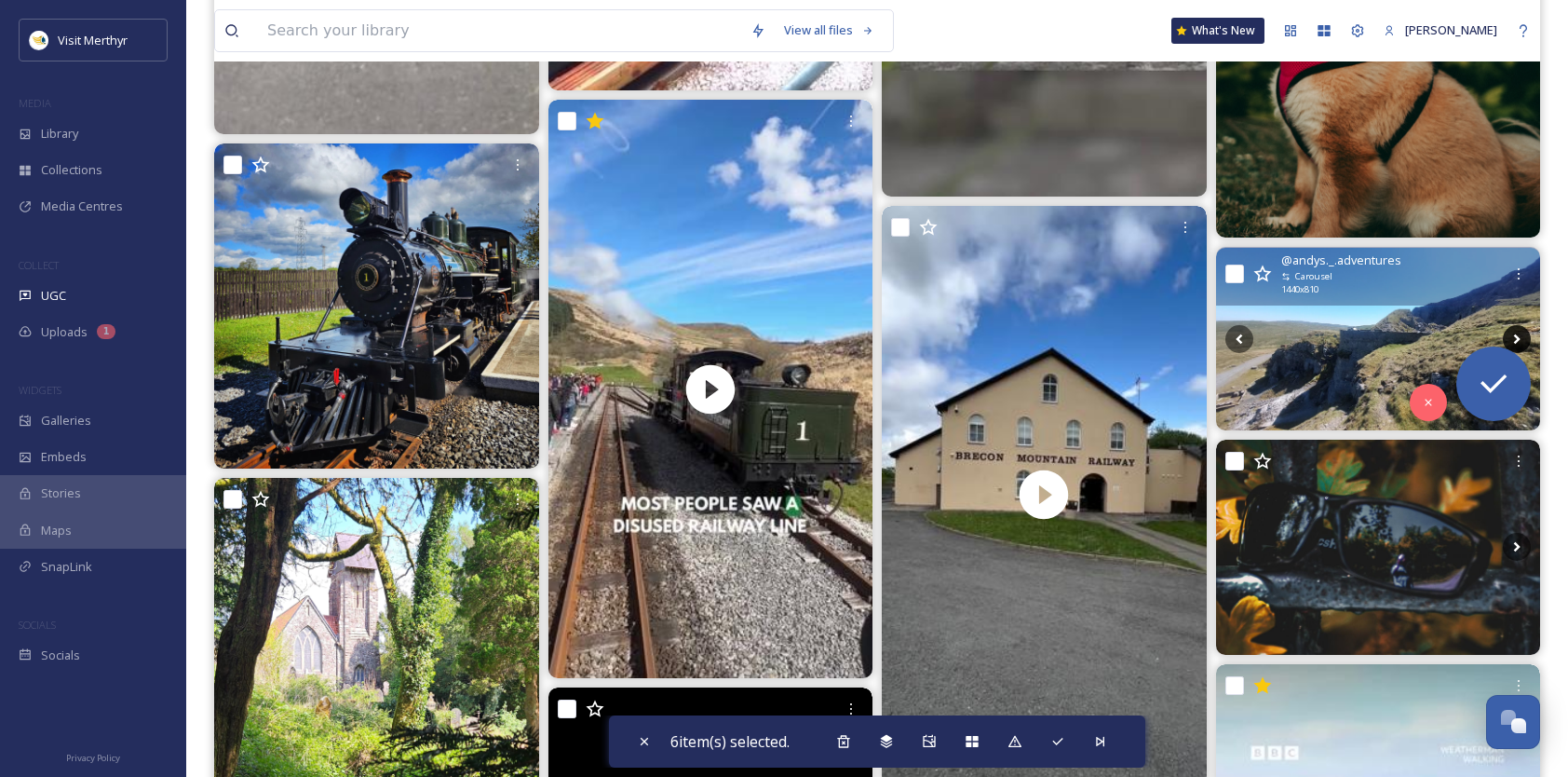
click at [1517, 337] on icon at bounding box center [1517, 338] width 7 height 10
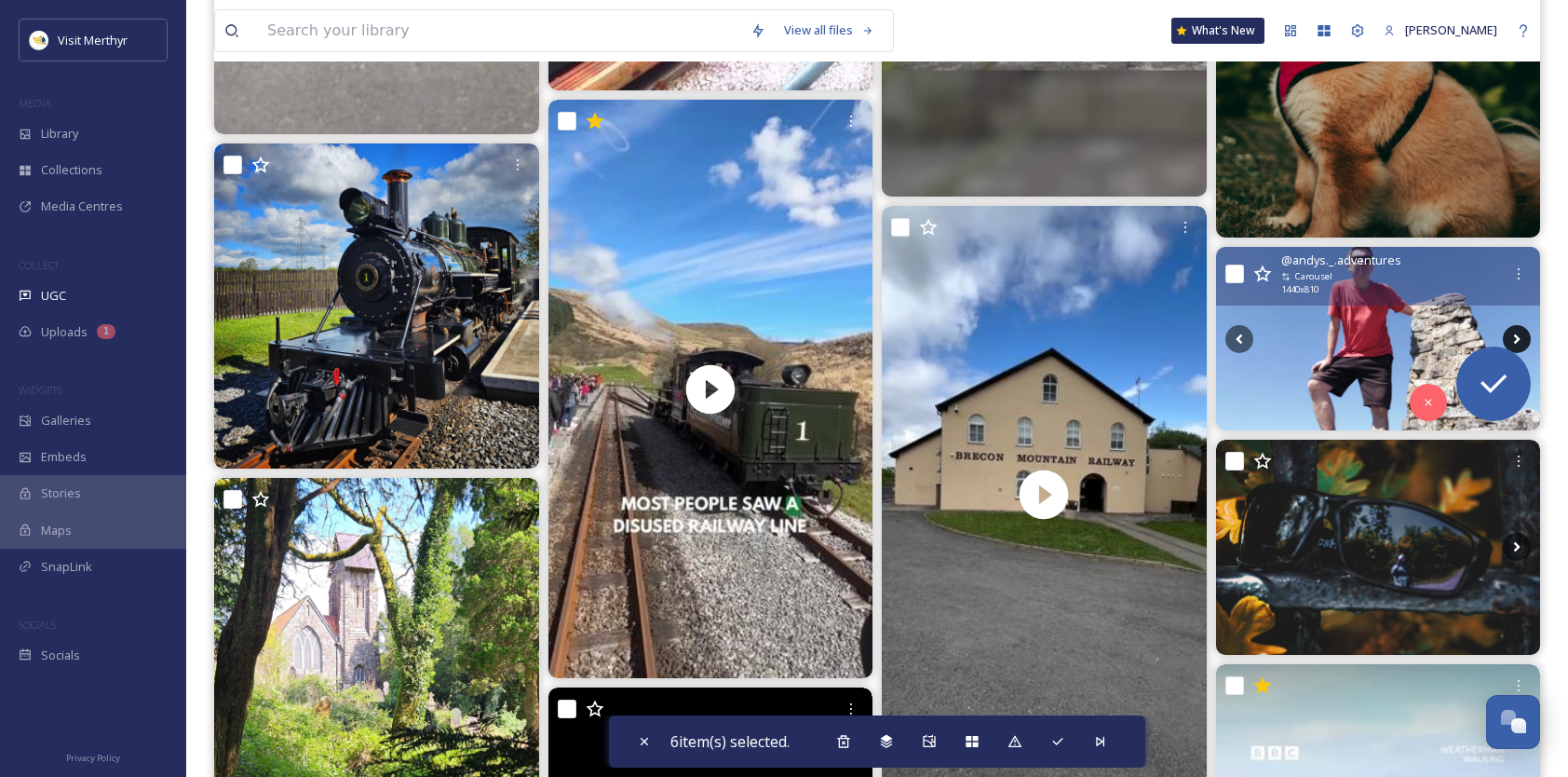
click at [1517, 337] on icon at bounding box center [1517, 338] width 7 height 10
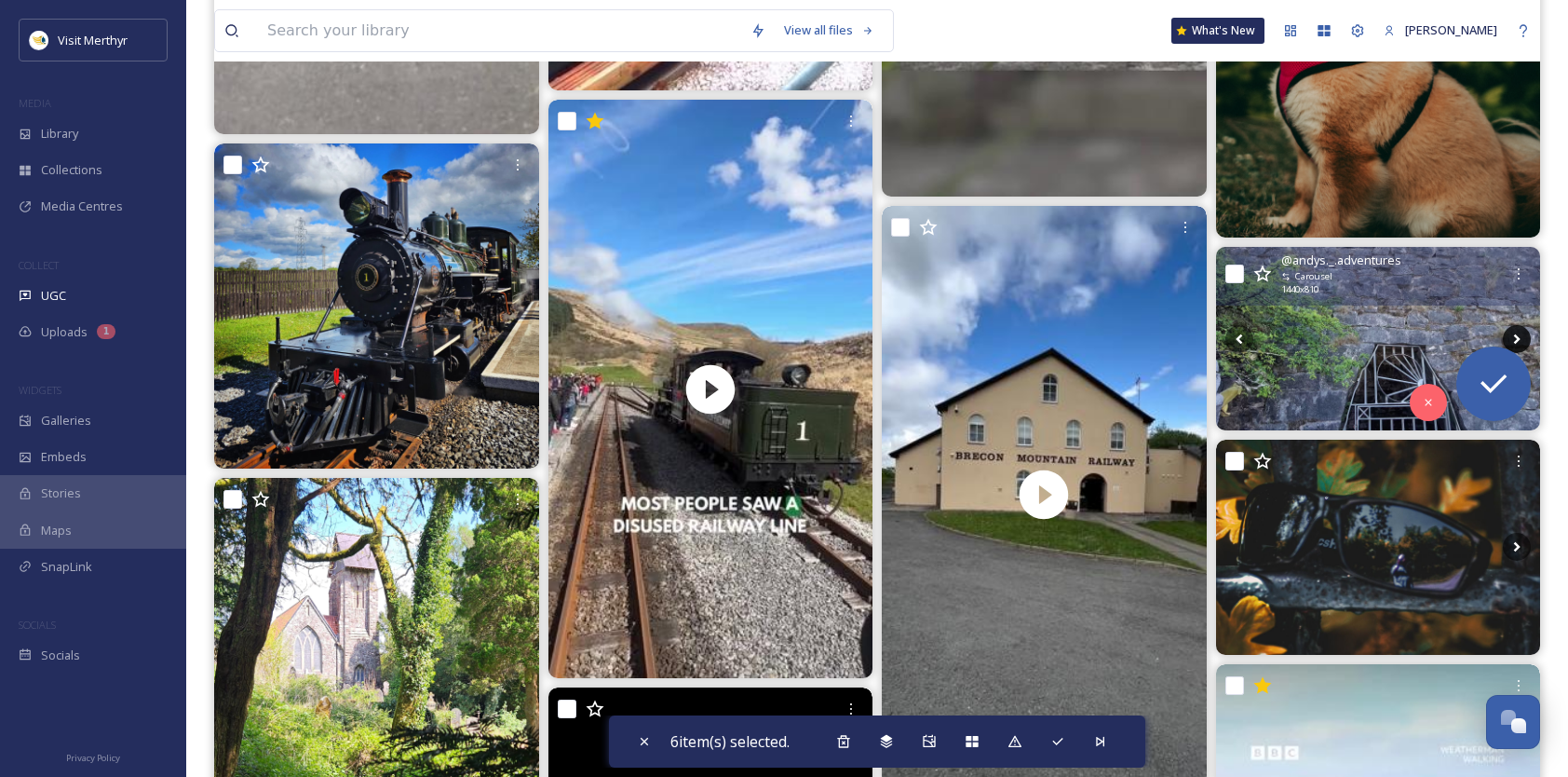
click at [1517, 337] on icon at bounding box center [1517, 338] width 7 height 10
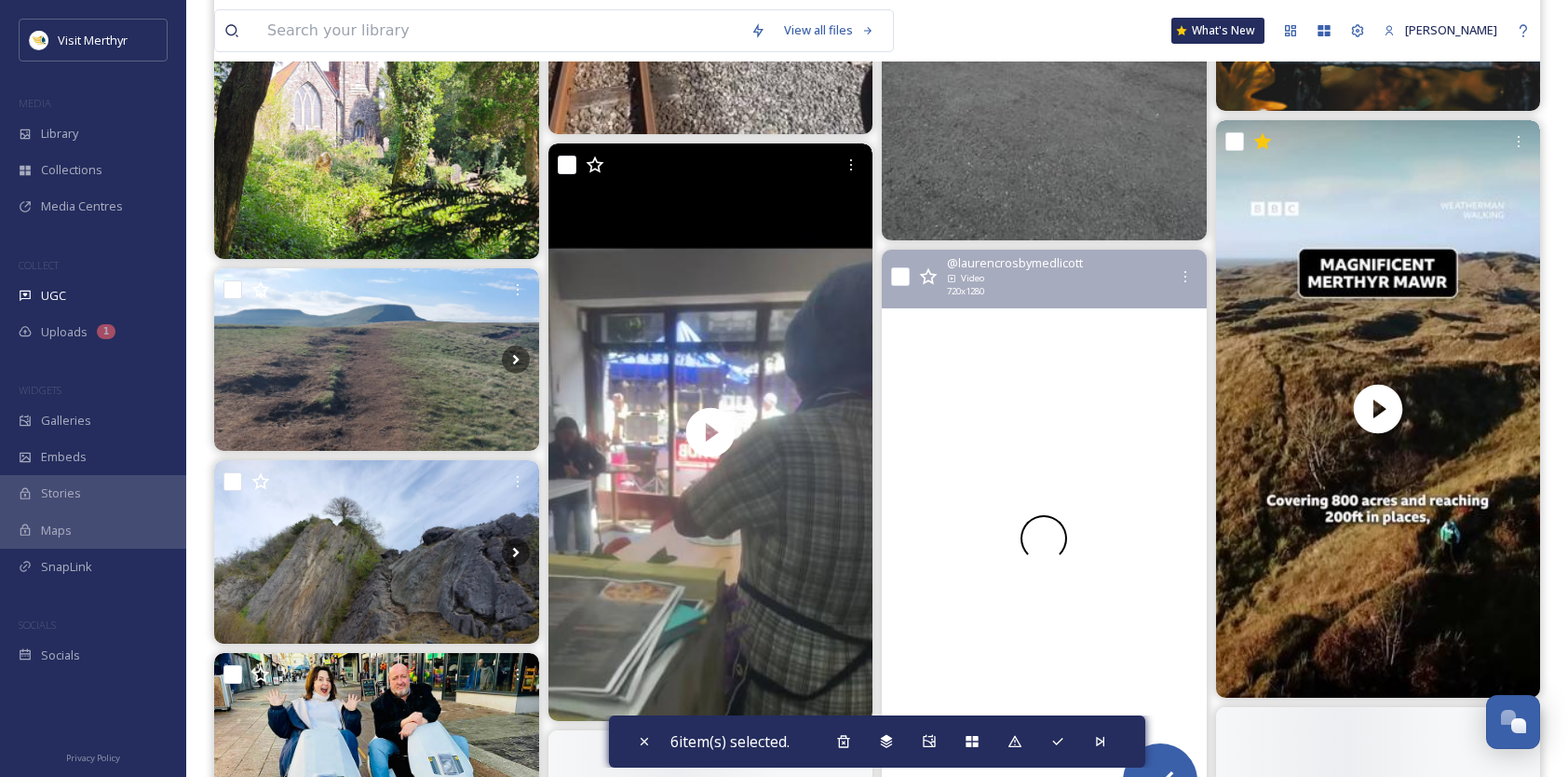
scroll to position [22172, 0]
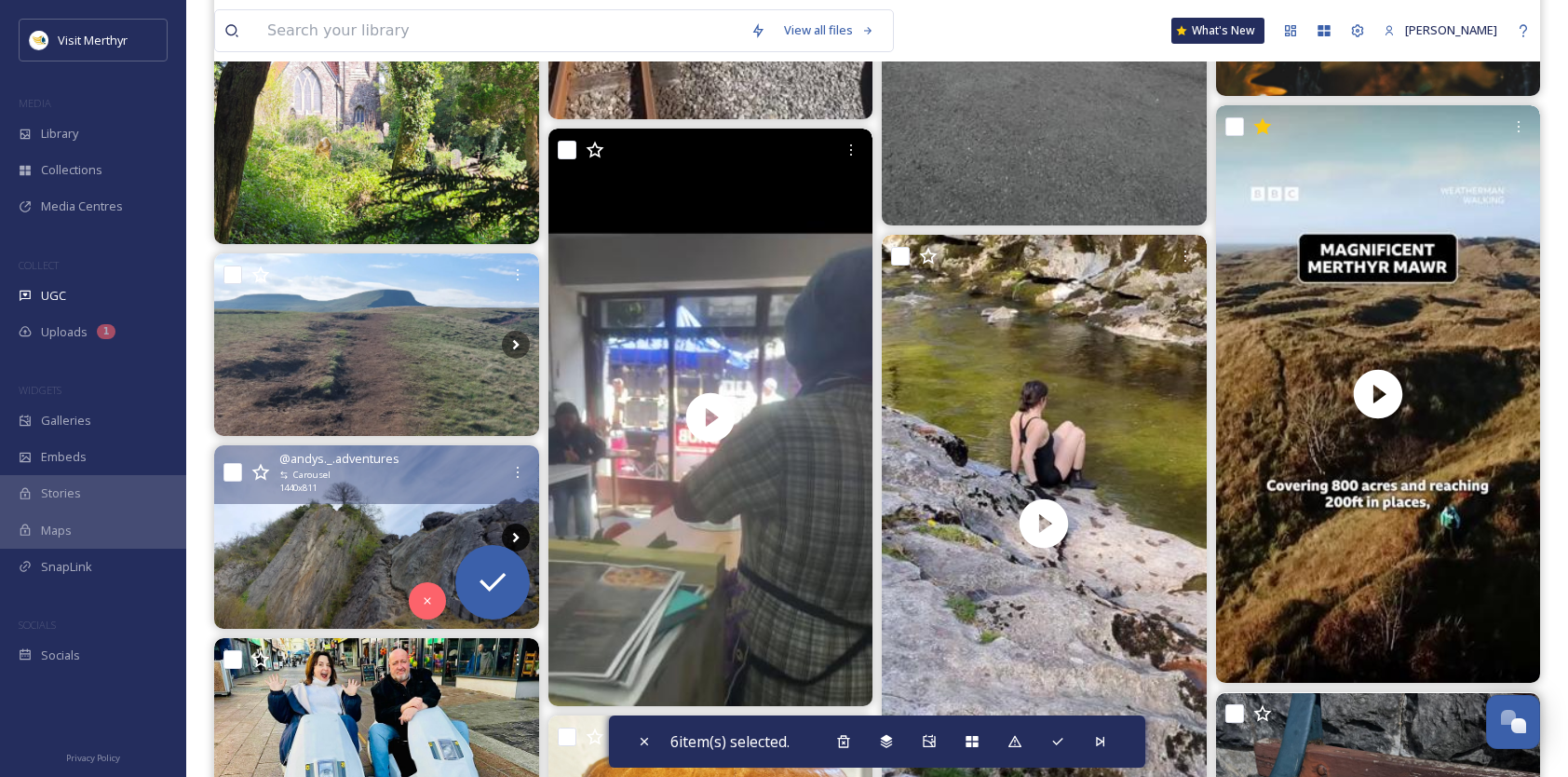
click at [519, 534] on icon at bounding box center [515, 537] width 28 height 28
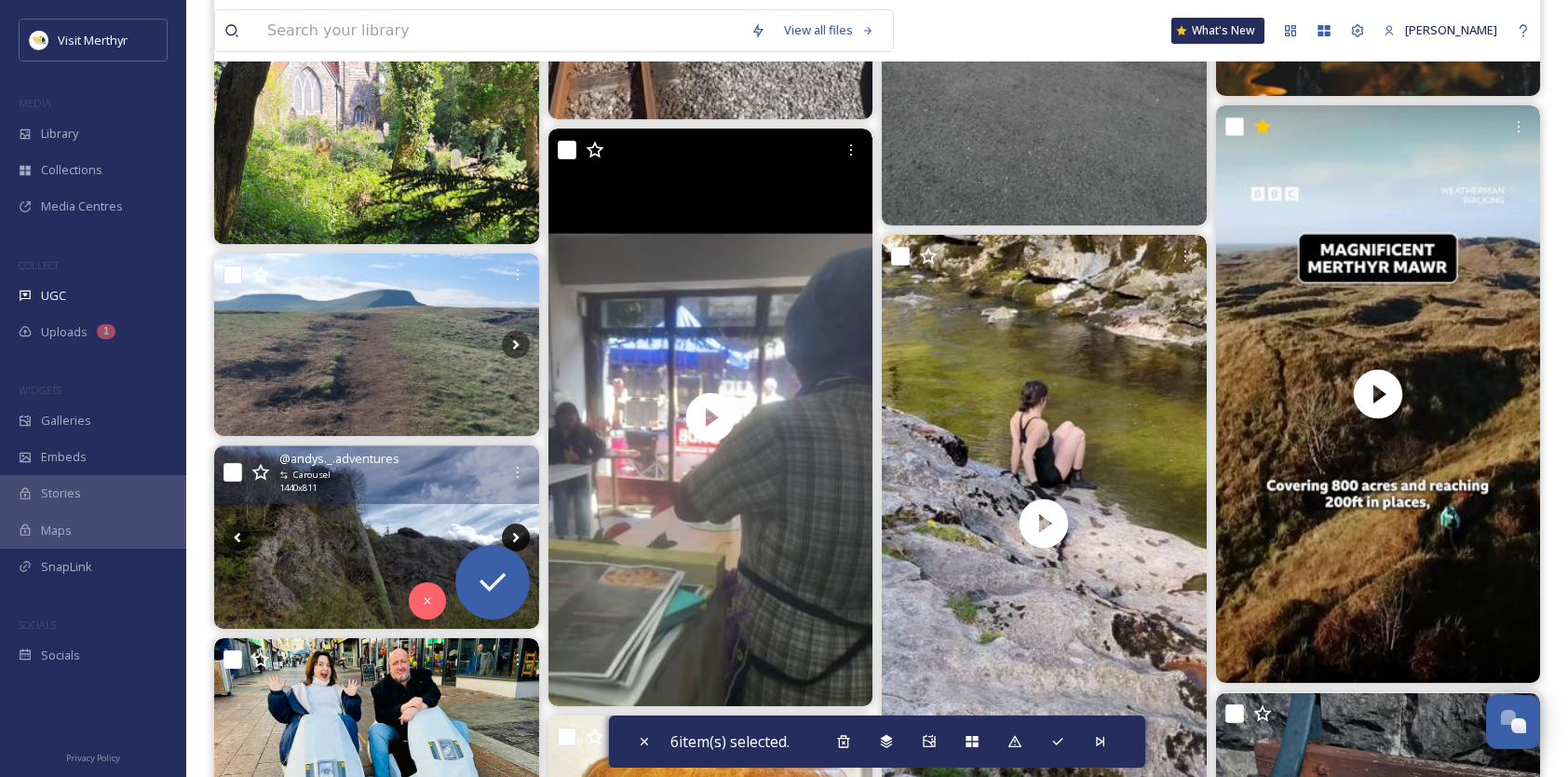
click at [519, 534] on icon at bounding box center [515, 537] width 28 height 28
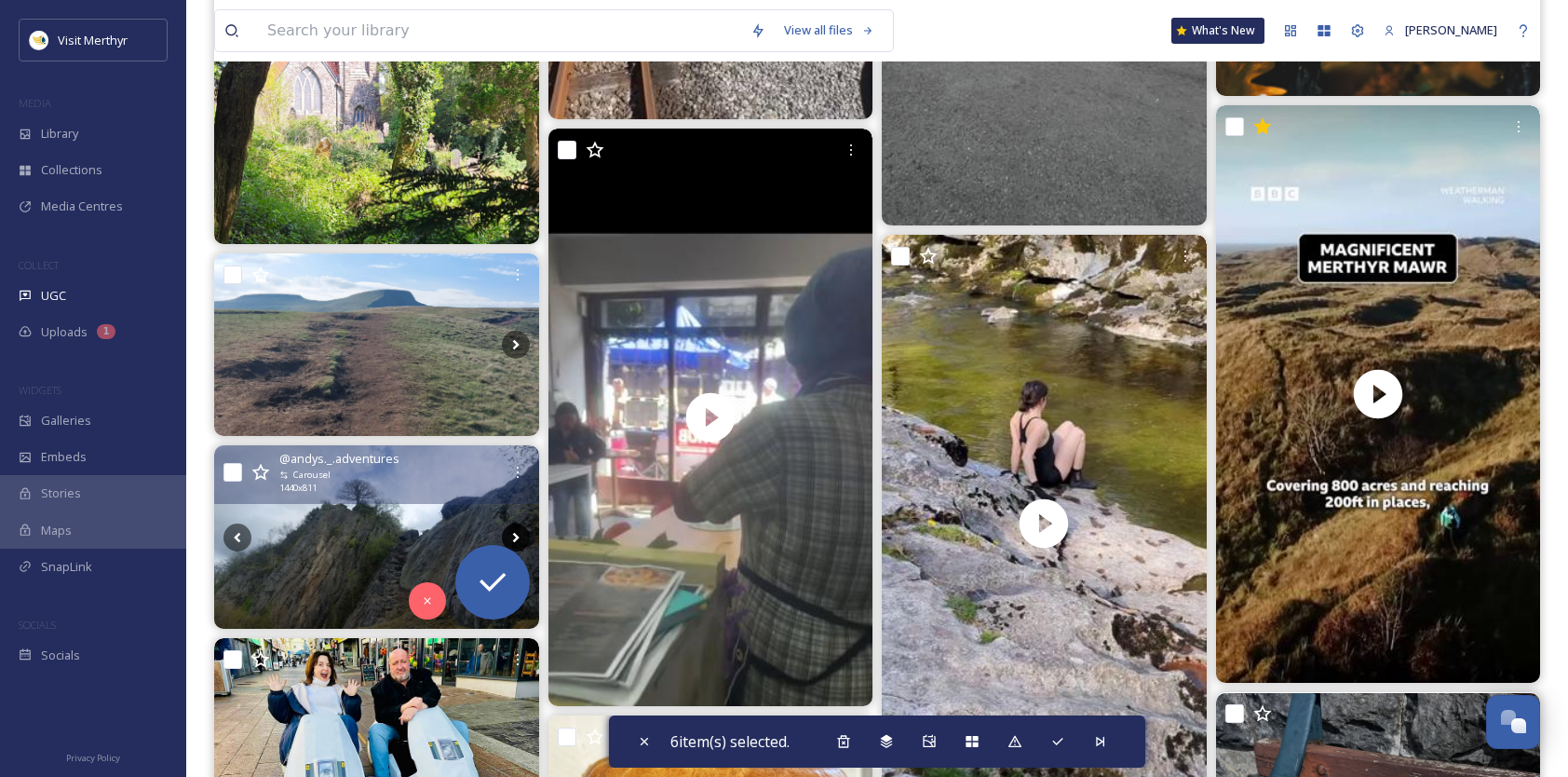
click at [519, 534] on icon at bounding box center [515, 537] width 28 height 28
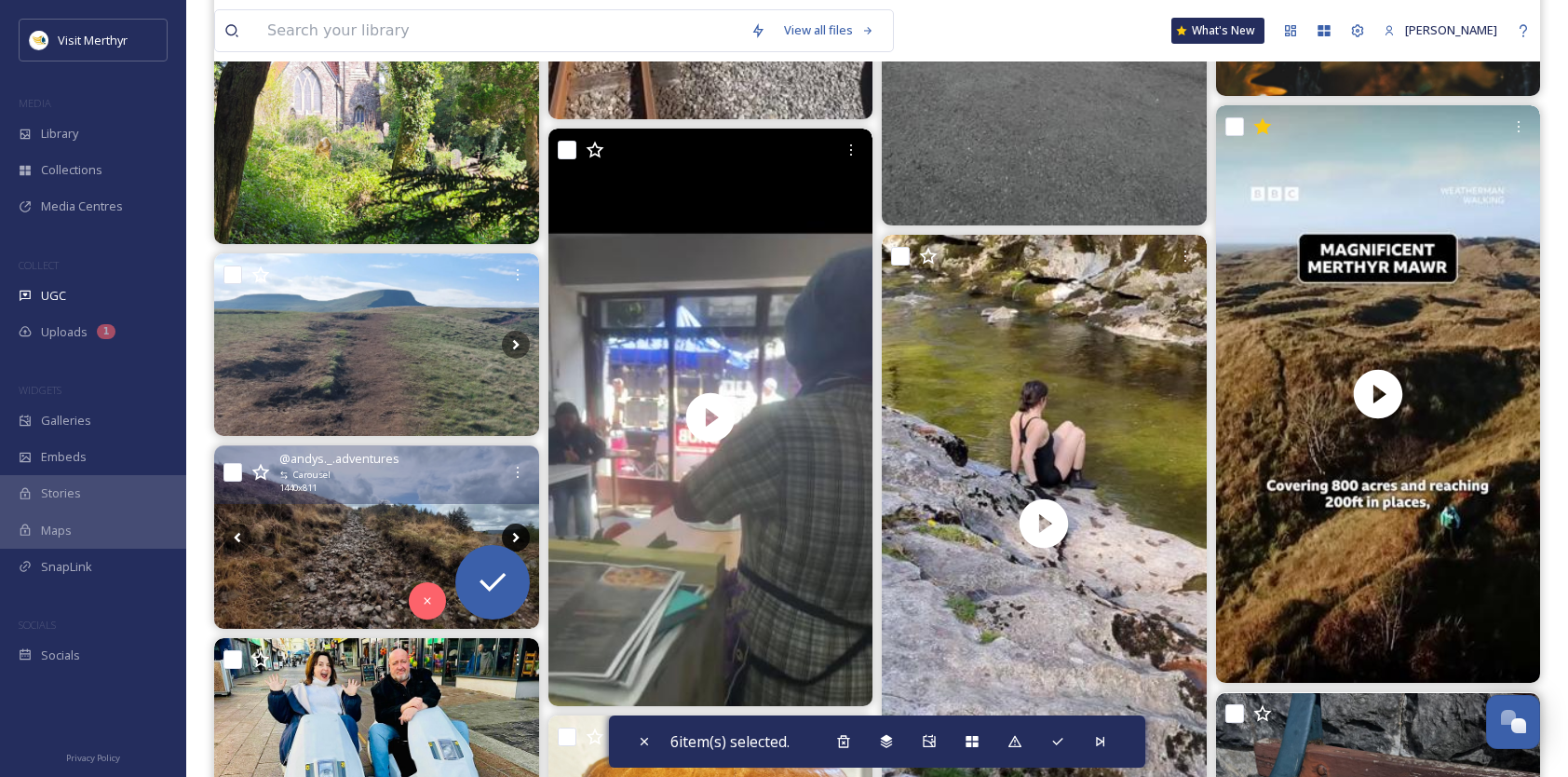
click at [519, 534] on icon at bounding box center [515, 537] width 28 height 28
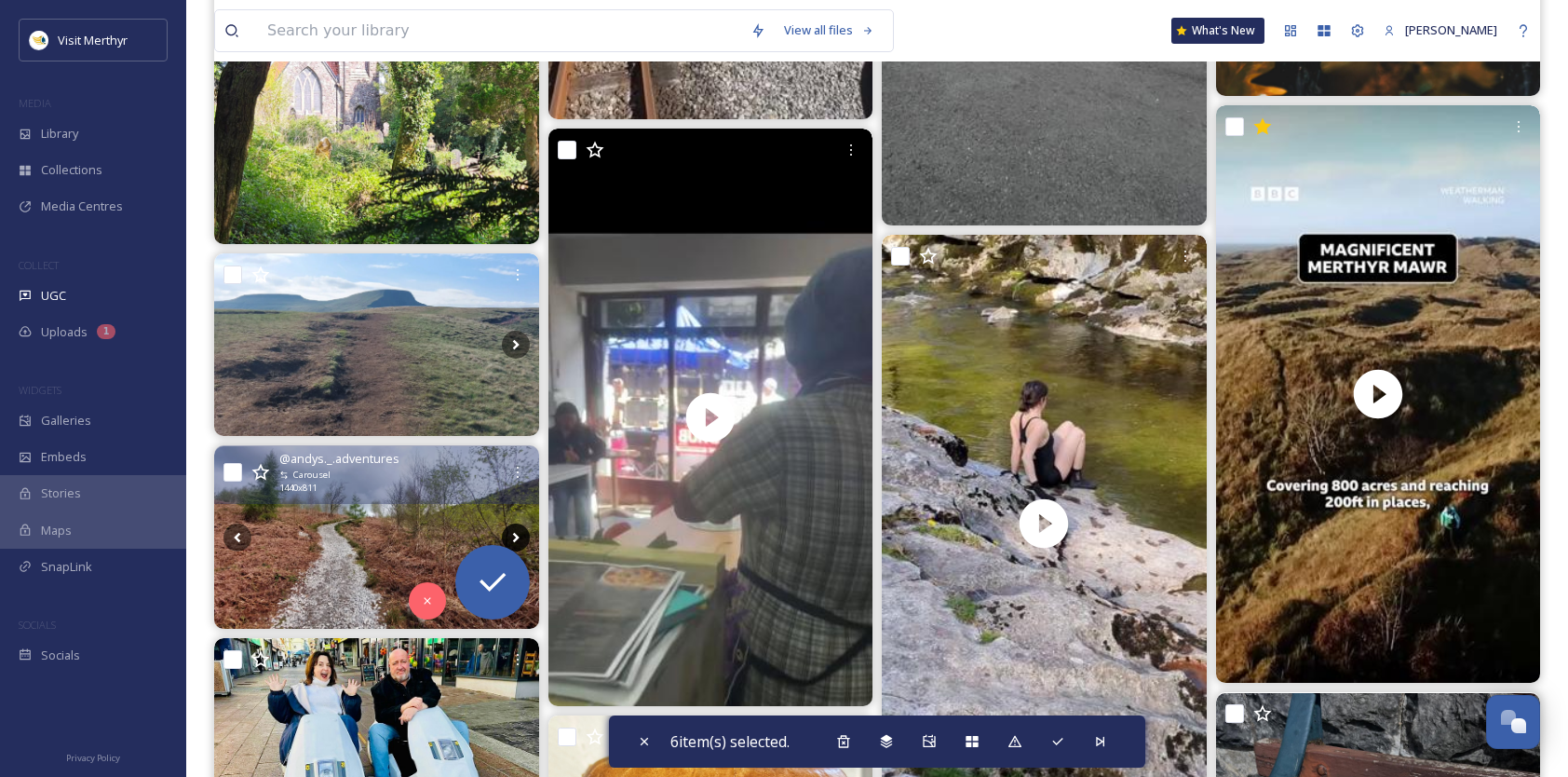
click at [519, 534] on icon at bounding box center [515, 537] width 28 height 28
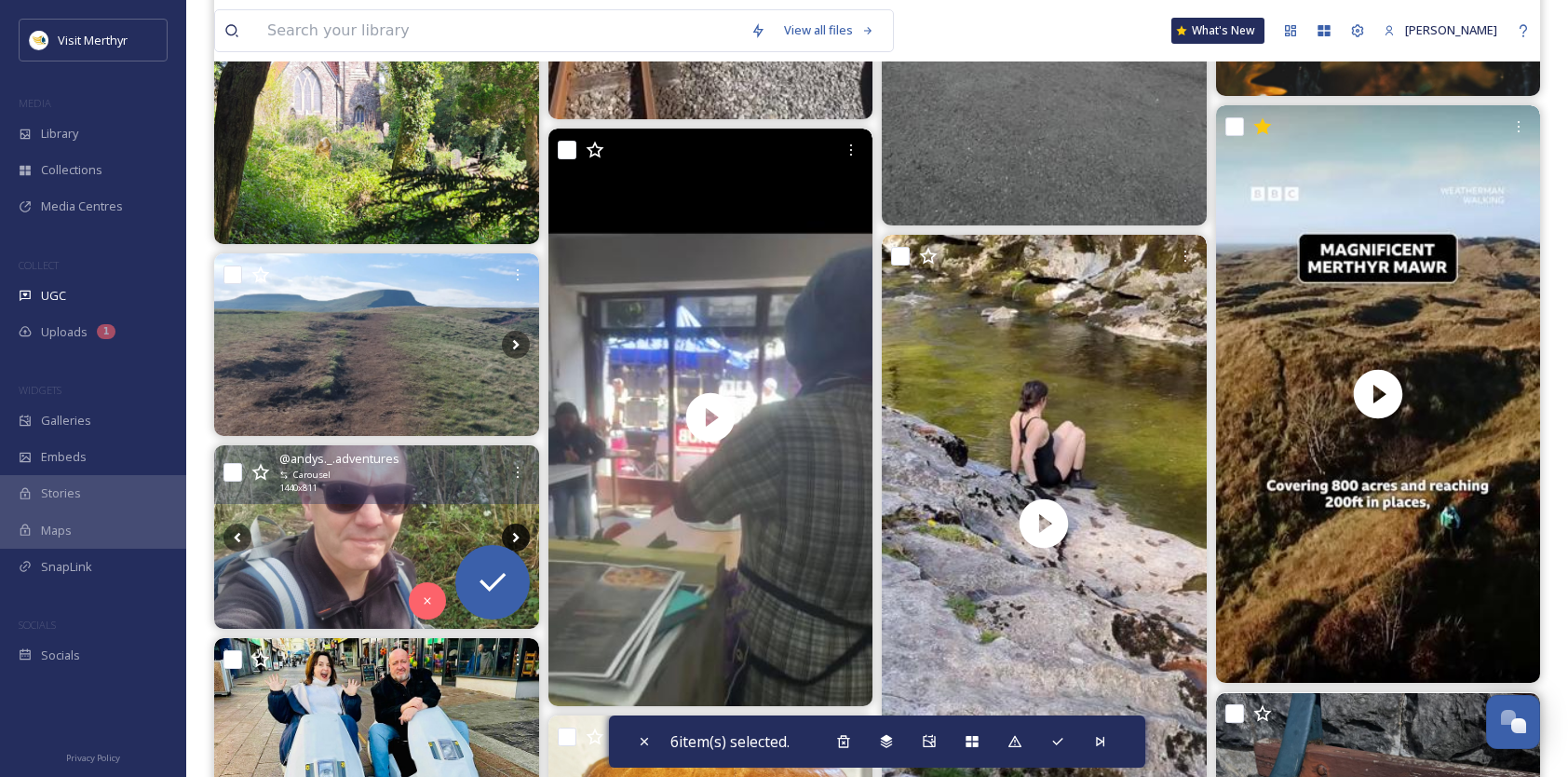
click at [519, 534] on icon at bounding box center [515, 537] width 28 height 28
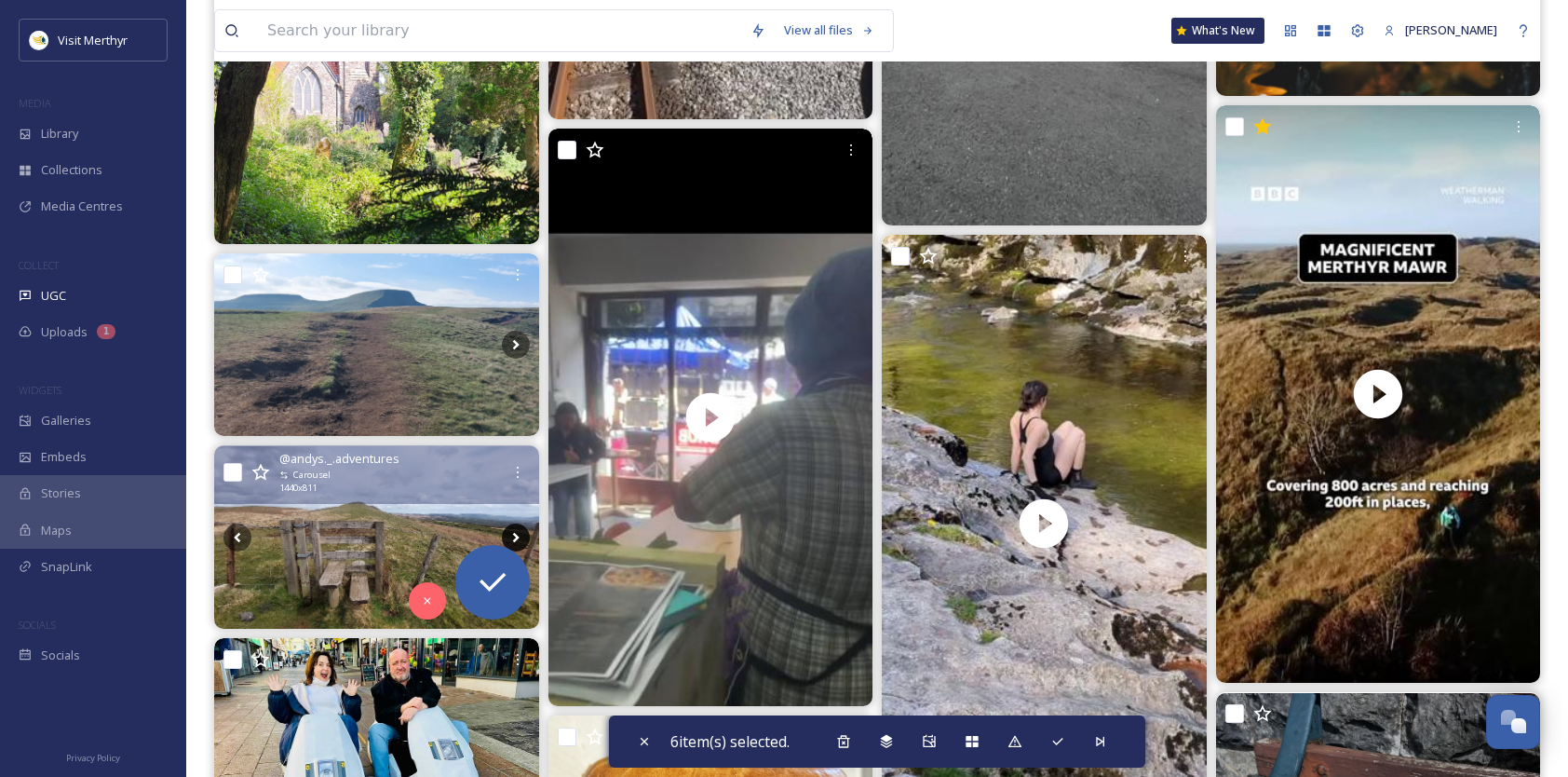
click at [519, 534] on icon at bounding box center [515, 537] width 28 height 28
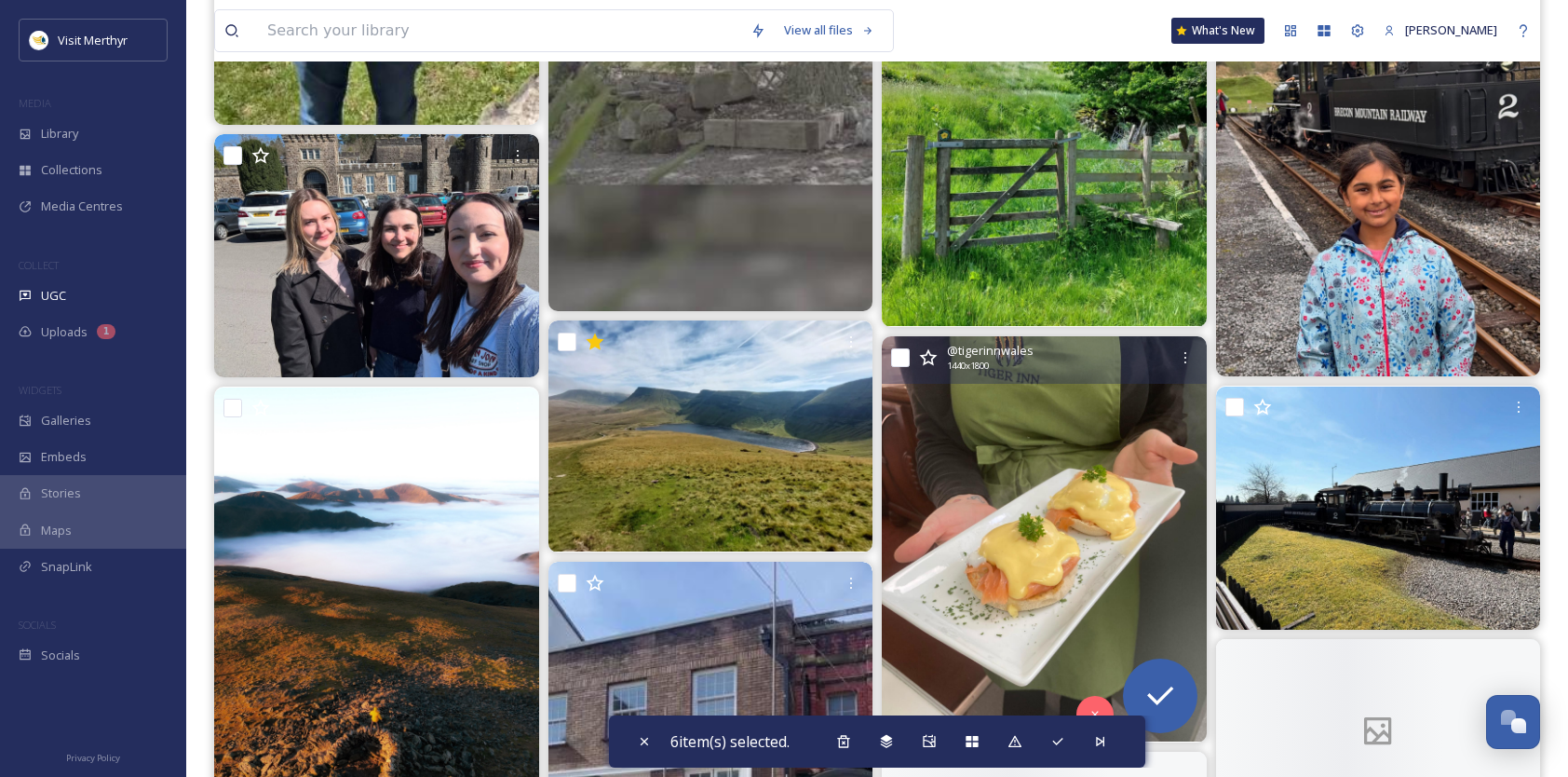
scroll to position [23663, 0]
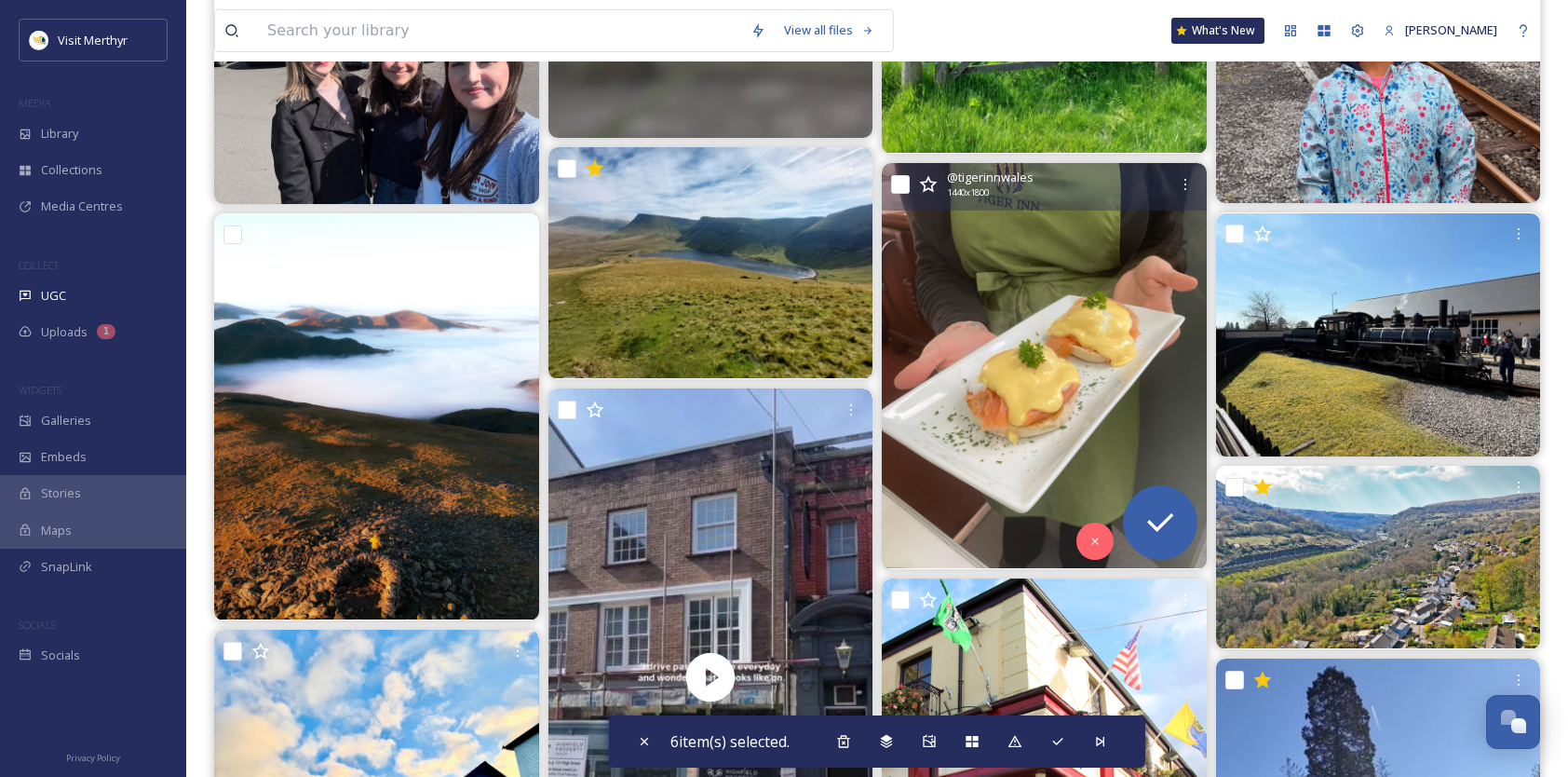
click at [902, 182] on input "checkbox" at bounding box center [900, 184] width 19 height 19
checkbox input "true"
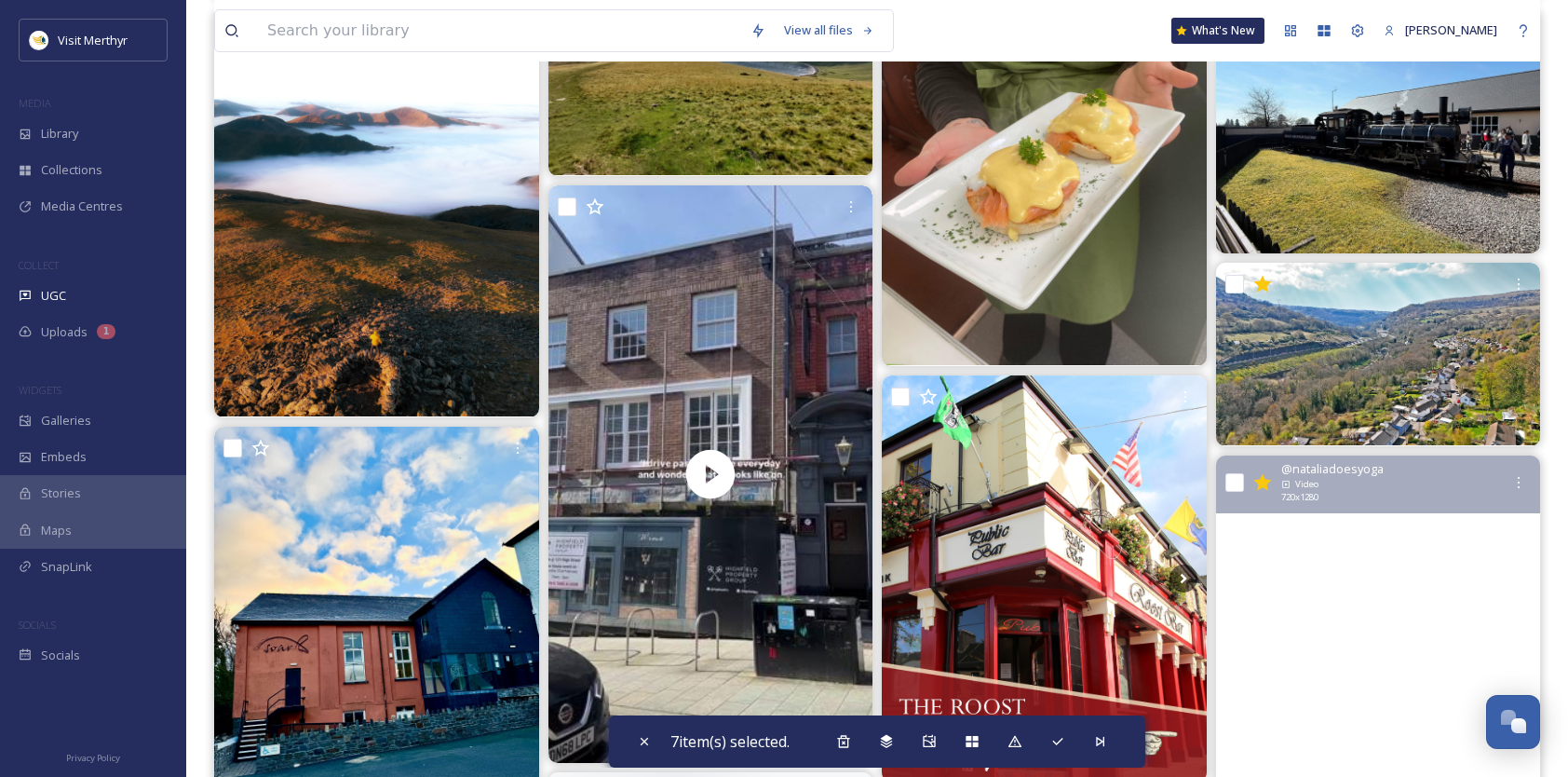
scroll to position [23942, 0]
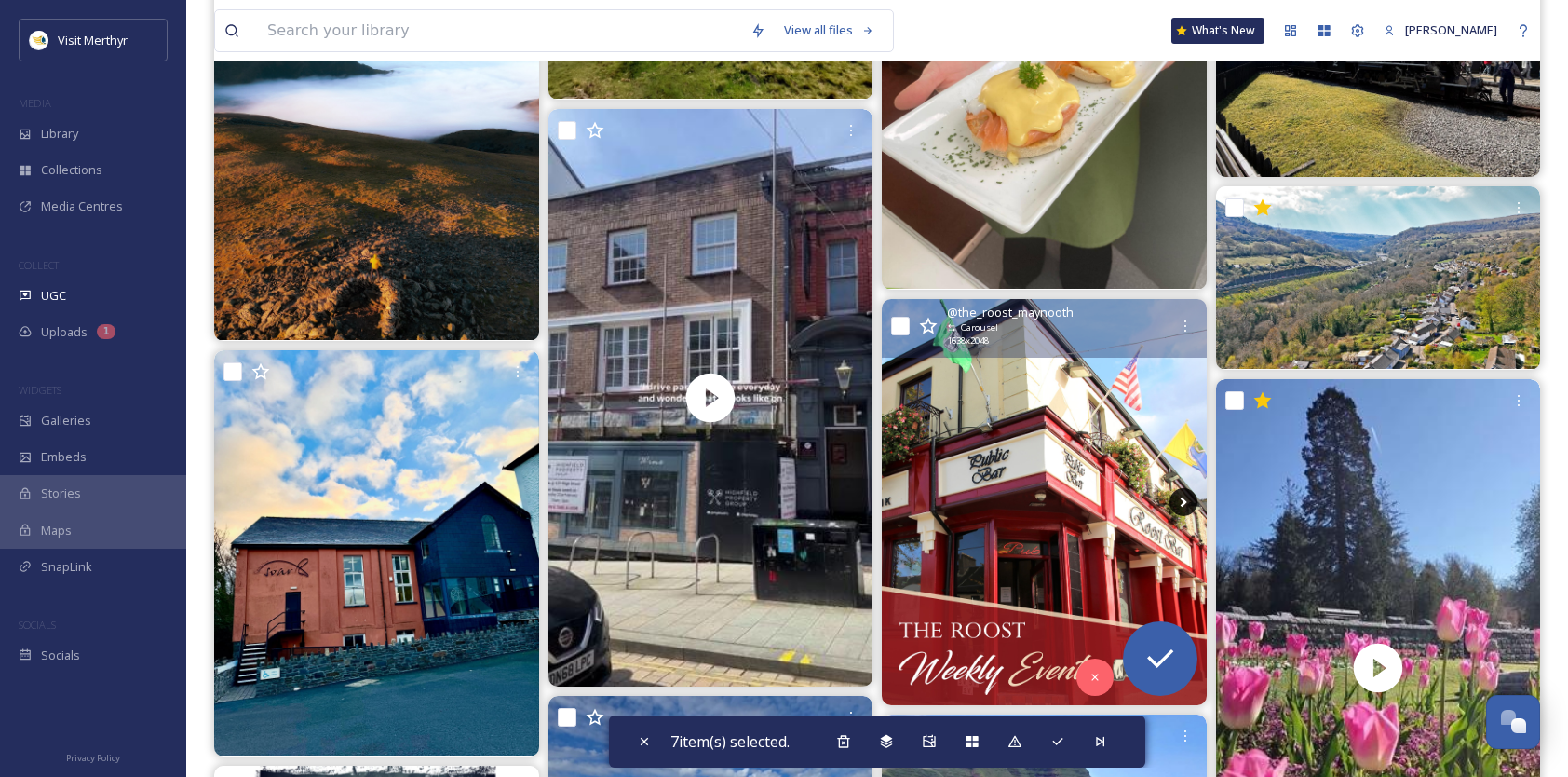
click at [1186, 501] on icon at bounding box center [1183, 503] width 7 height 10
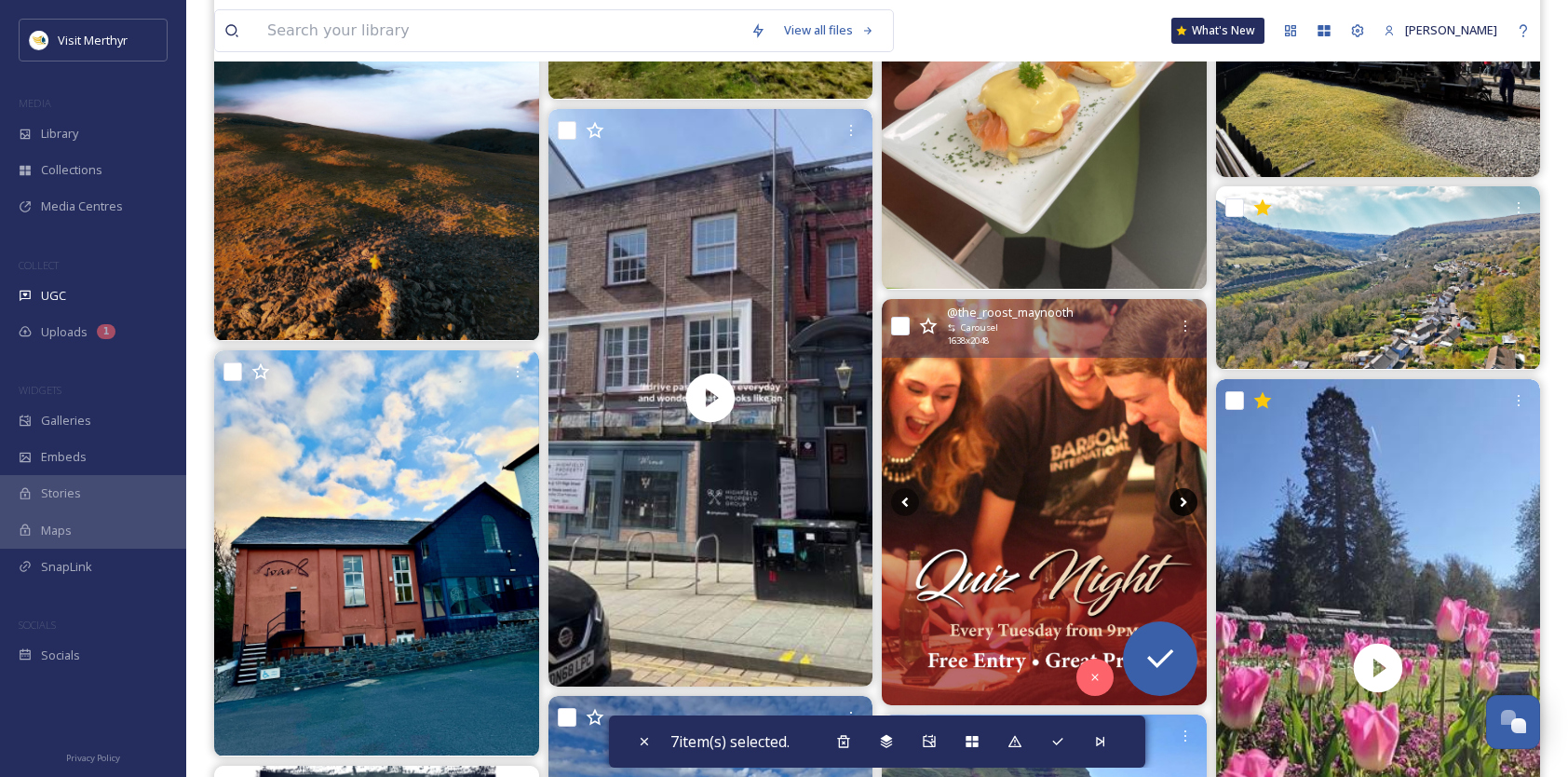
click at [1186, 501] on icon at bounding box center [1183, 503] width 7 height 10
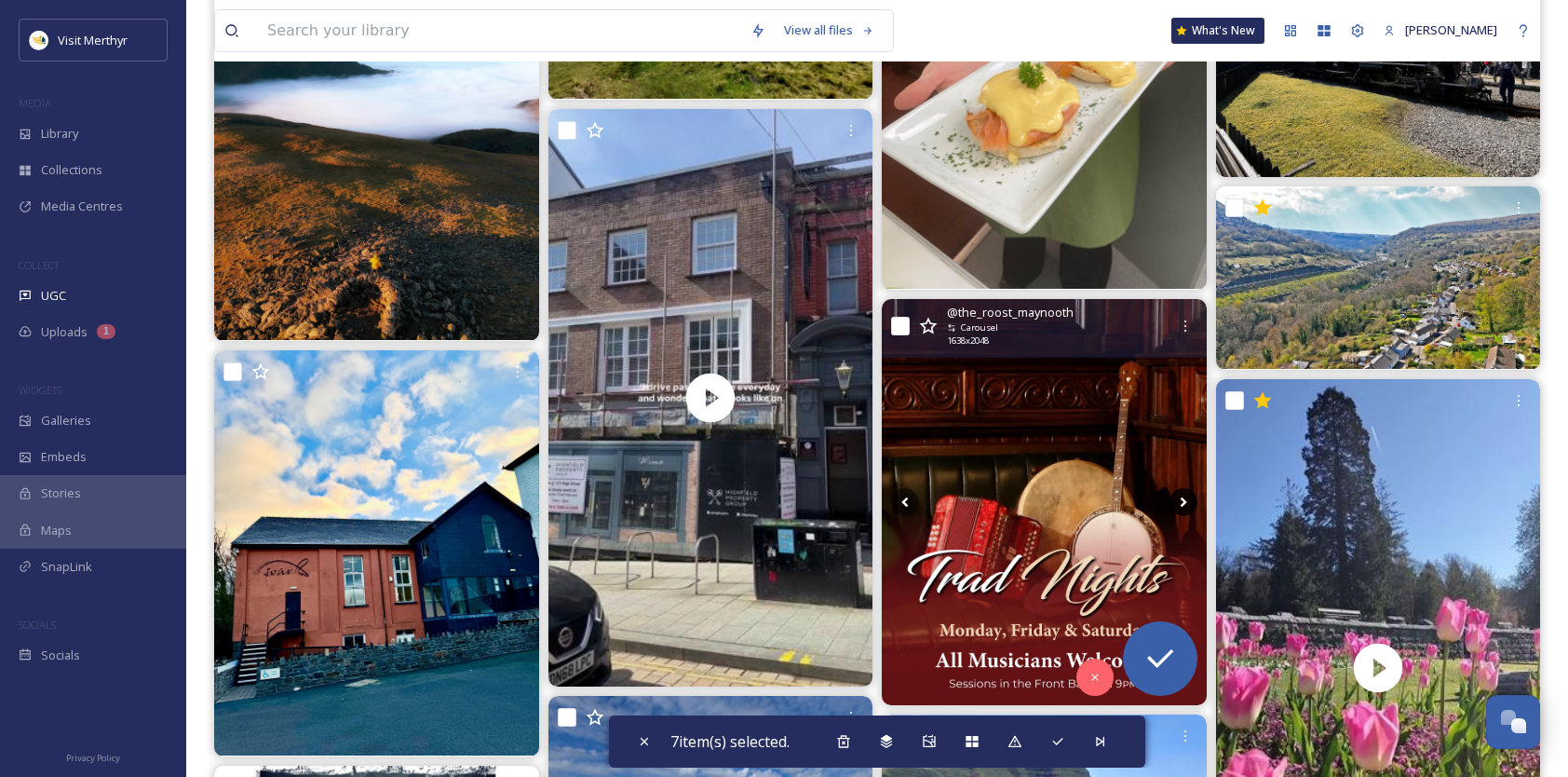
click at [1186, 501] on icon at bounding box center [1183, 503] width 7 height 10
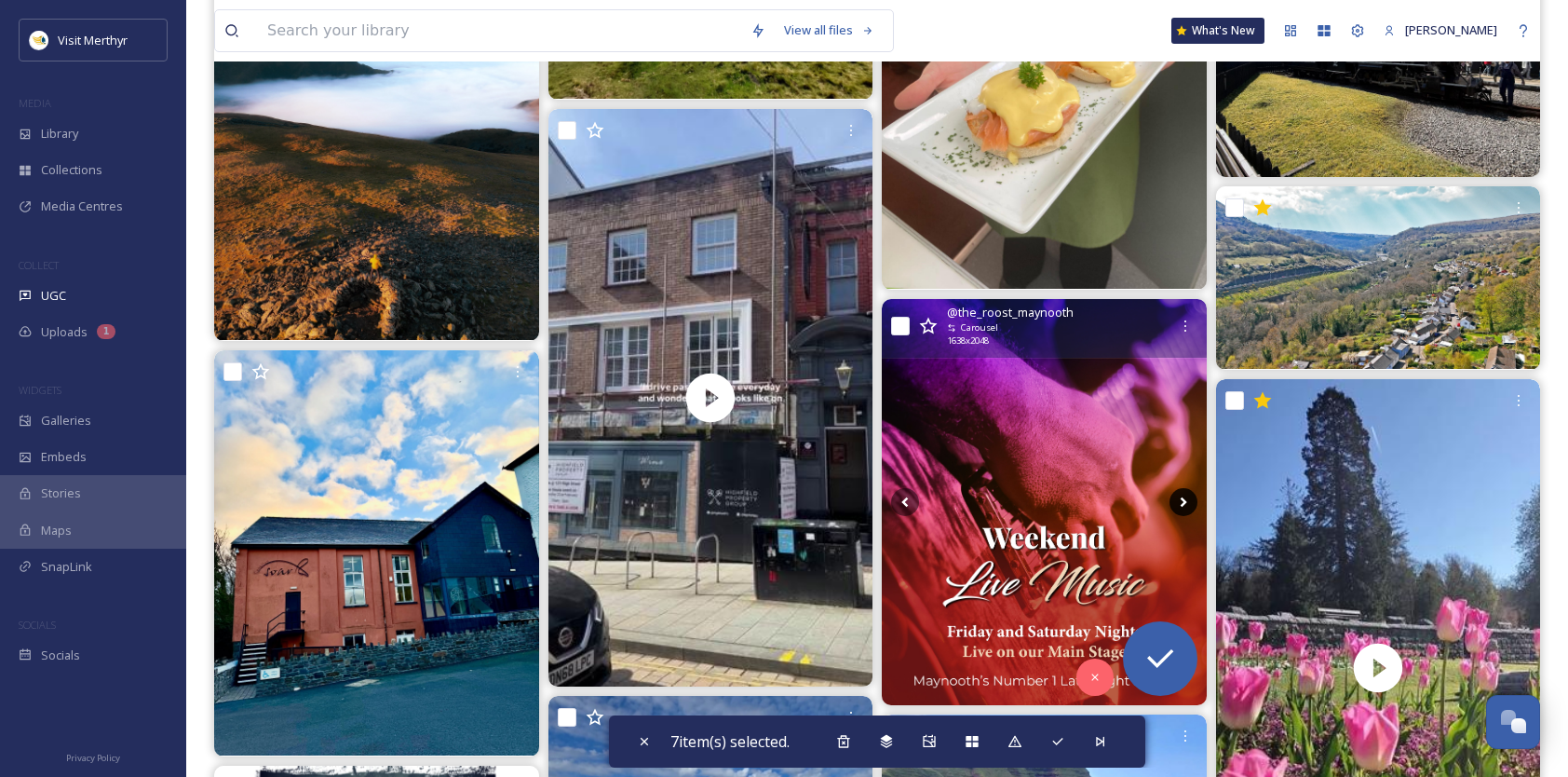
click at [1186, 501] on icon at bounding box center [1183, 503] width 7 height 10
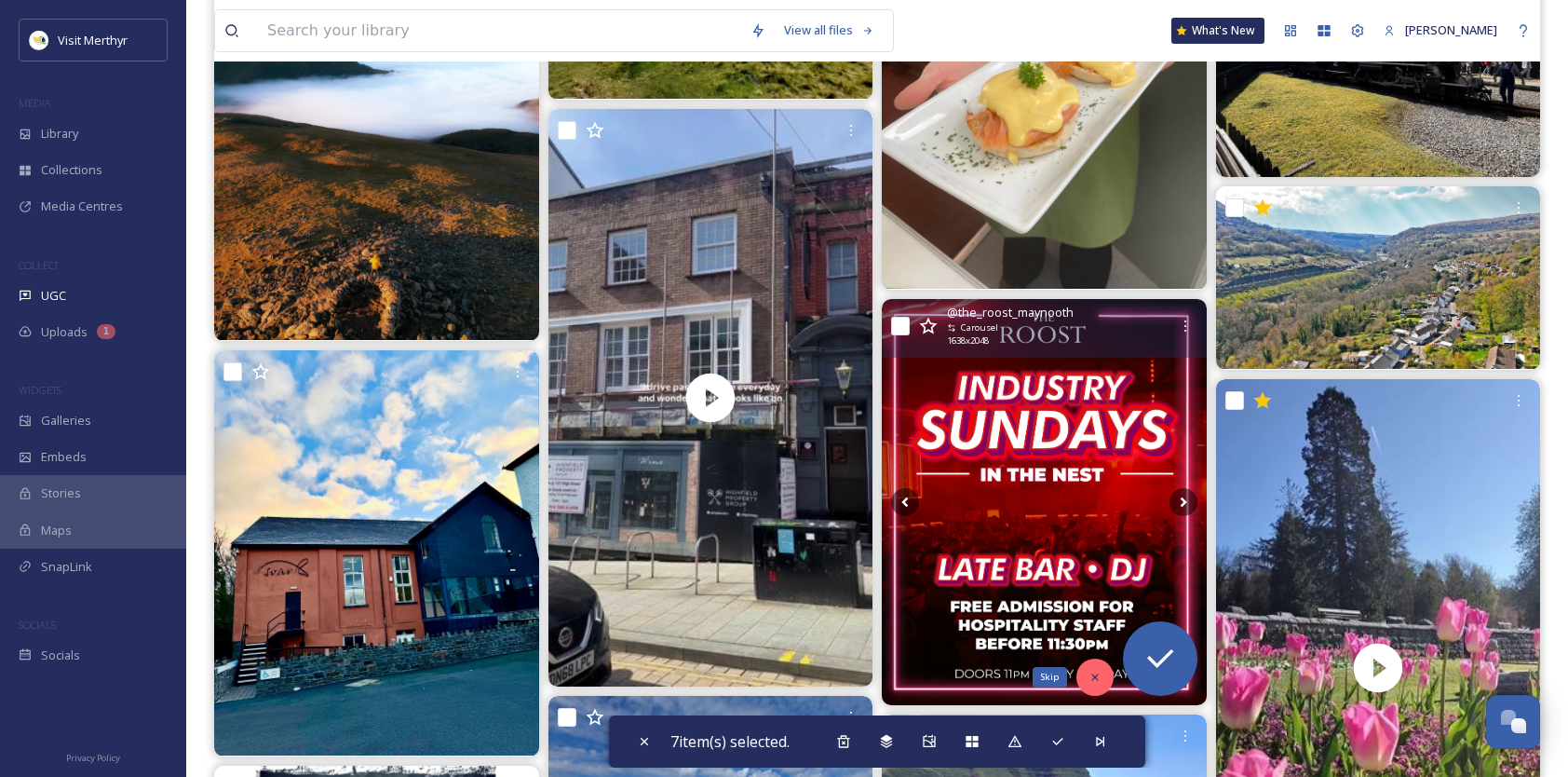
click at [1090, 674] on icon at bounding box center [1094, 676] width 13 height 13
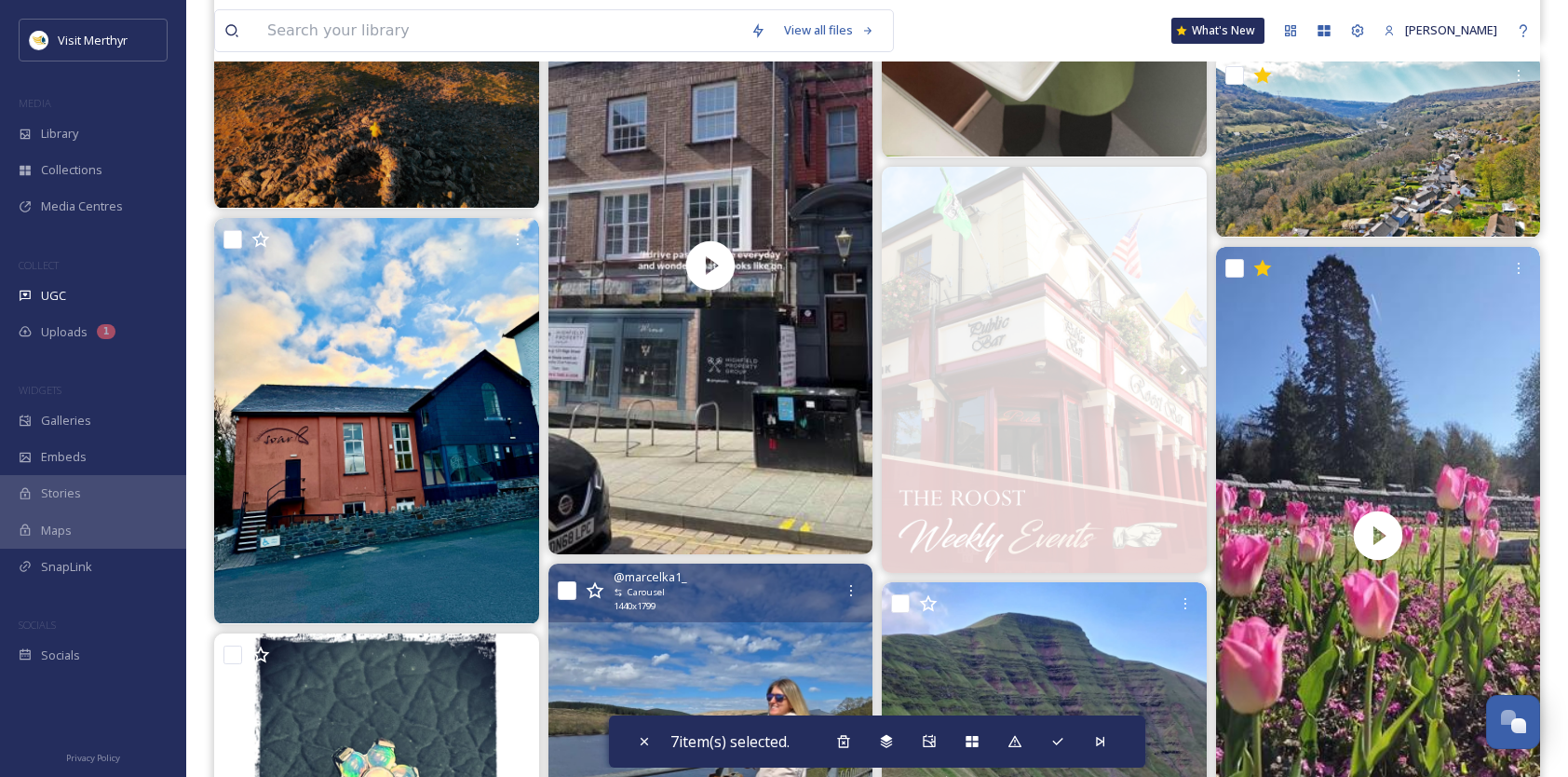
scroll to position [24501, 0]
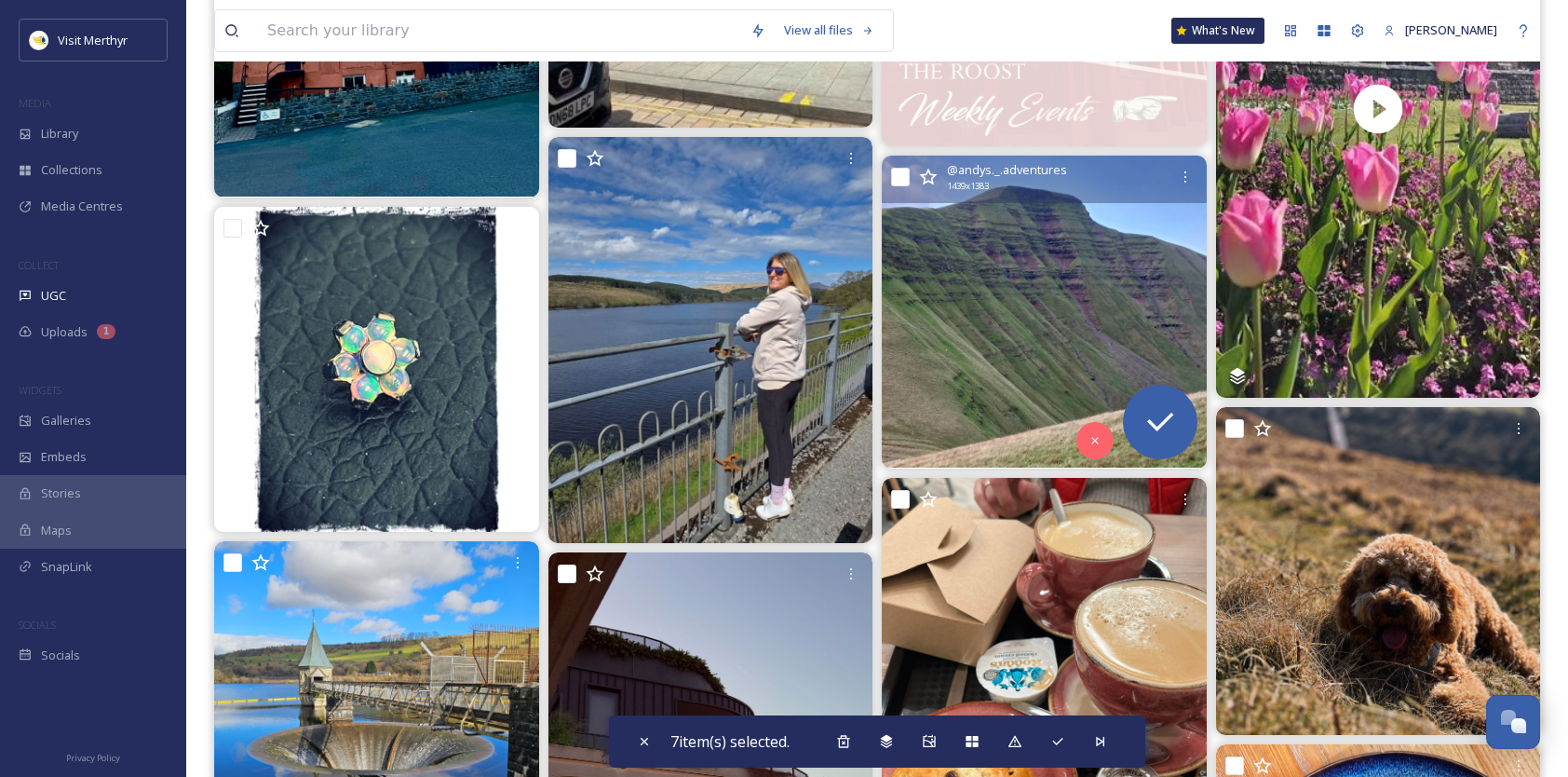
click at [894, 176] on input "checkbox" at bounding box center [900, 177] width 19 height 19
checkbox input "true"
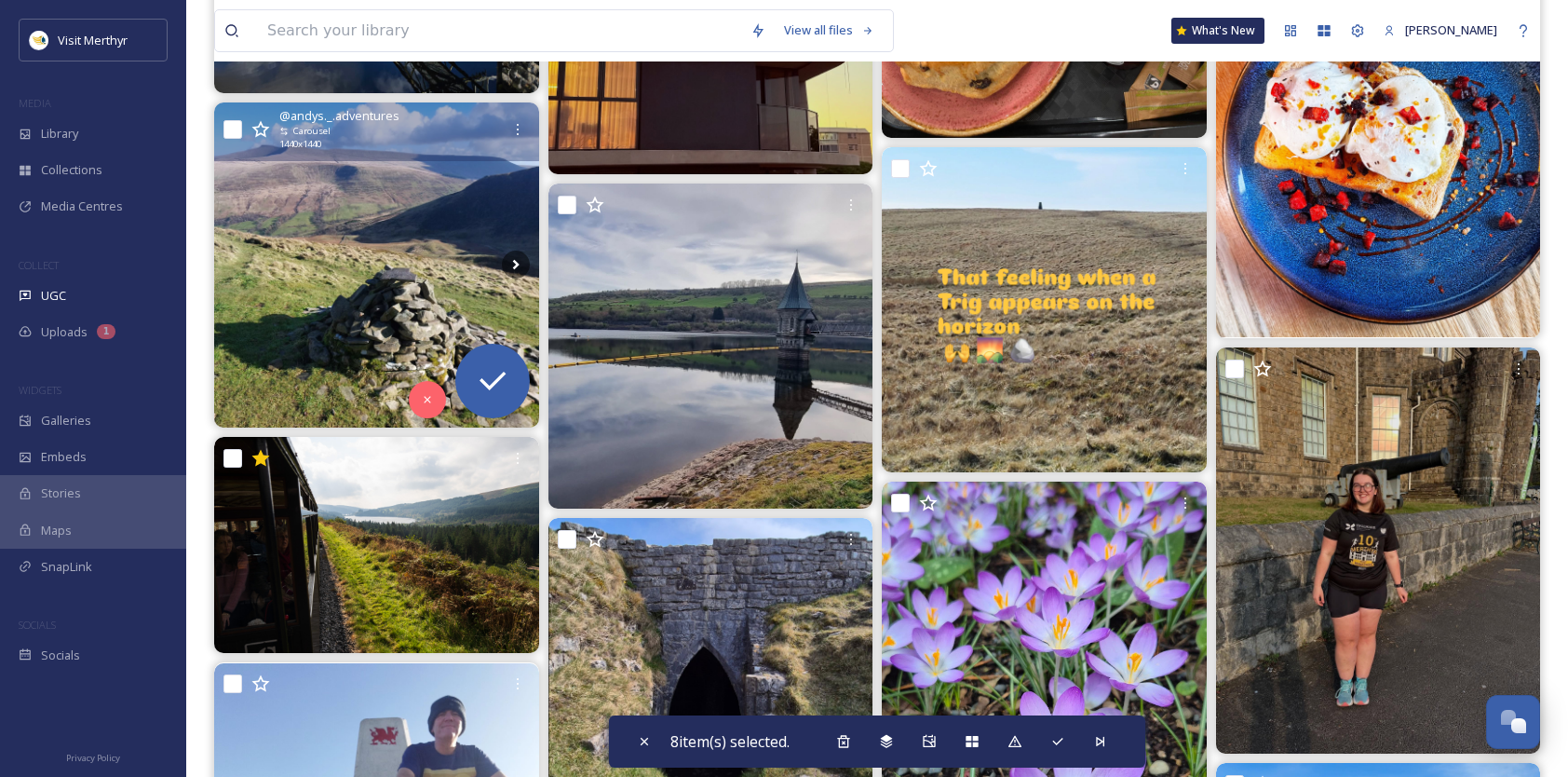
scroll to position [25247, 0]
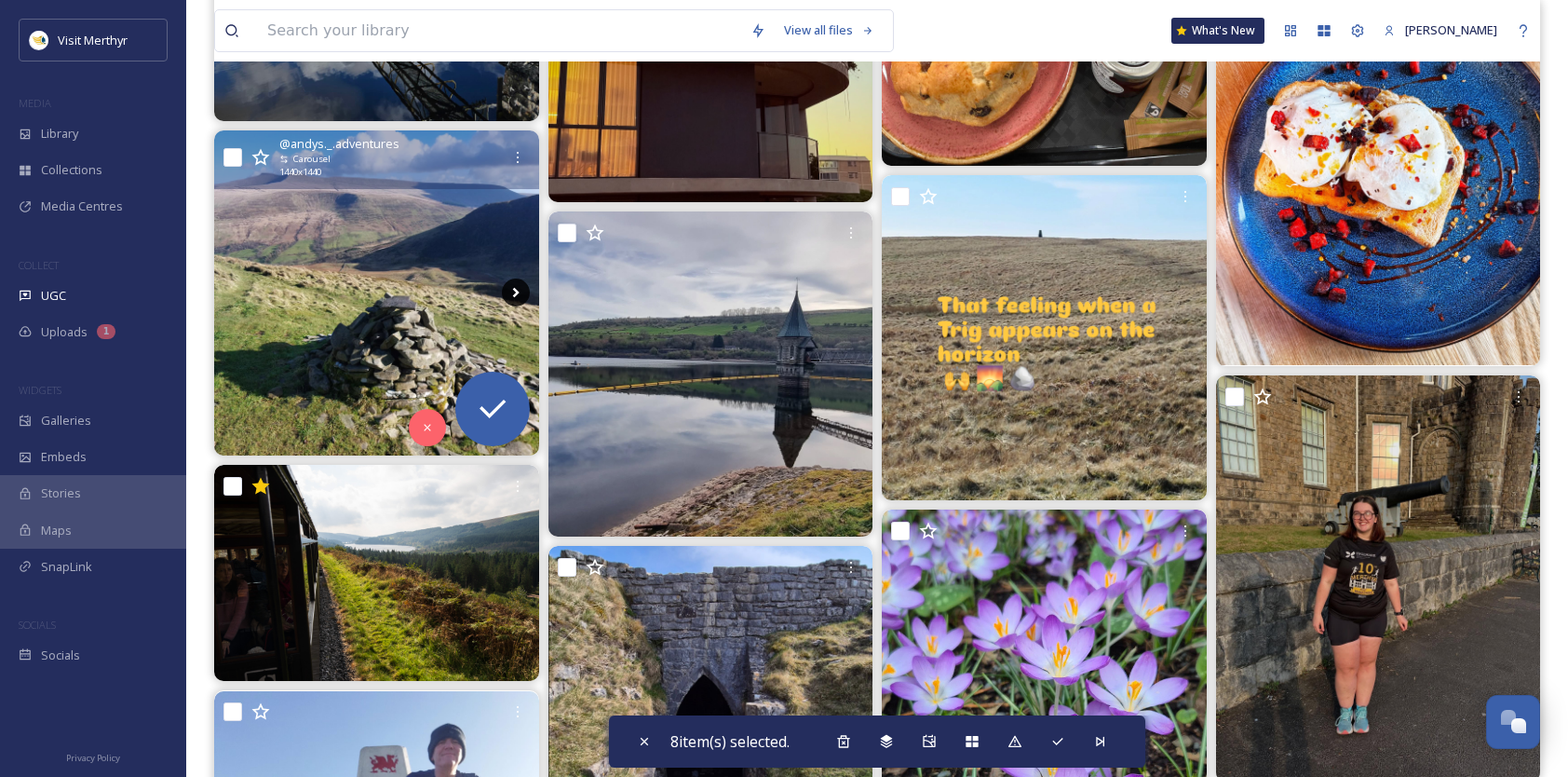
click at [515, 287] on icon at bounding box center [515, 292] width 28 height 28
click at [515, 290] on icon at bounding box center [515, 293] width 7 height 10
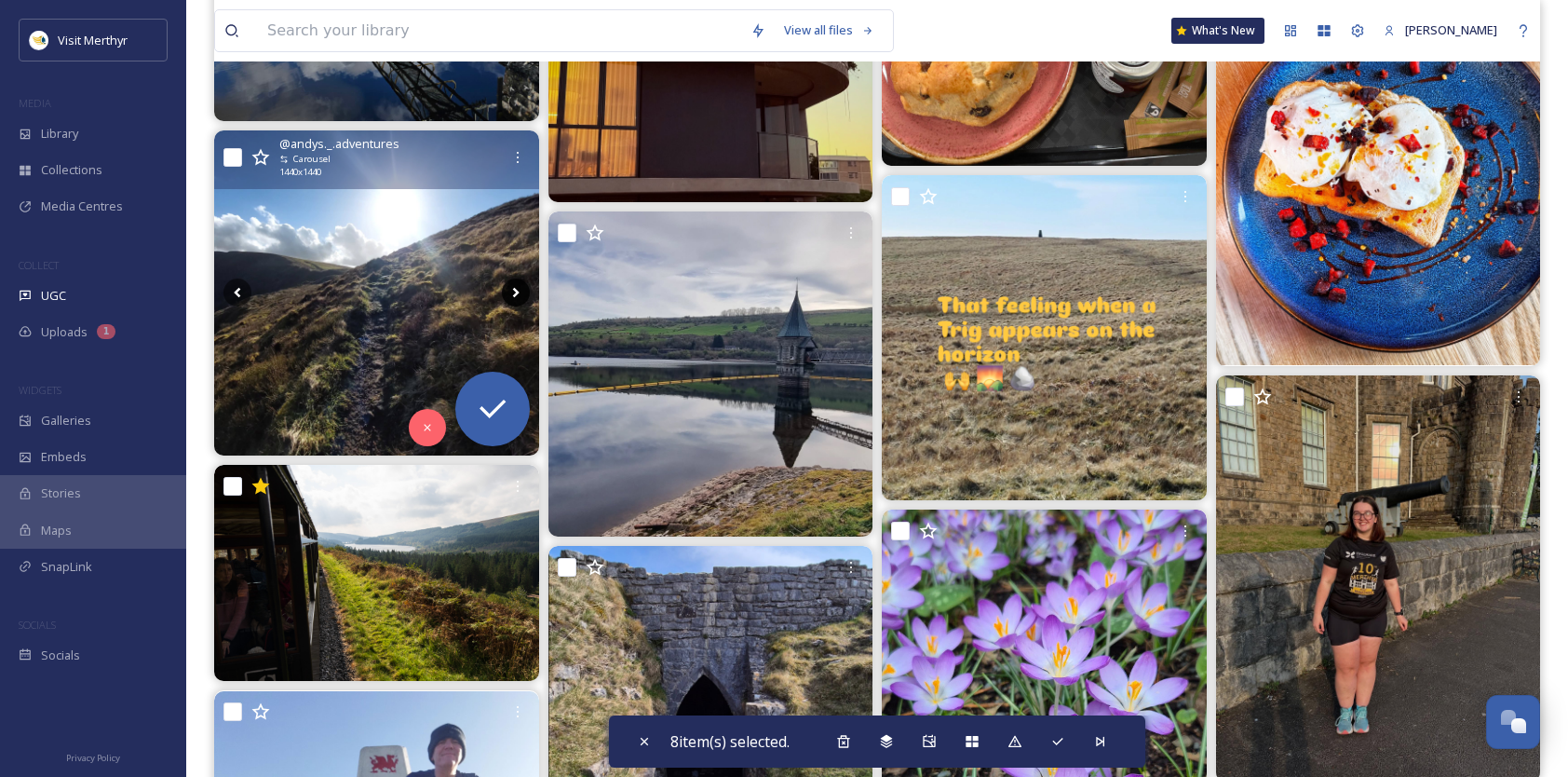
click at [515, 292] on icon at bounding box center [515, 293] width 7 height 10
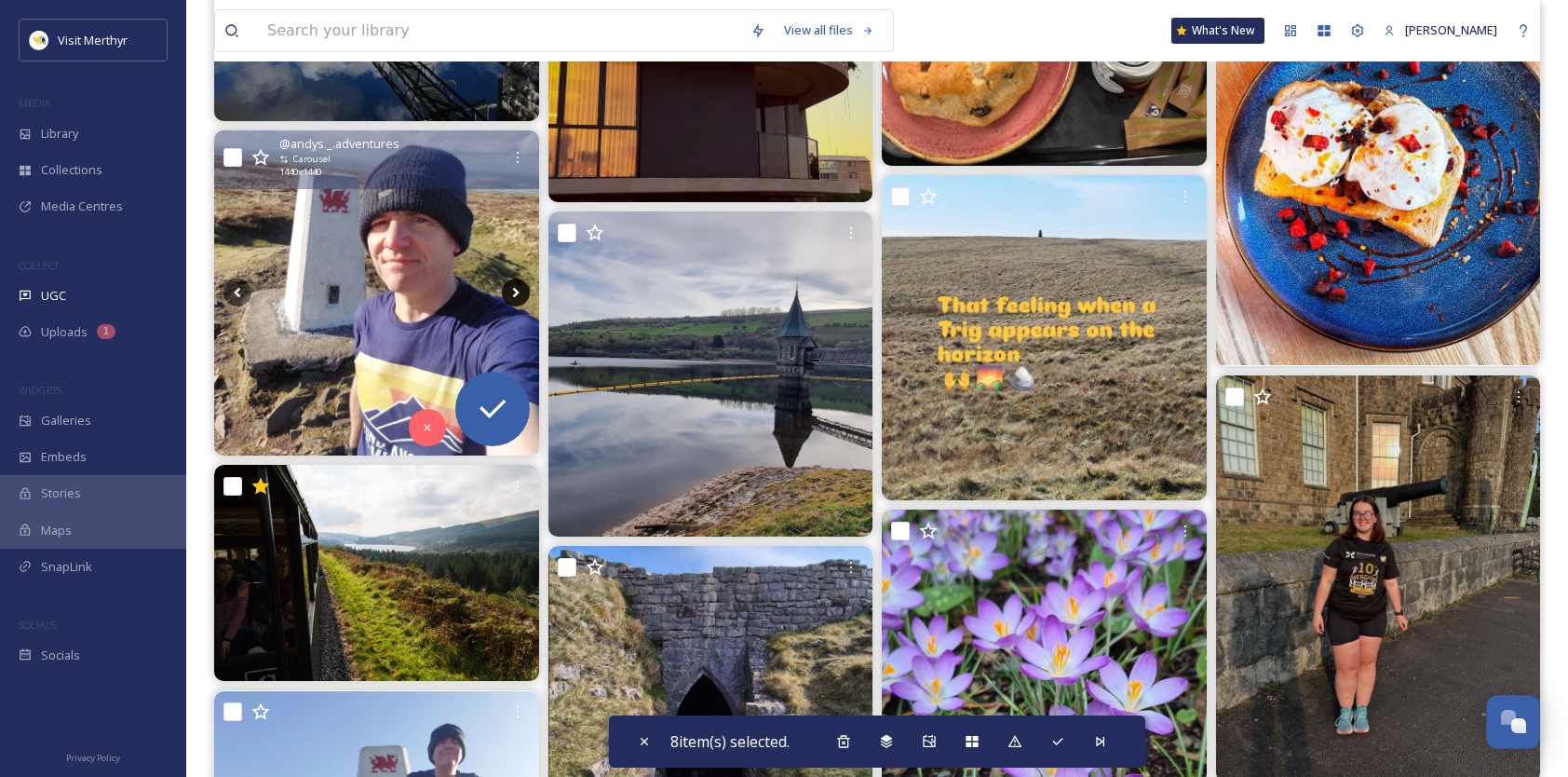
click at [515, 292] on icon at bounding box center [515, 293] width 7 height 10
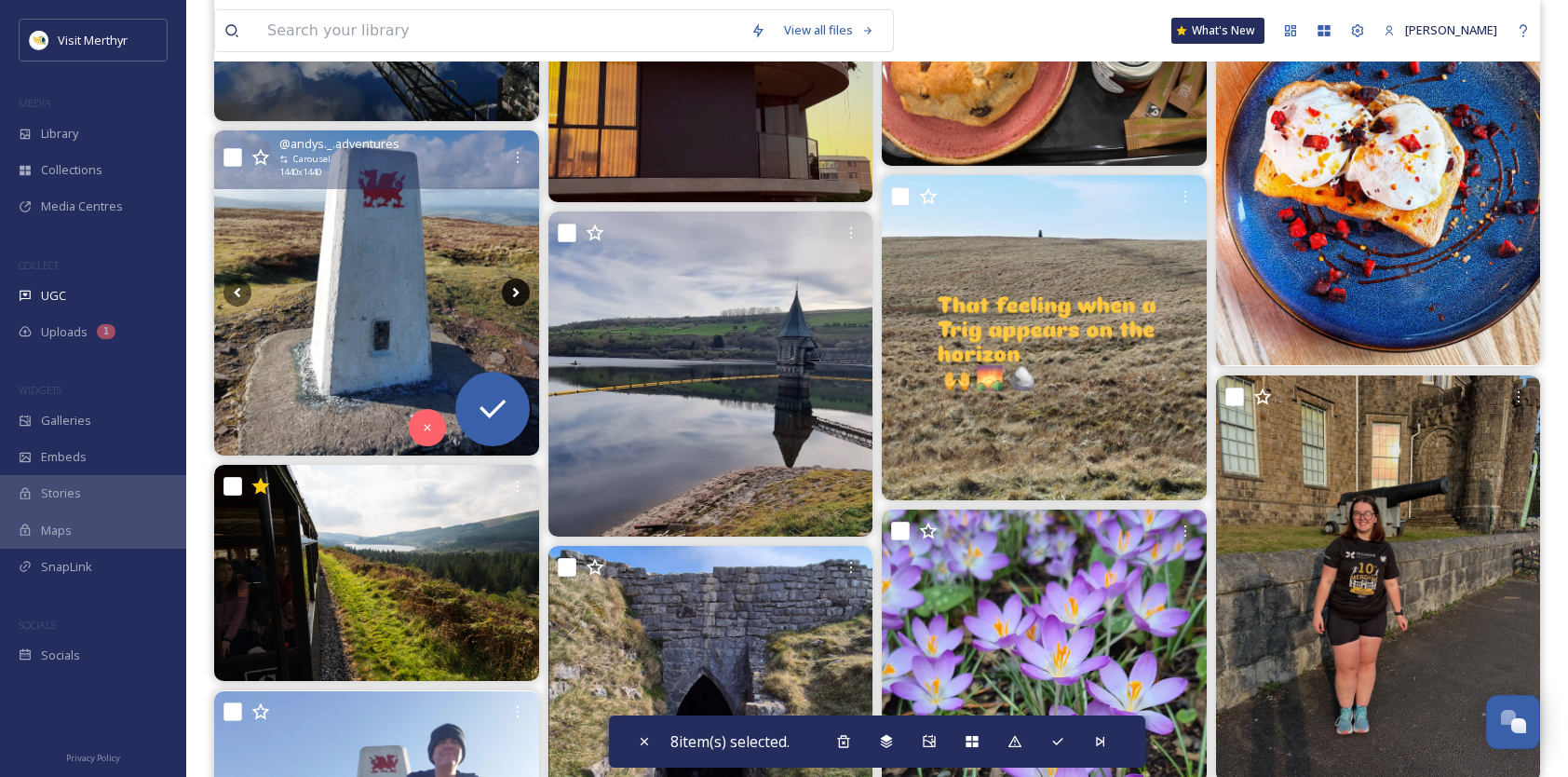
click at [515, 292] on icon at bounding box center [515, 293] width 7 height 10
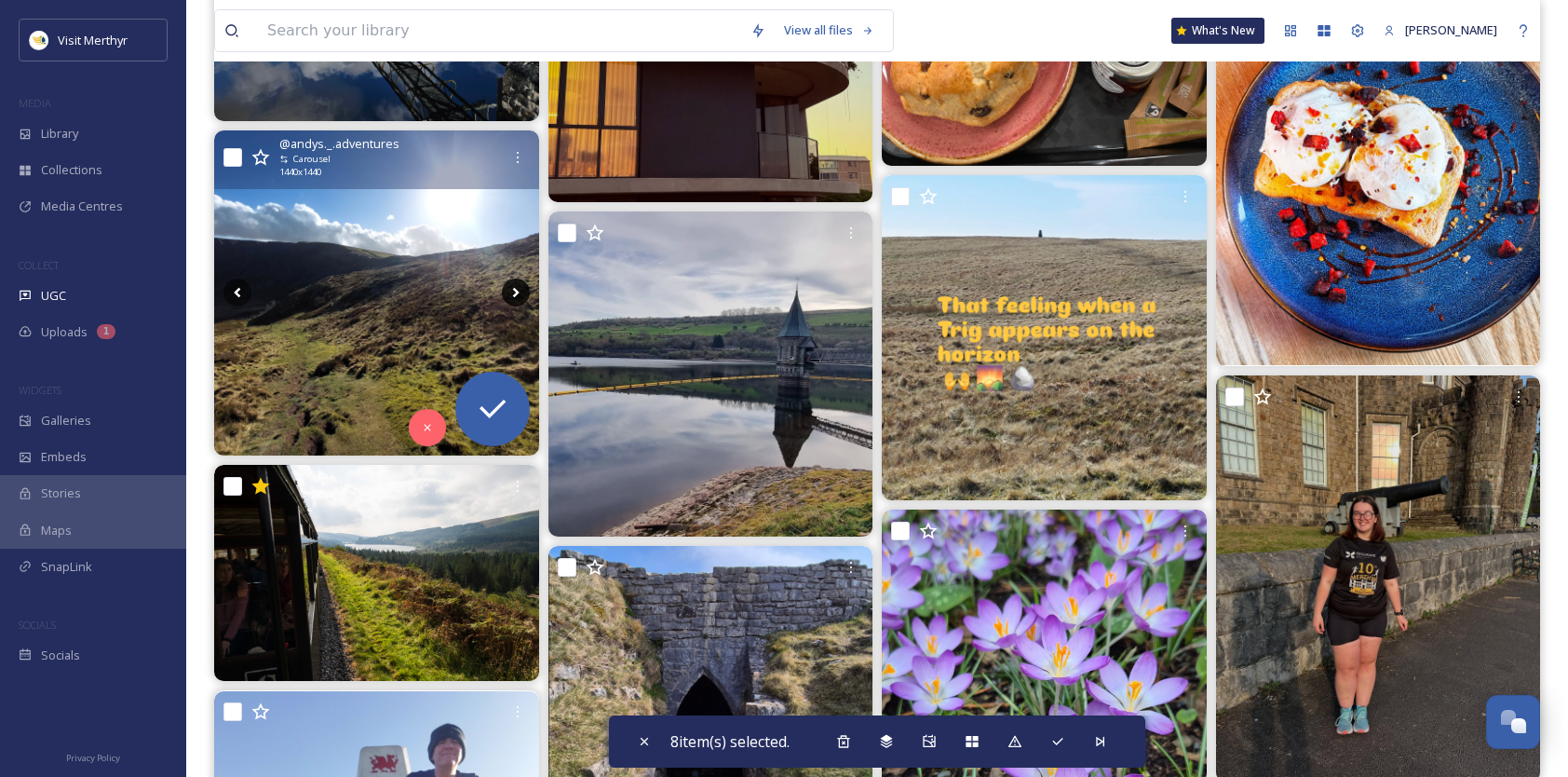
click at [515, 292] on icon at bounding box center [515, 293] width 7 height 10
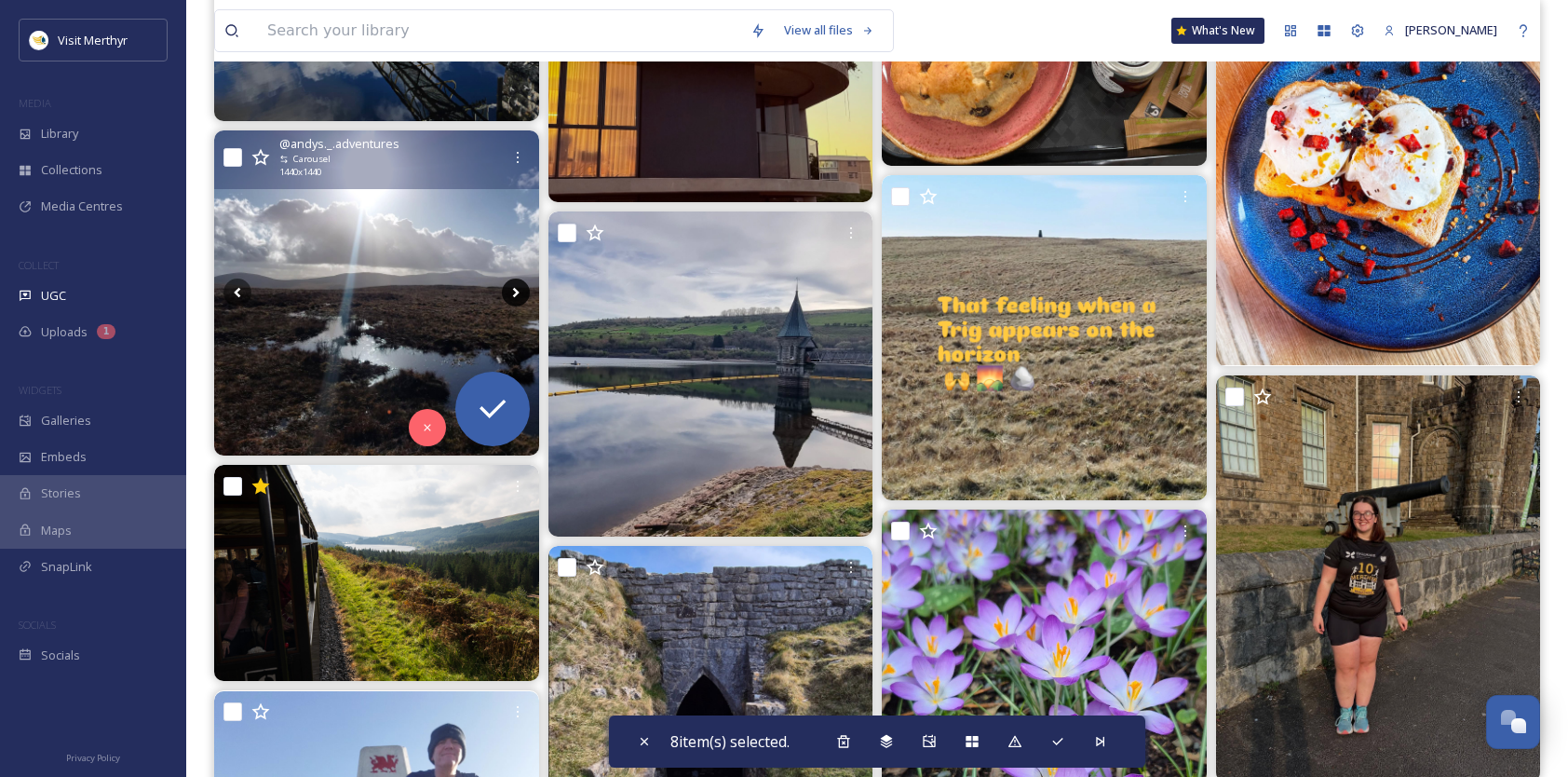
click at [515, 292] on icon at bounding box center [515, 293] width 7 height 10
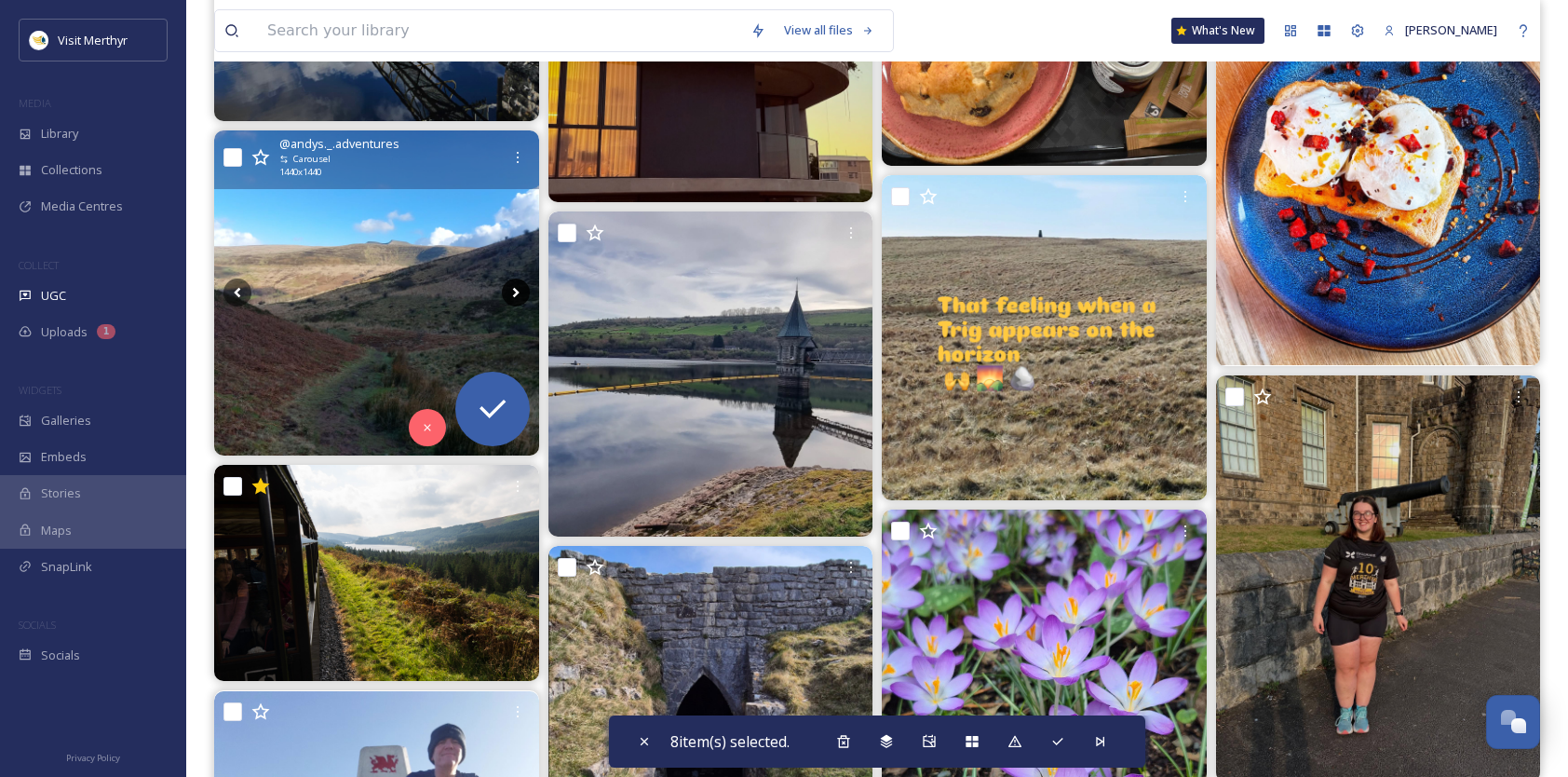
click at [515, 292] on icon at bounding box center [515, 293] width 7 height 10
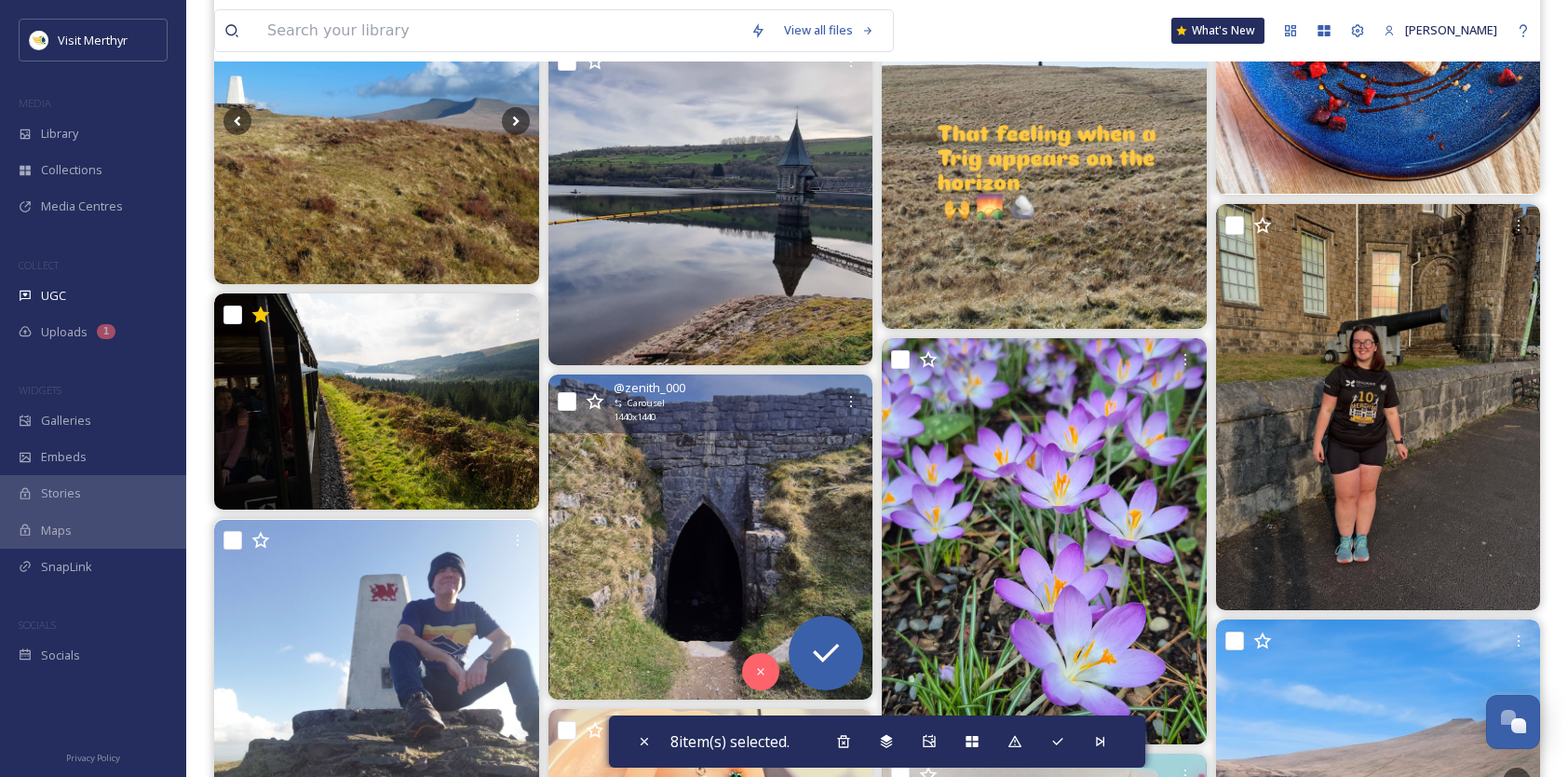
scroll to position [25526, 0]
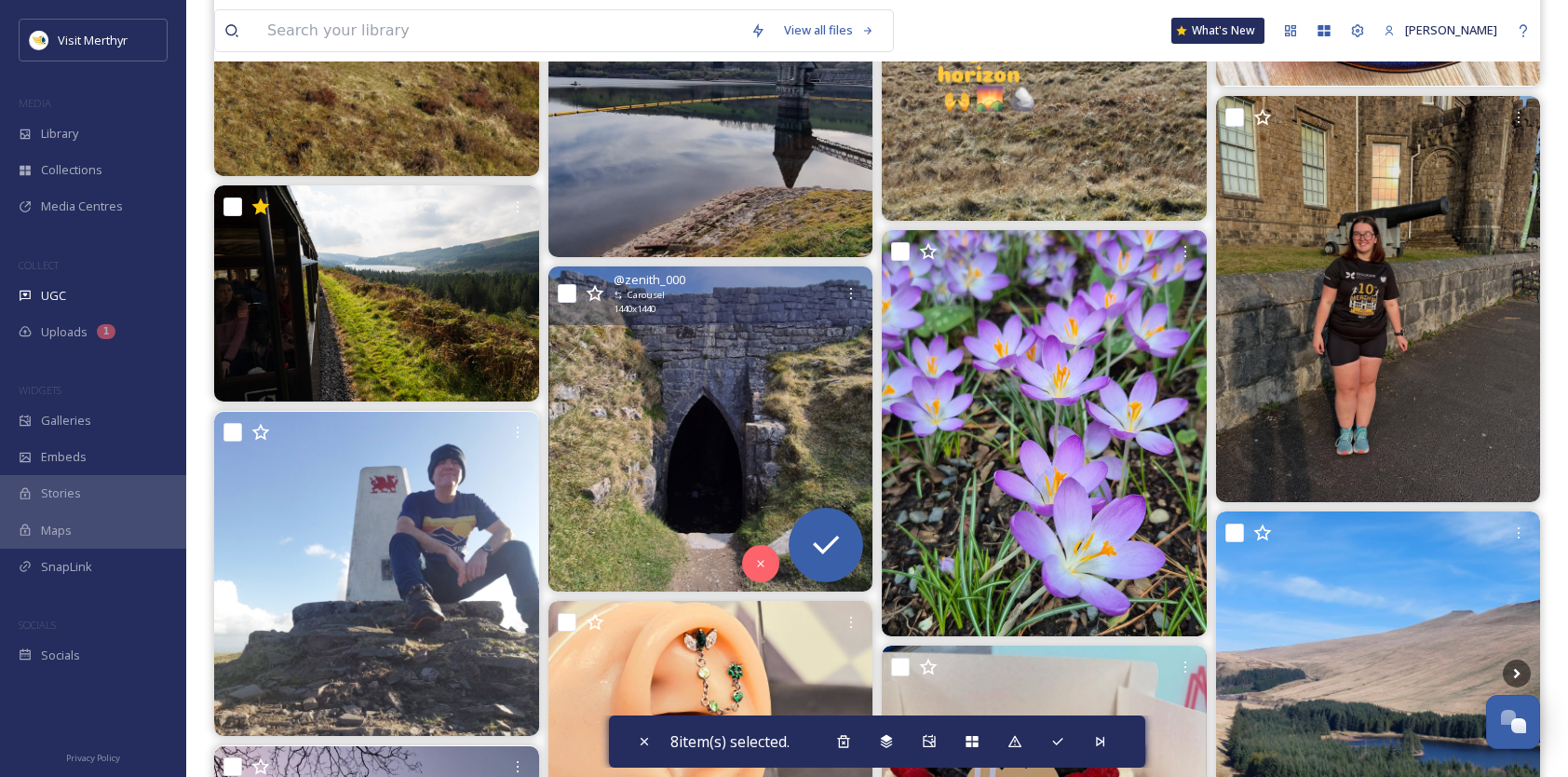
click at [564, 295] on input "checkbox" at bounding box center [567, 293] width 19 height 19
checkbox input "true"
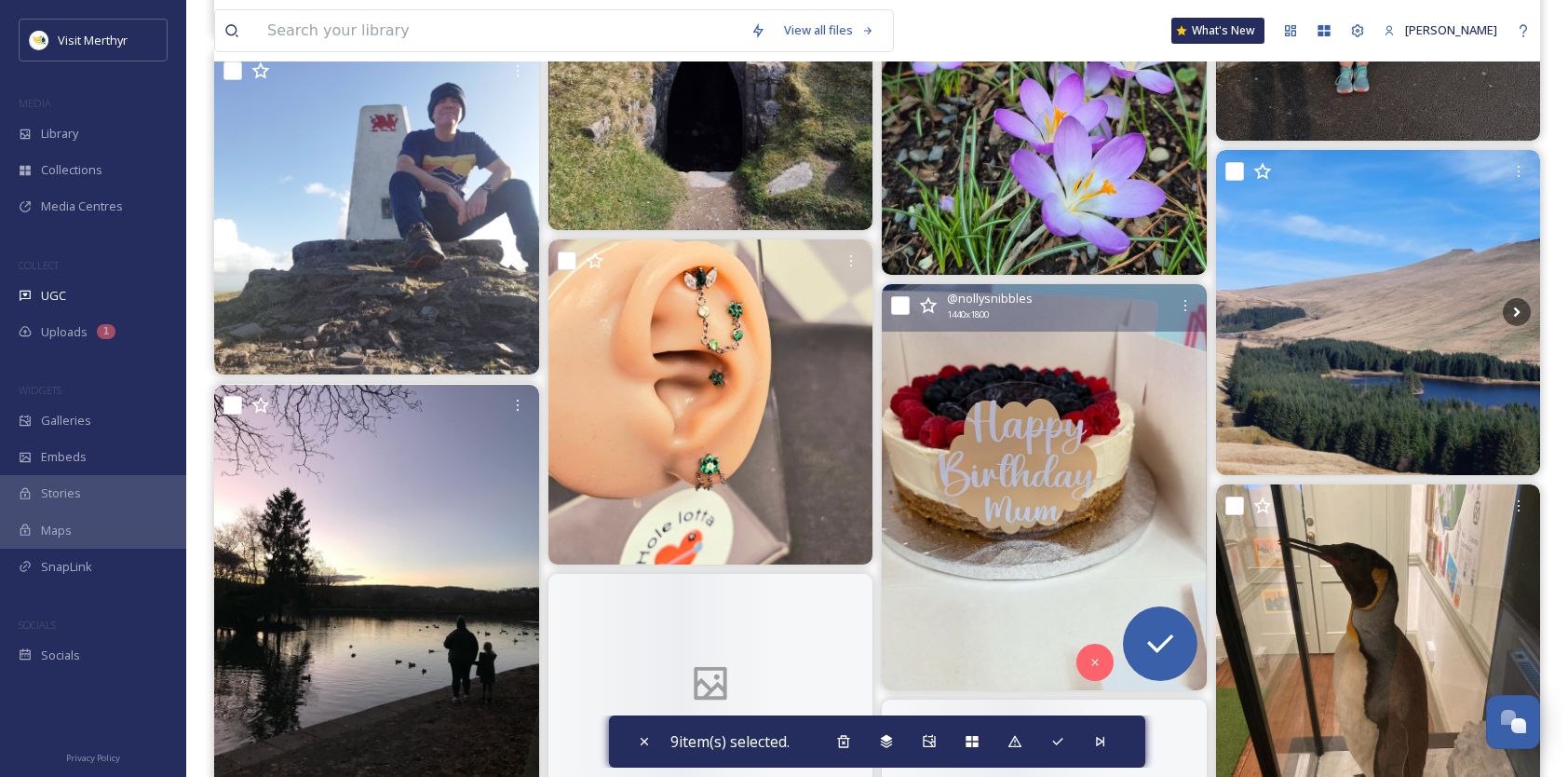
scroll to position [25898, 0]
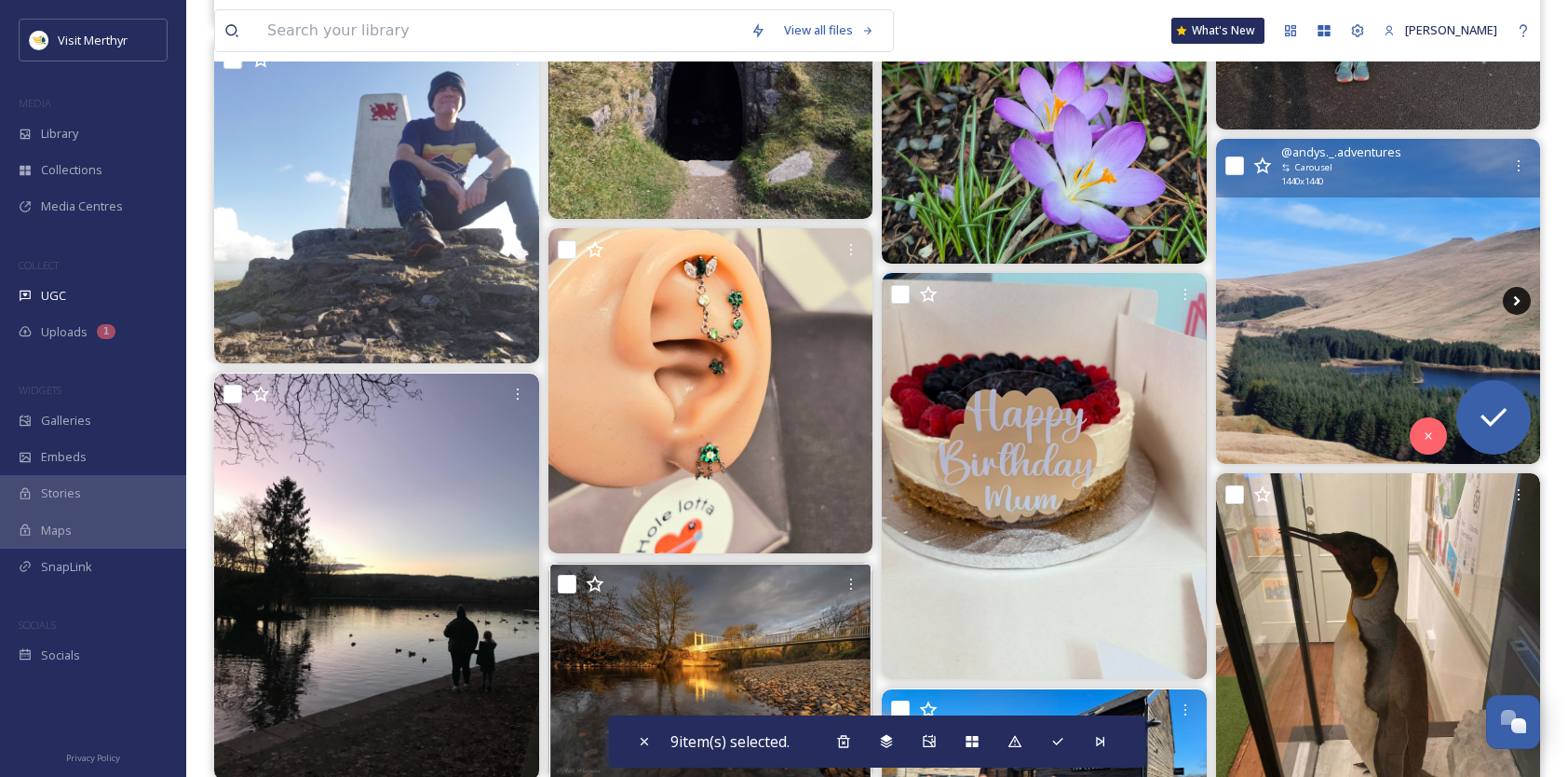
click at [1511, 301] on icon at bounding box center [1517, 301] width 28 height 28
click at [1515, 298] on icon at bounding box center [1517, 301] width 28 height 28
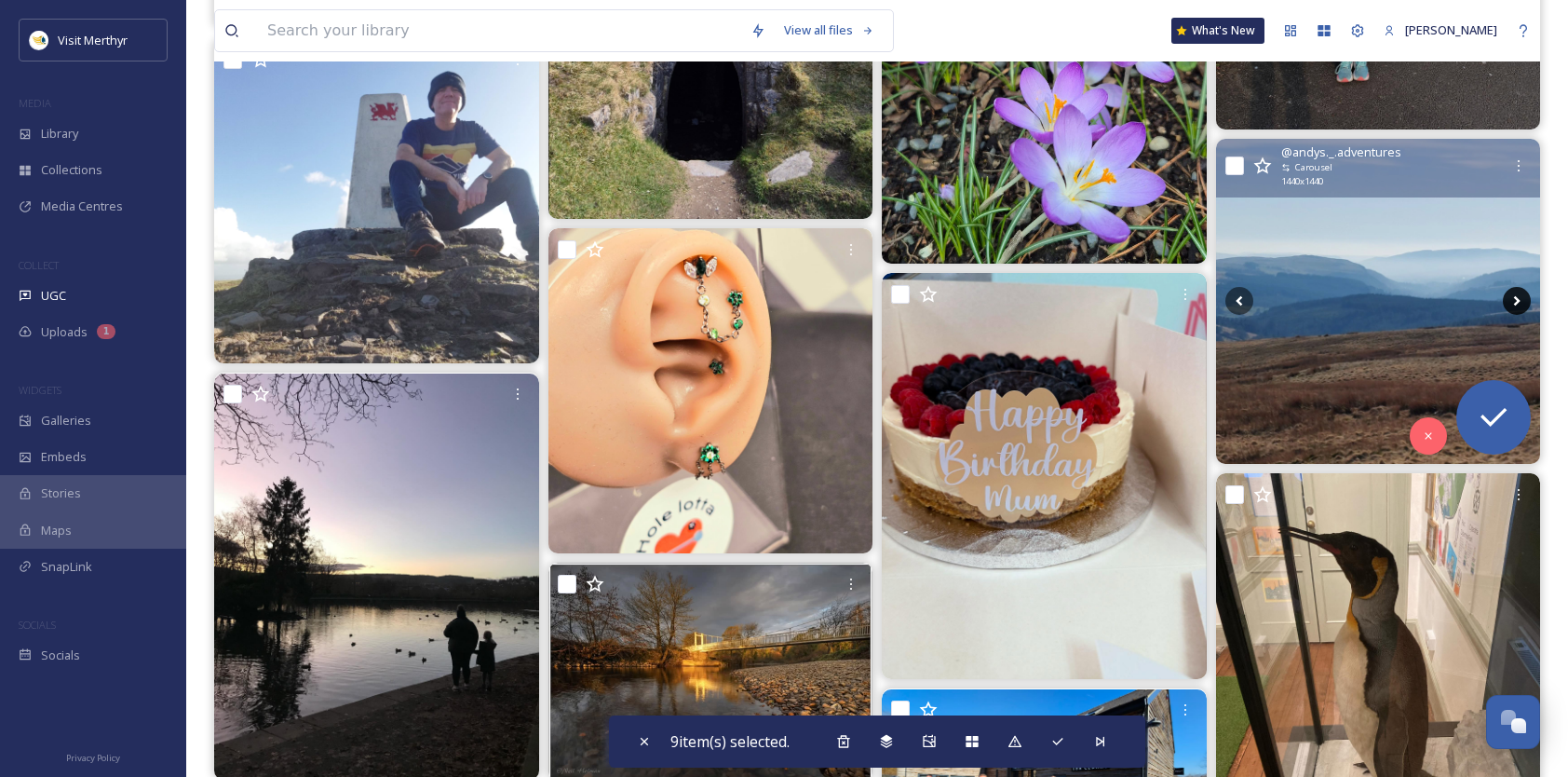
click at [1515, 298] on icon at bounding box center [1517, 301] width 28 height 28
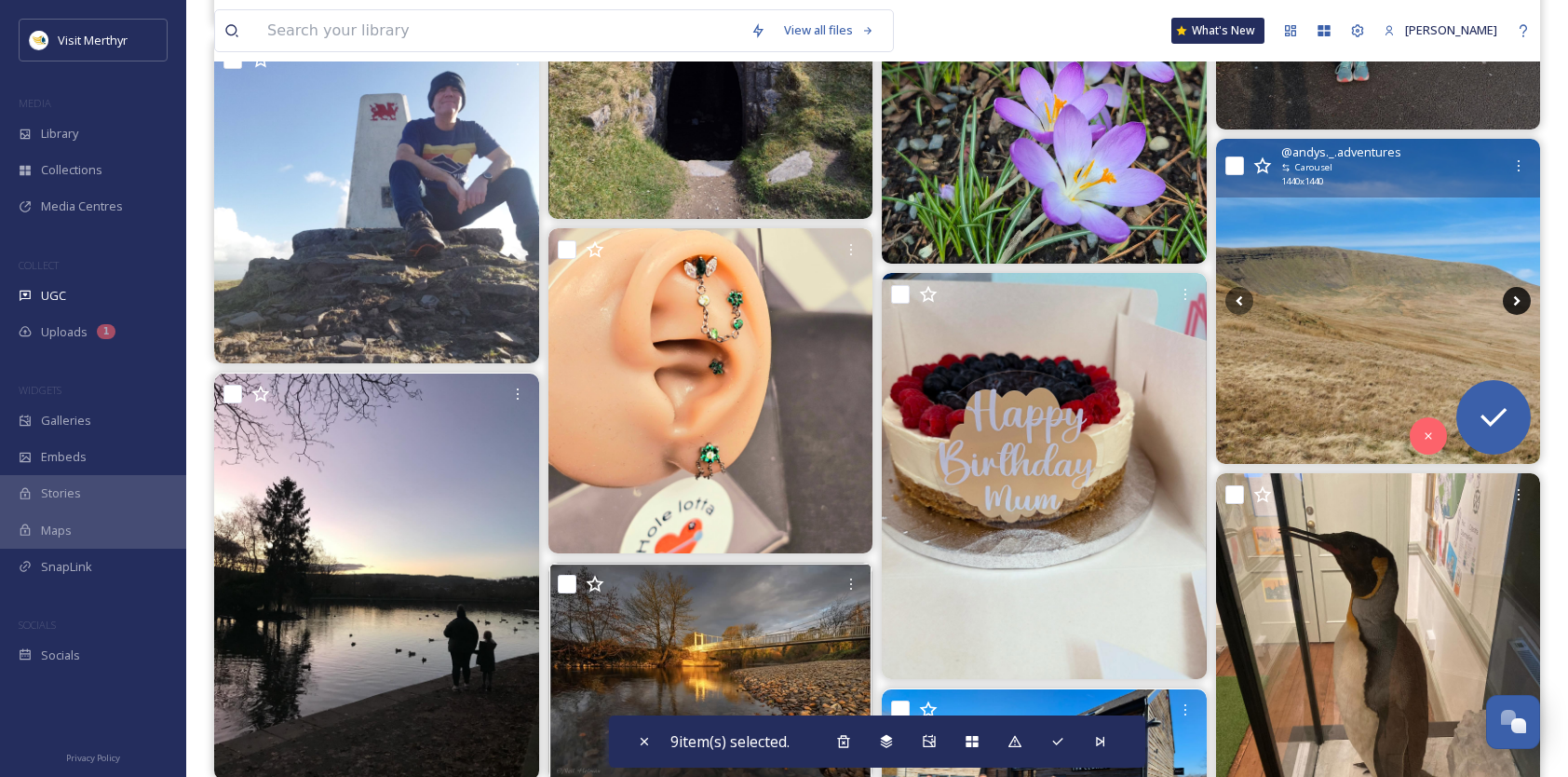
click at [1515, 298] on icon at bounding box center [1517, 301] width 28 height 28
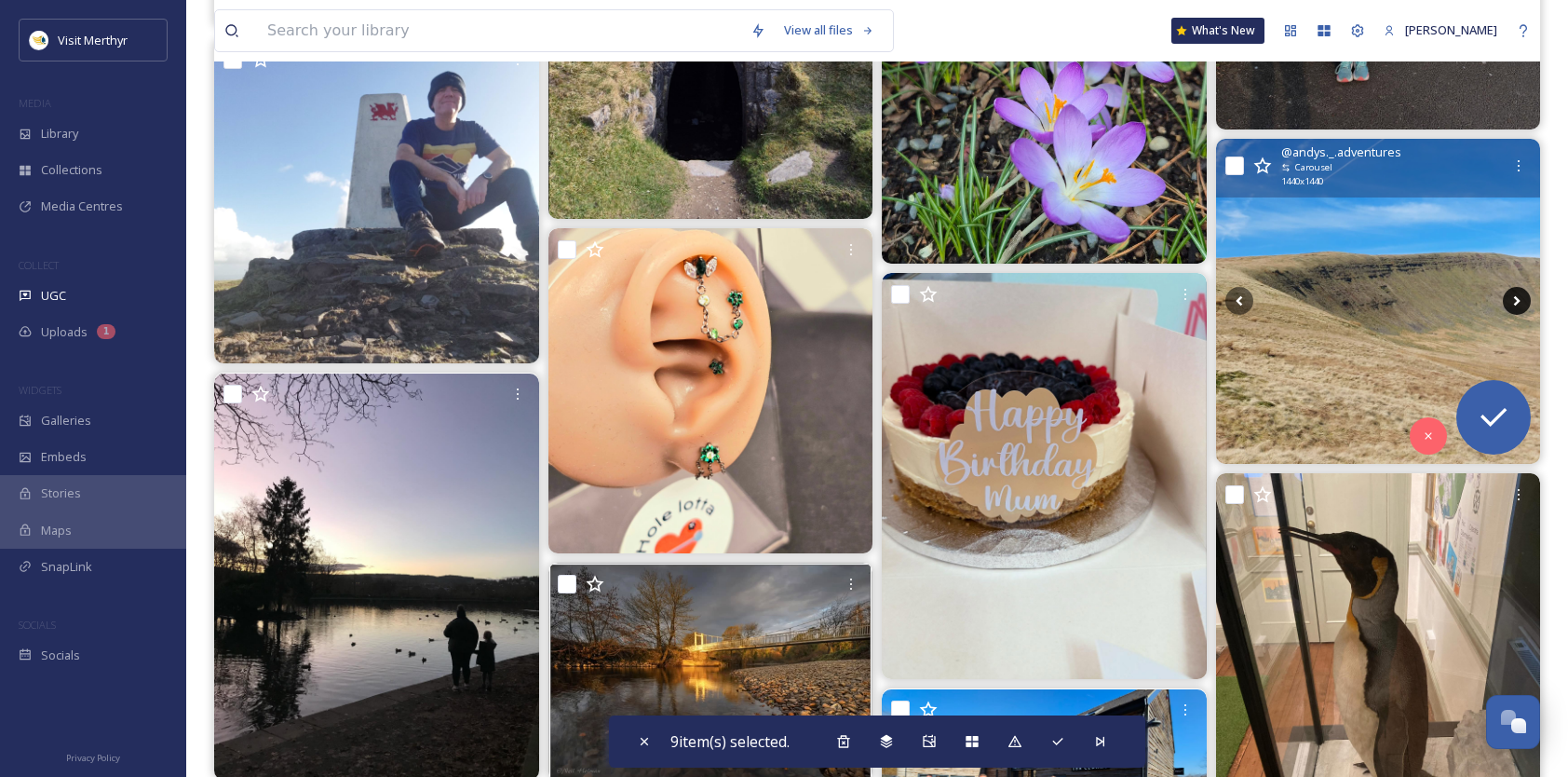
click at [1515, 298] on icon at bounding box center [1517, 301] width 28 height 28
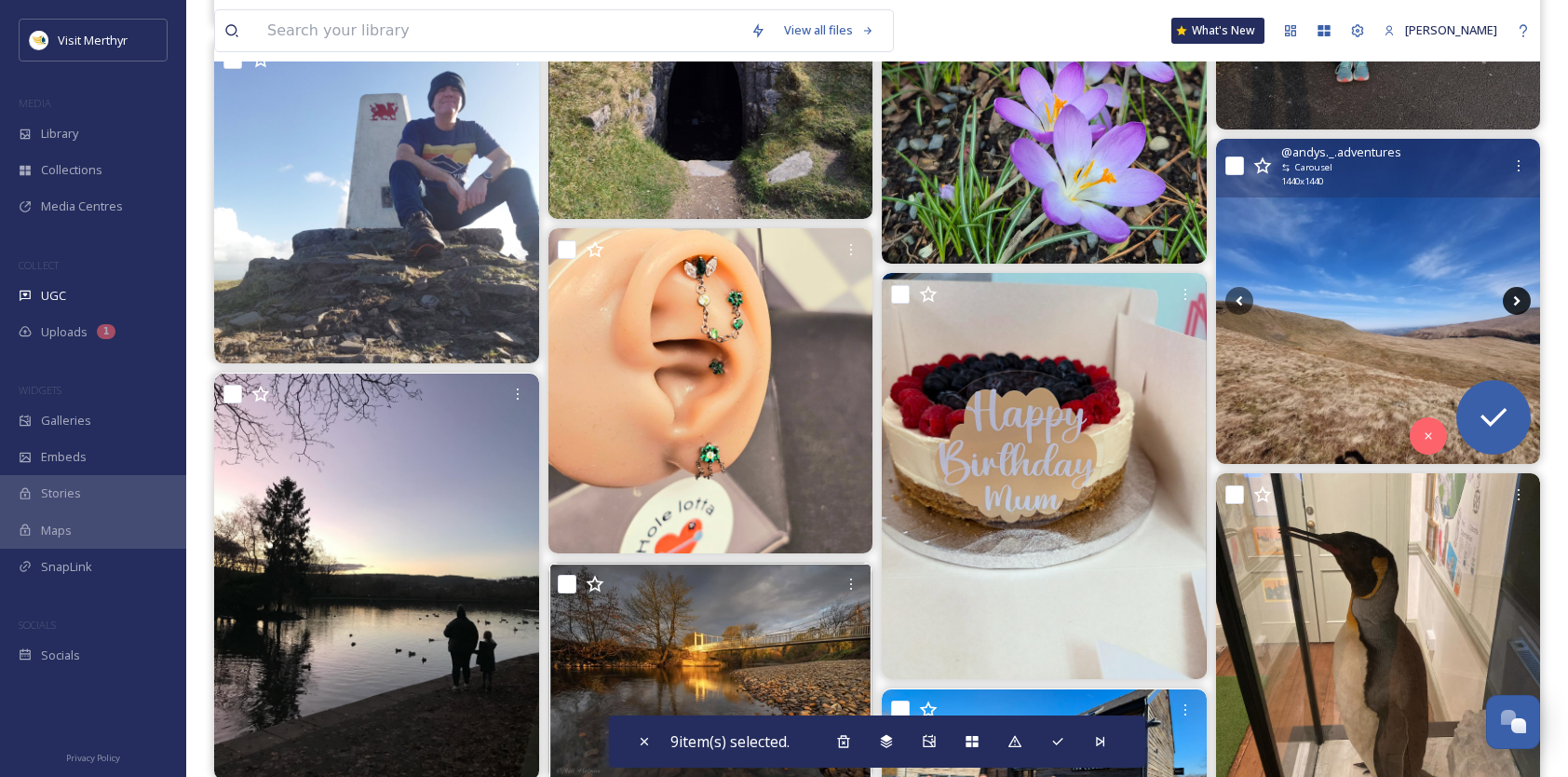
click at [1515, 298] on icon at bounding box center [1517, 301] width 28 height 28
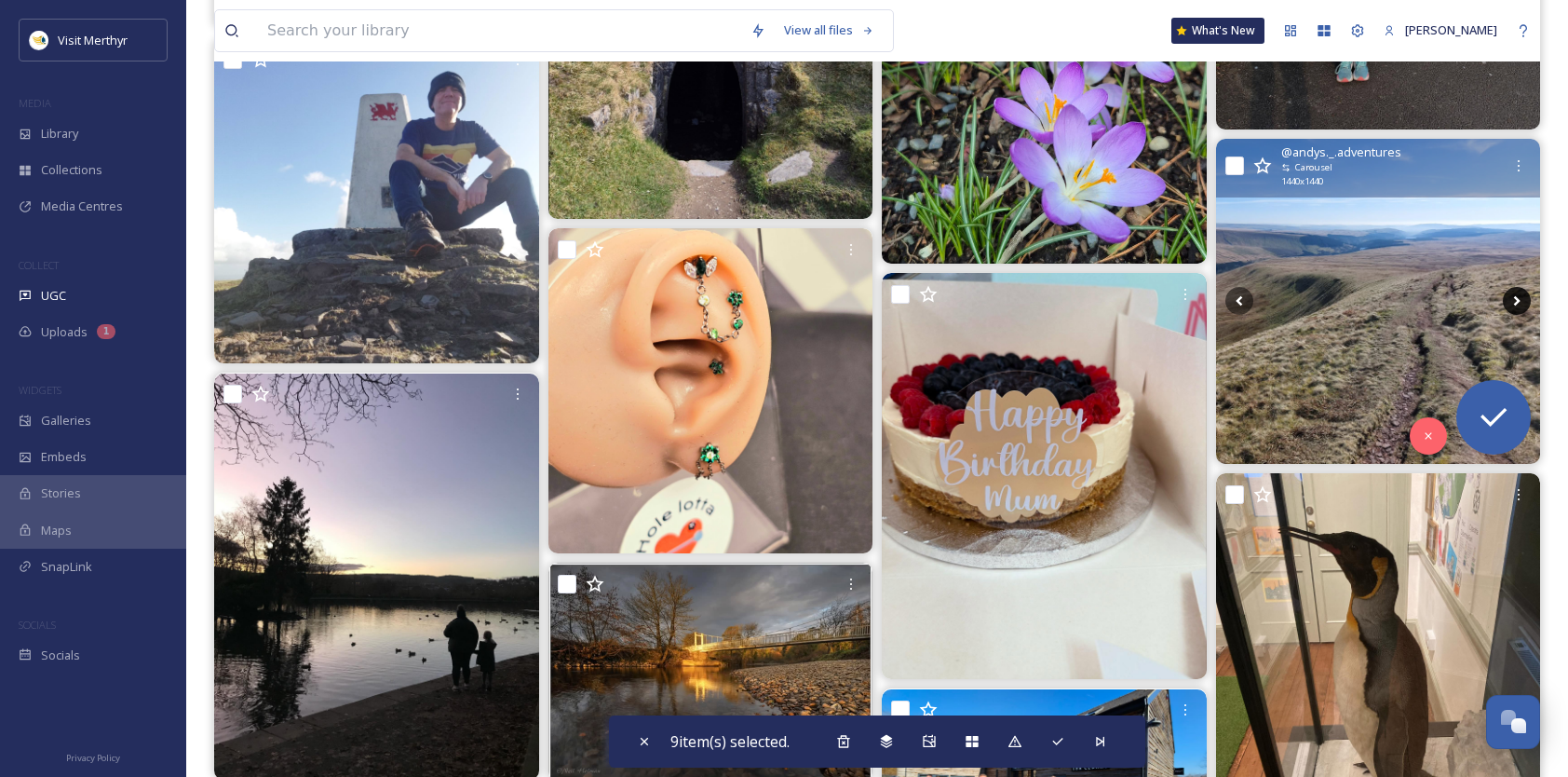
click at [1515, 298] on icon at bounding box center [1517, 301] width 28 height 28
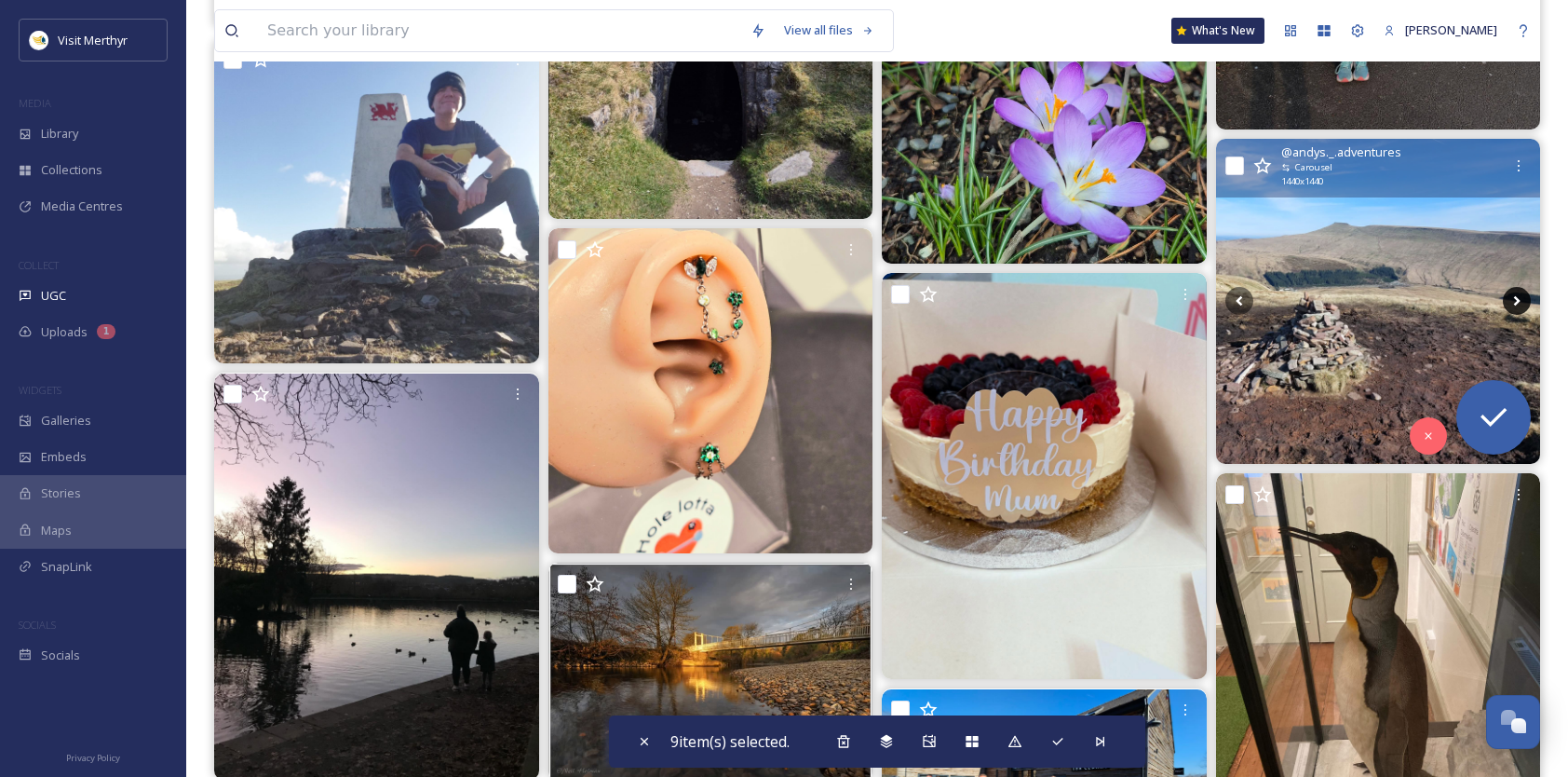
click at [1514, 300] on icon at bounding box center [1517, 301] width 28 height 28
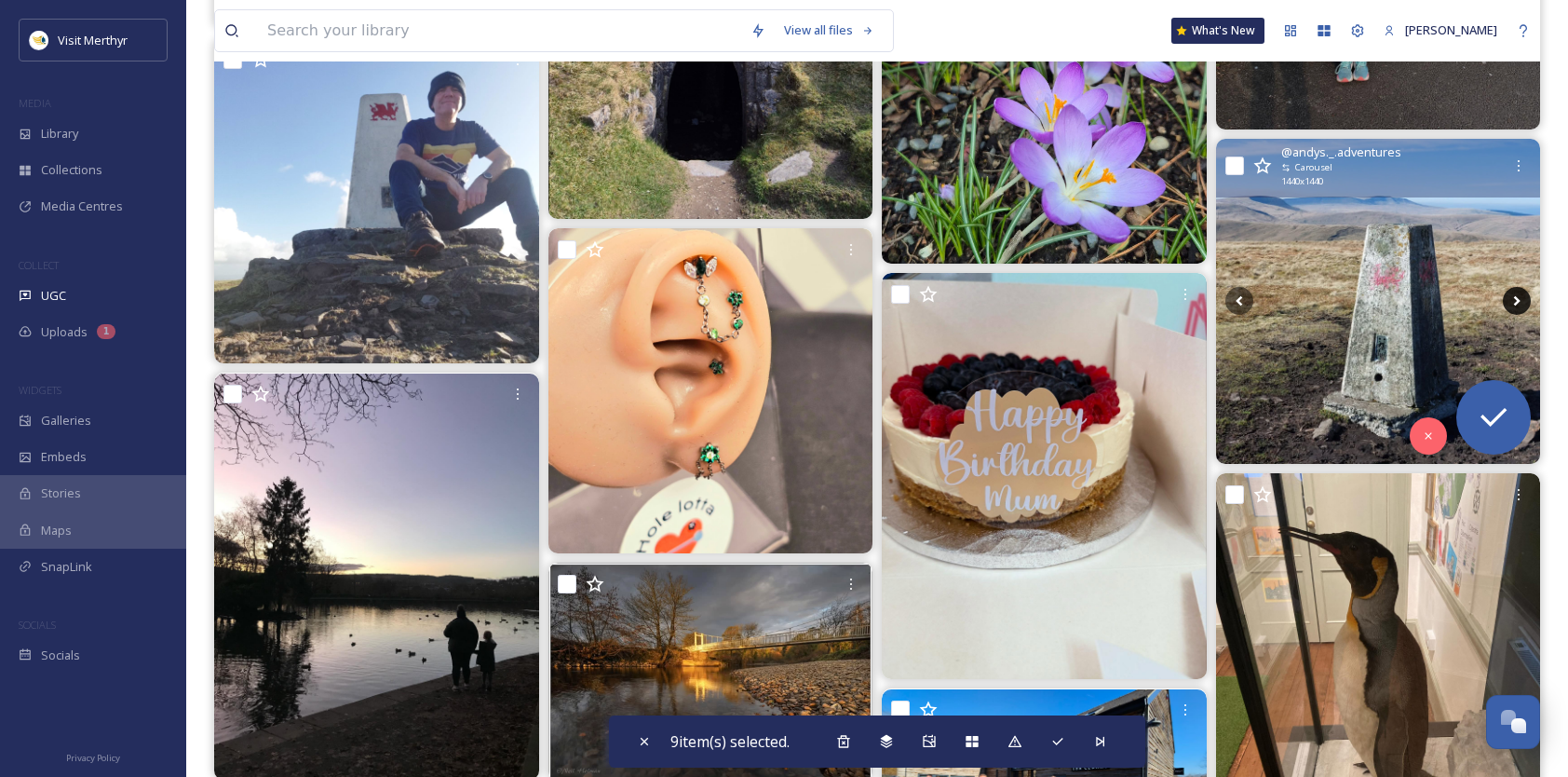
click at [1514, 300] on icon at bounding box center [1517, 301] width 28 height 28
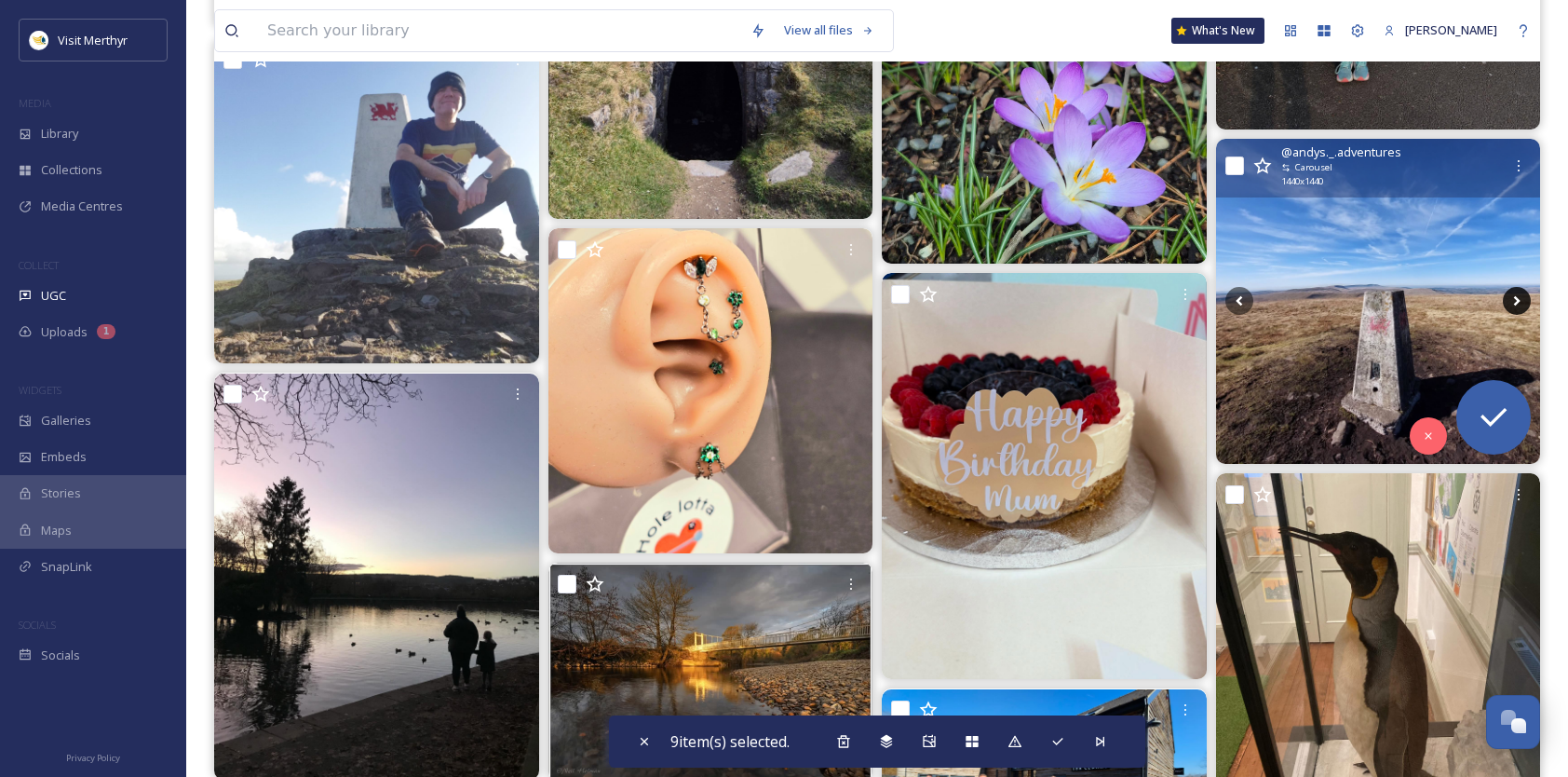
click at [1514, 300] on icon at bounding box center [1517, 301] width 28 height 28
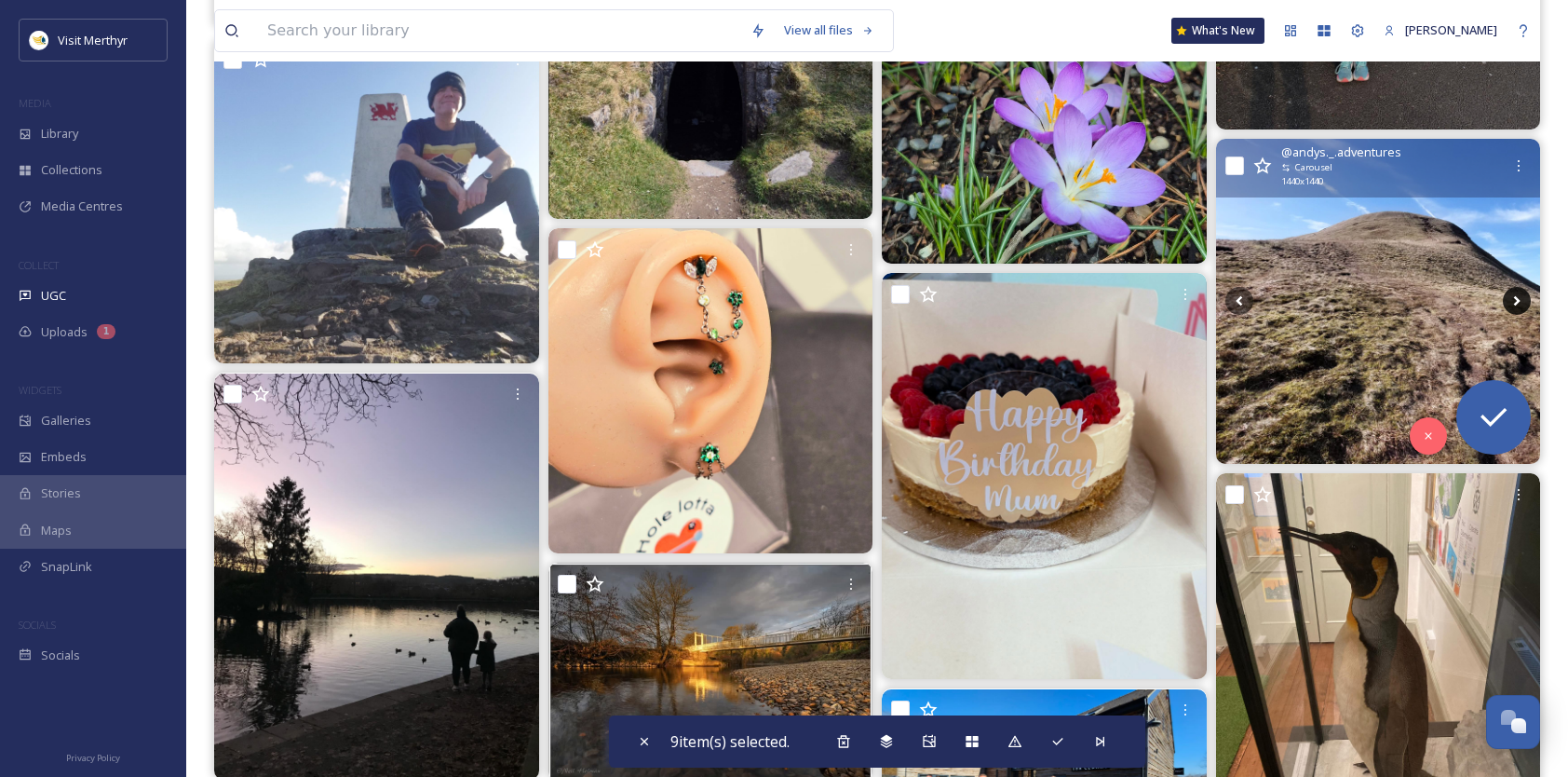
click at [1514, 300] on icon at bounding box center [1517, 301] width 28 height 28
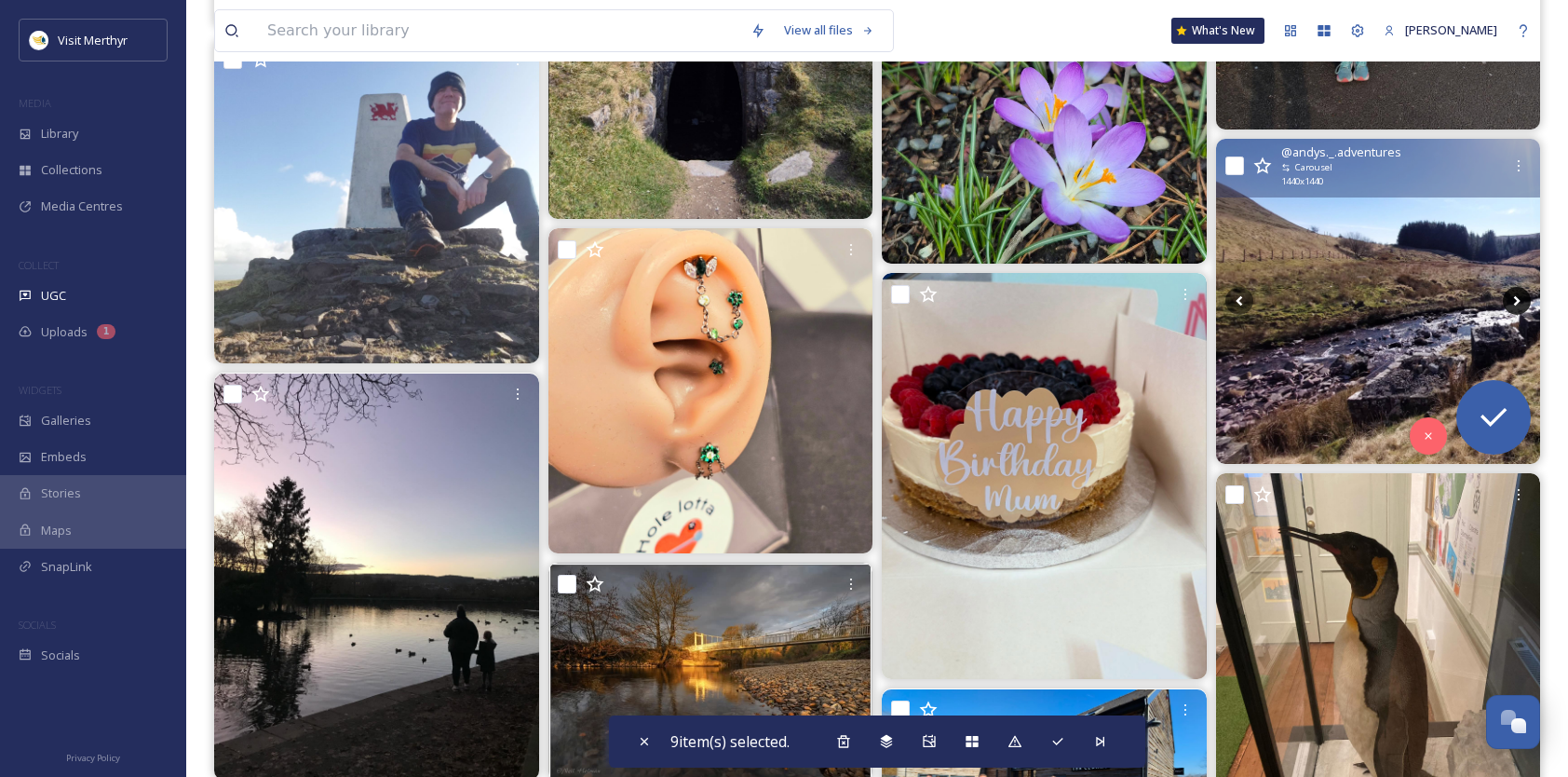
click at [1514, 300] on icon at bounding box center [1517, 301] width 28 height 28
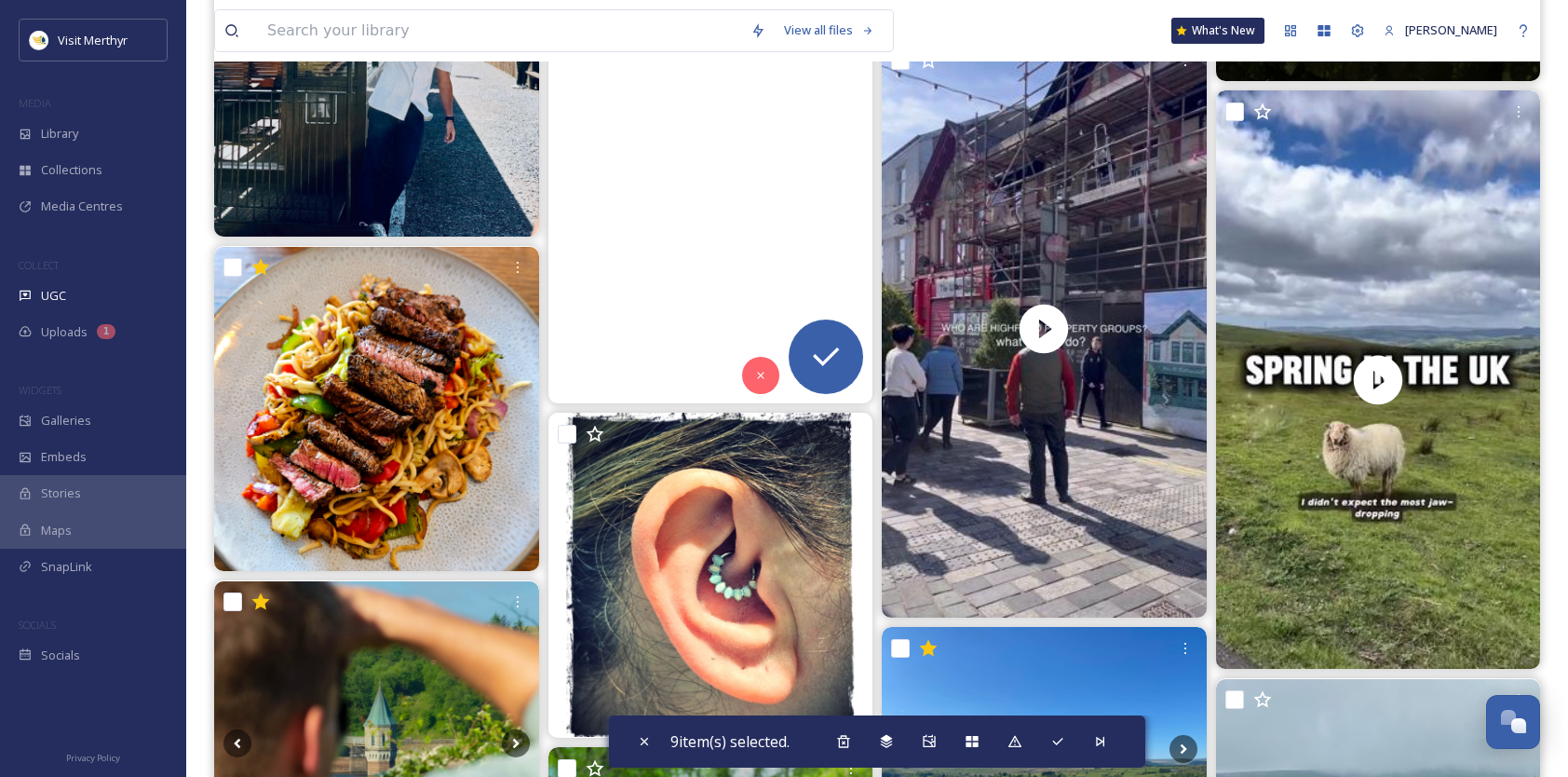
scroll to position [18632, 0]
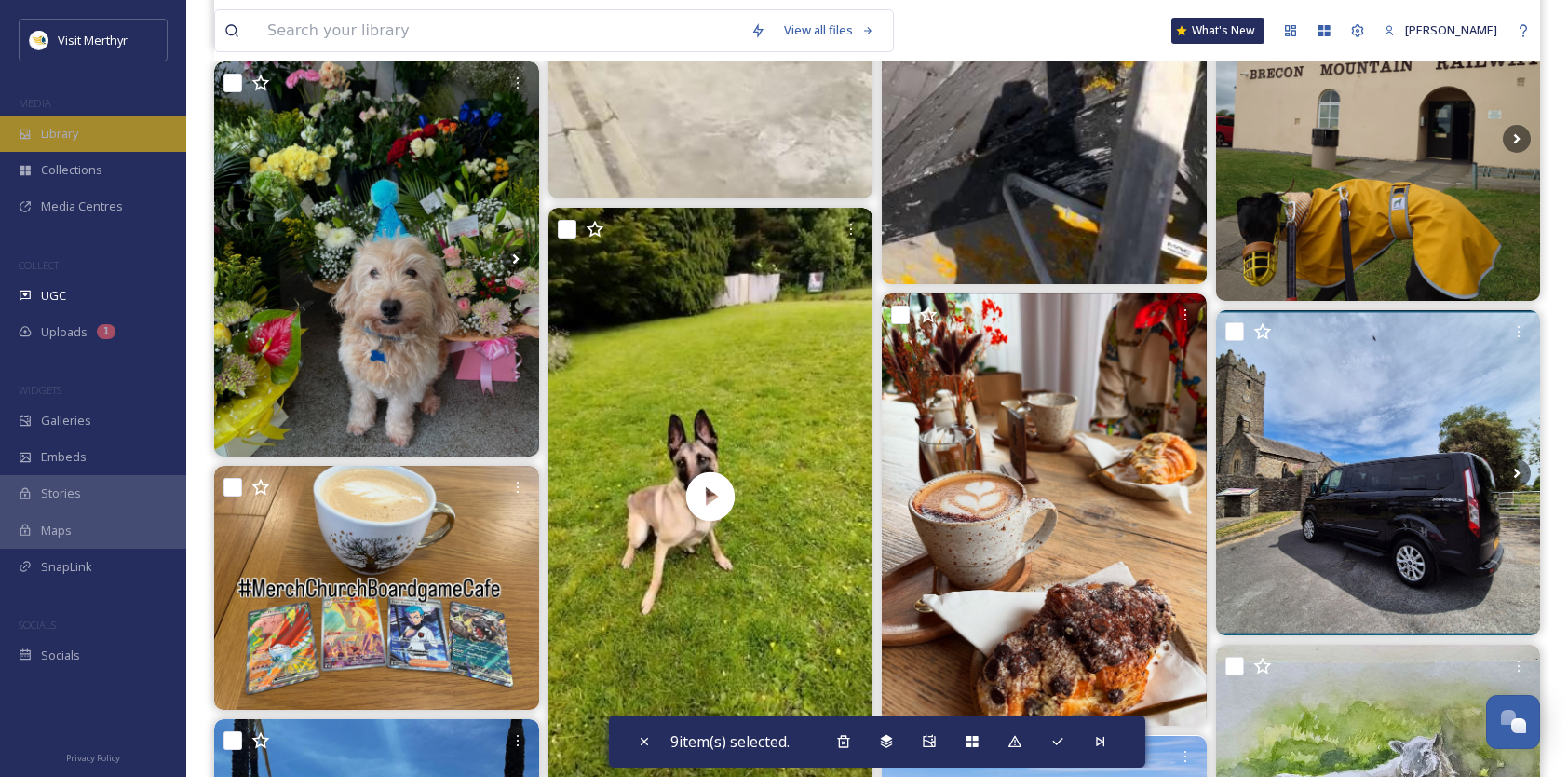
click at [54, 134] on span "Library" at bounding box center [60, 134] width 37 height 18
